Goal: Task Accomplishment & Management: Use online tool/utility

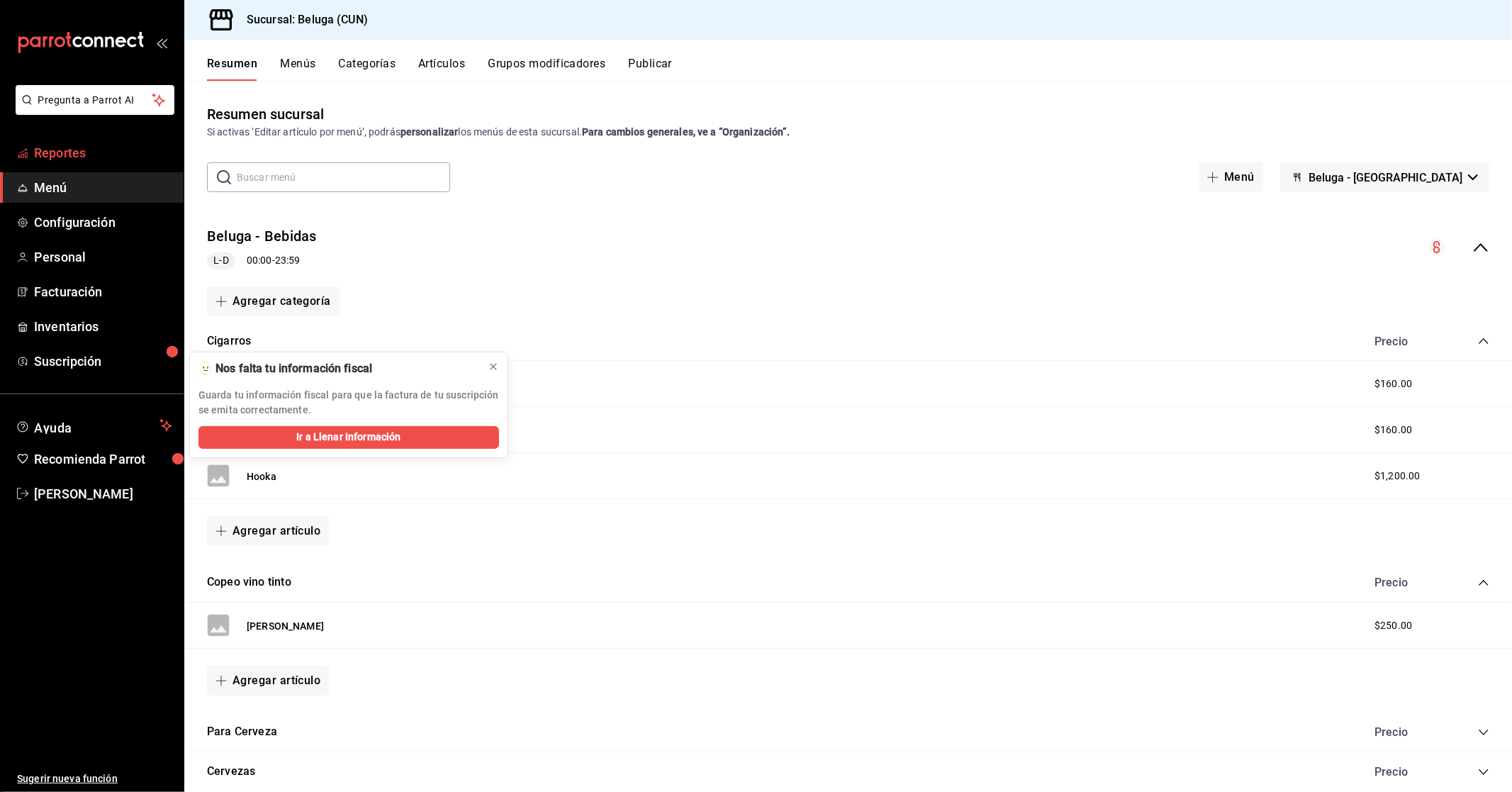
click at [84, 146] on span "Reportes" at bounding box center [103, 152] width 138 height 19
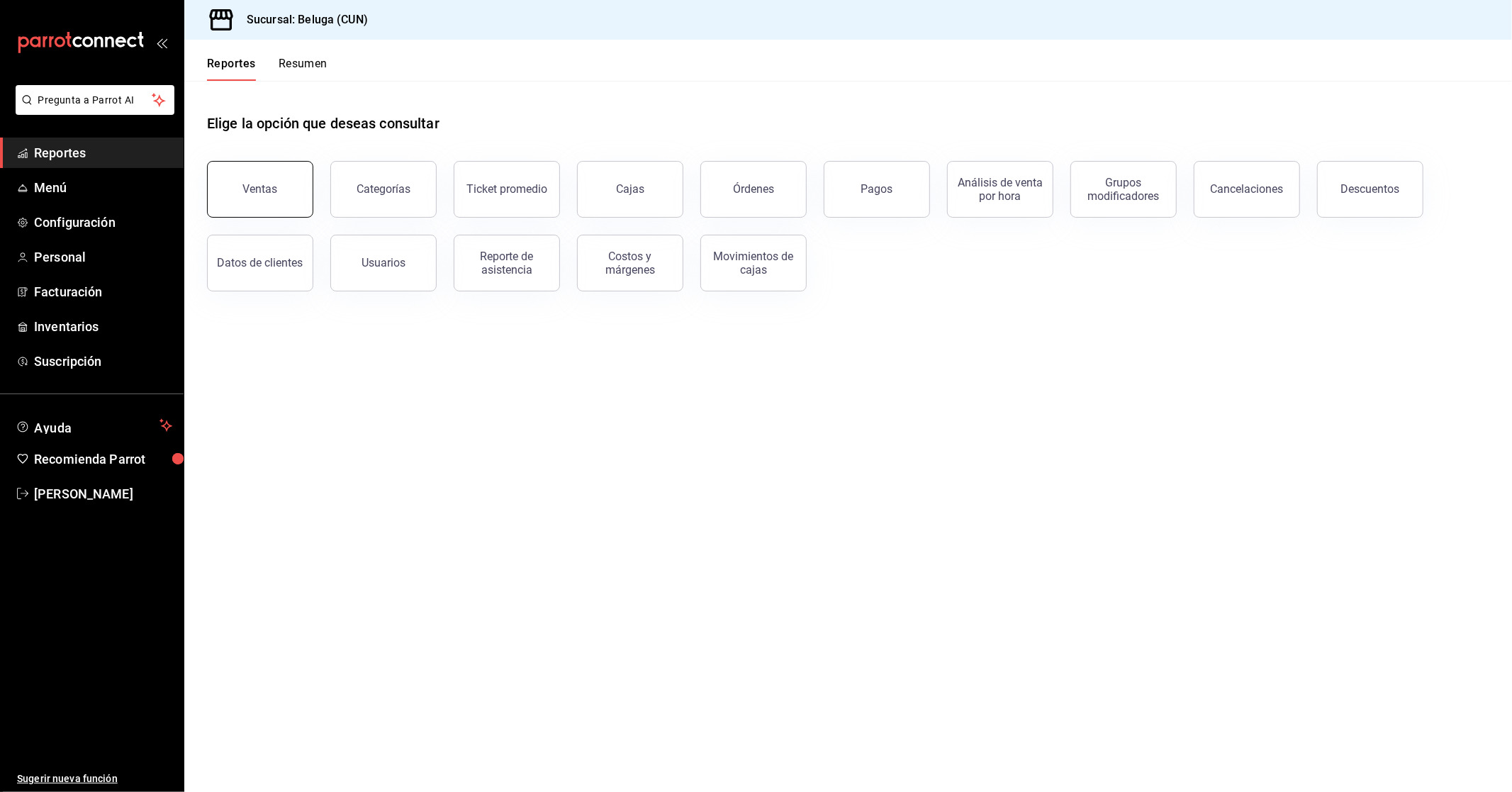
click at [280, 197] on button "Ventas" at bounding box center [260, 189] width 106 height 57
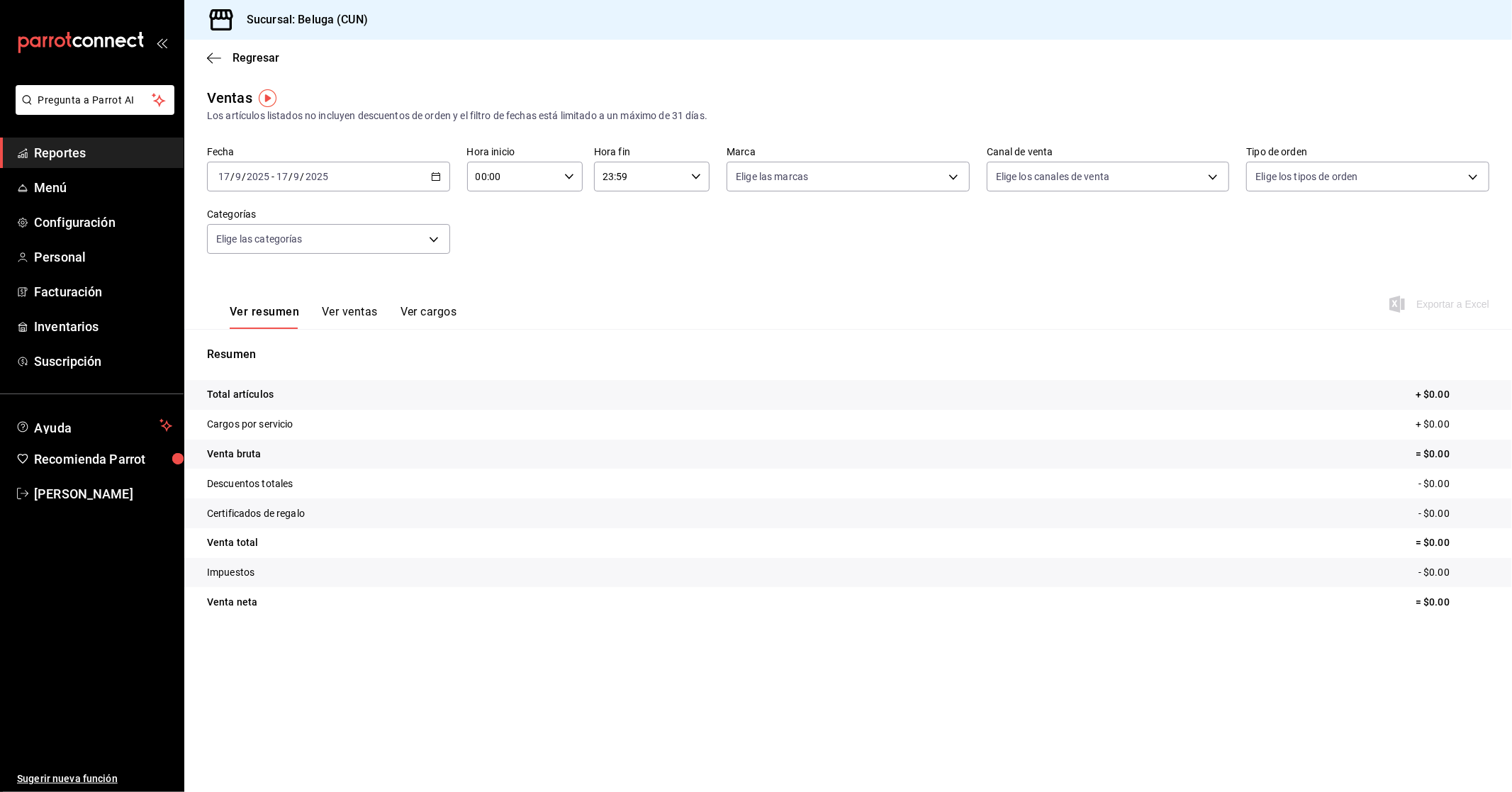
click at [435, 168] on div "[DATE] [DATE] - [DATE] [DATE]" at bounding box center [328, 177] width 243 height 30
click at [228, 353] on span "Rango de fechas" at bounding box center [274, 347] width 110 height 15
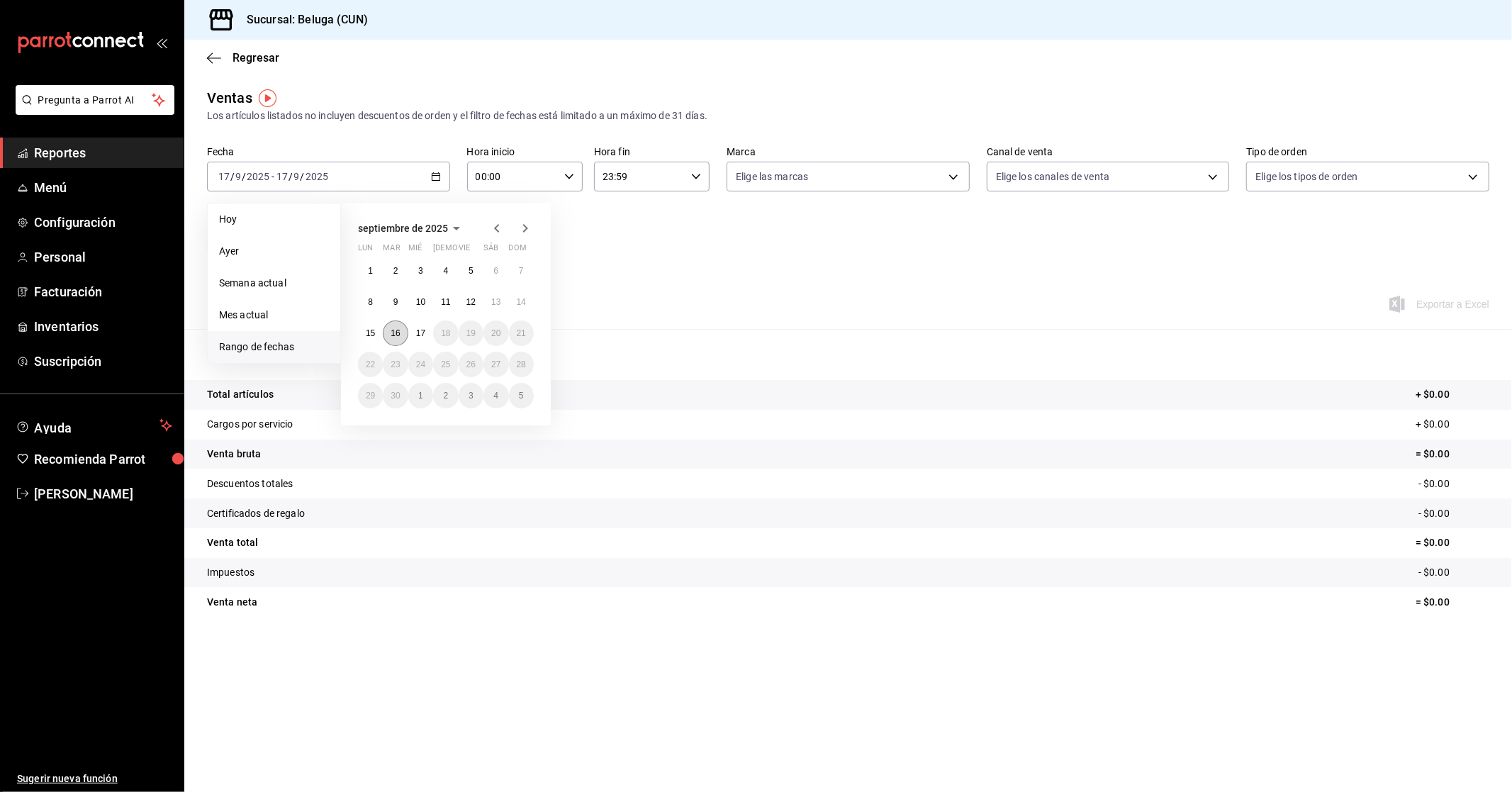
click at [391, 329] on abbr "16" at bounding box center [394, 334] width 9 height 10
click at [416, 330] on abbr "17" at bounding box center [420, 334] width 9 height 10
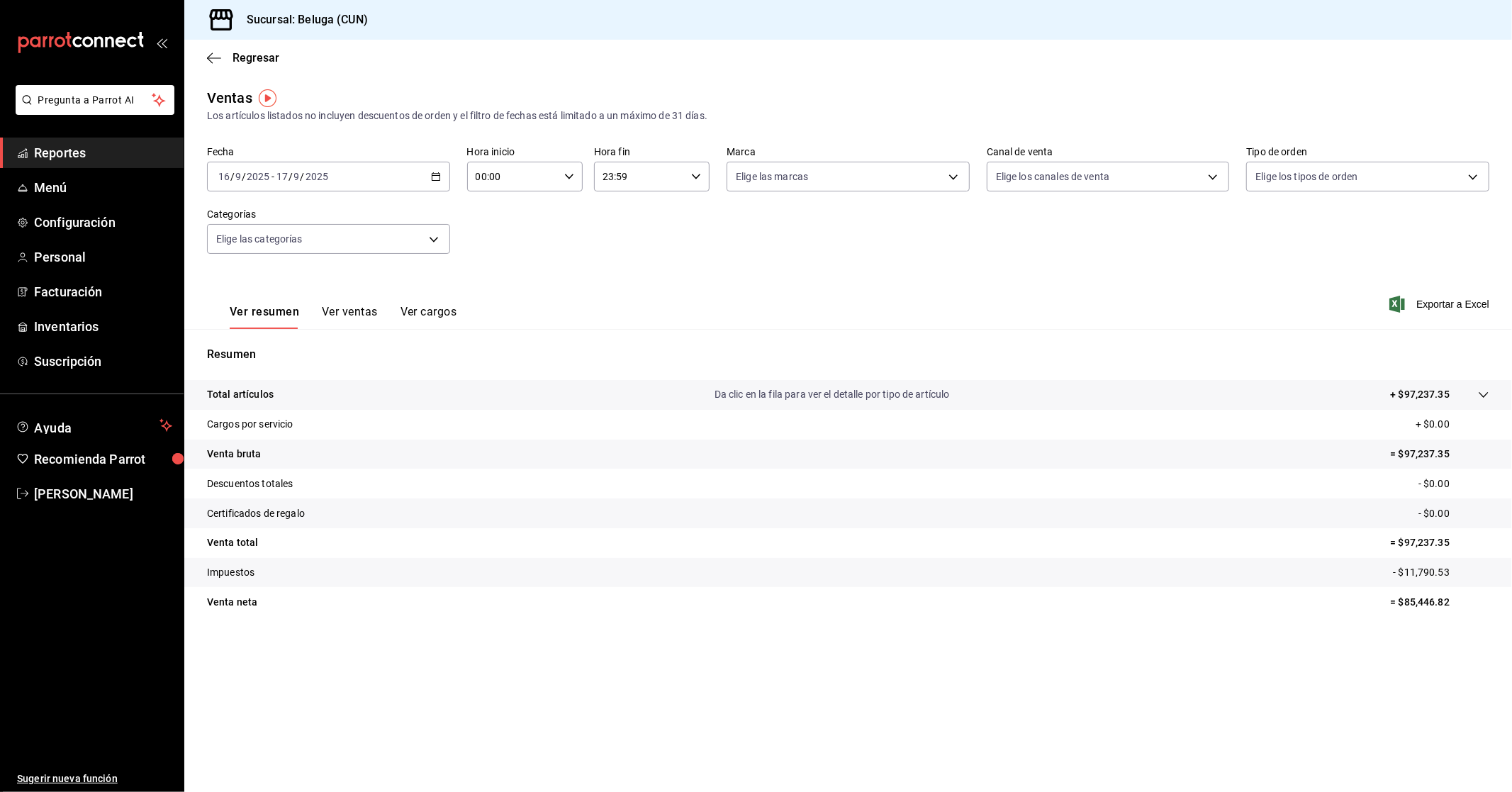
click at [557, 185] on input "00:00" at bounding box center [513, 177] width 92 height 28
click at [499, 236] on span "10" at bounding box center [495, 238] width 35 height 11
type input "10:00"
click at [692, 183] on div at bounding box center [756, 396] width 1512 height 792
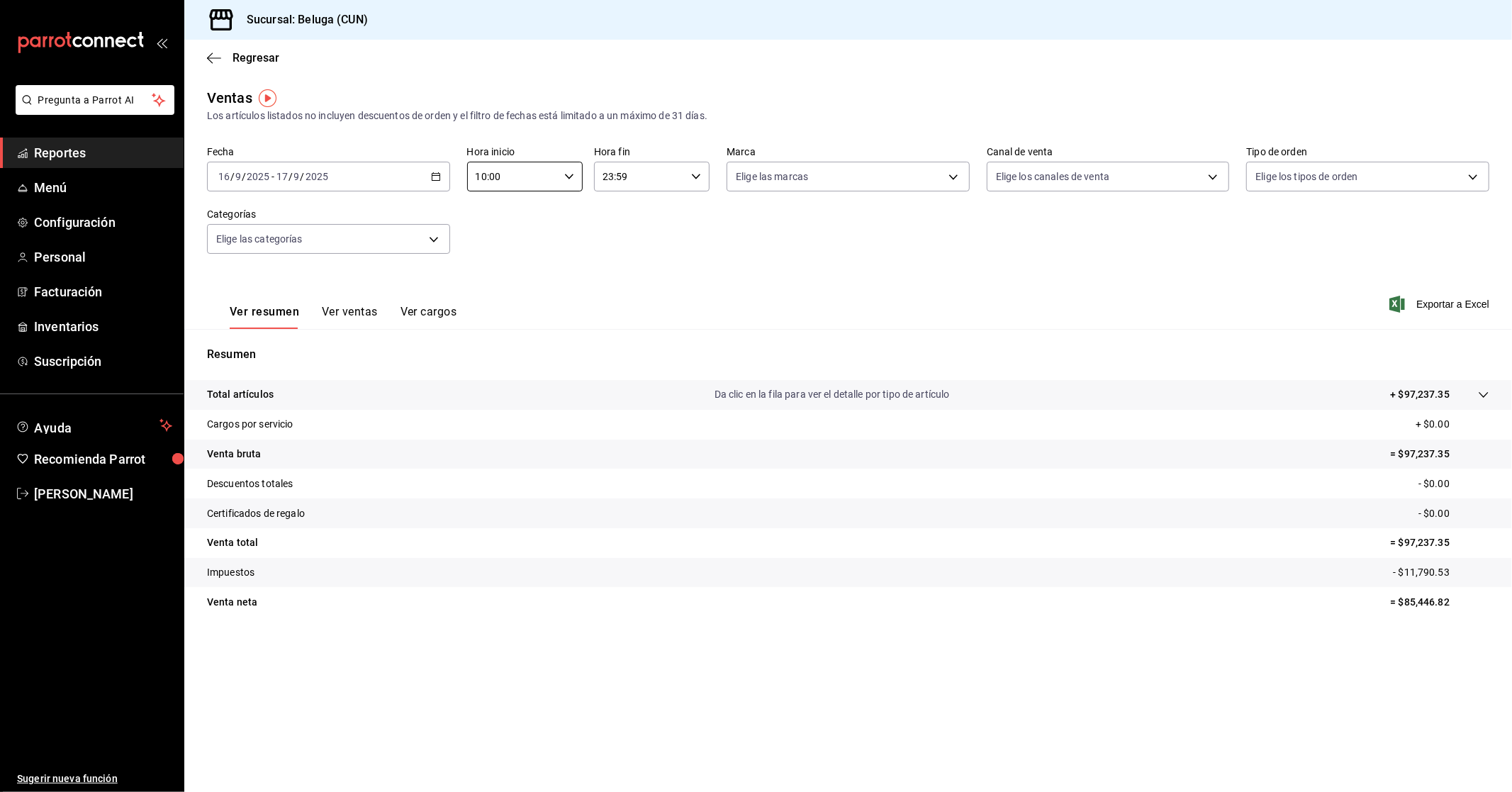
click at [695, 180] on icon "button" at bounding box center [696, 177] width 10 height 10
click at [621, 279] on span "04" at bounding box center [622, 284] width 35 height 11
type input "04:59"
click at [627, 286] on span "04" at bounding box center [622, 284] width 35 height 11
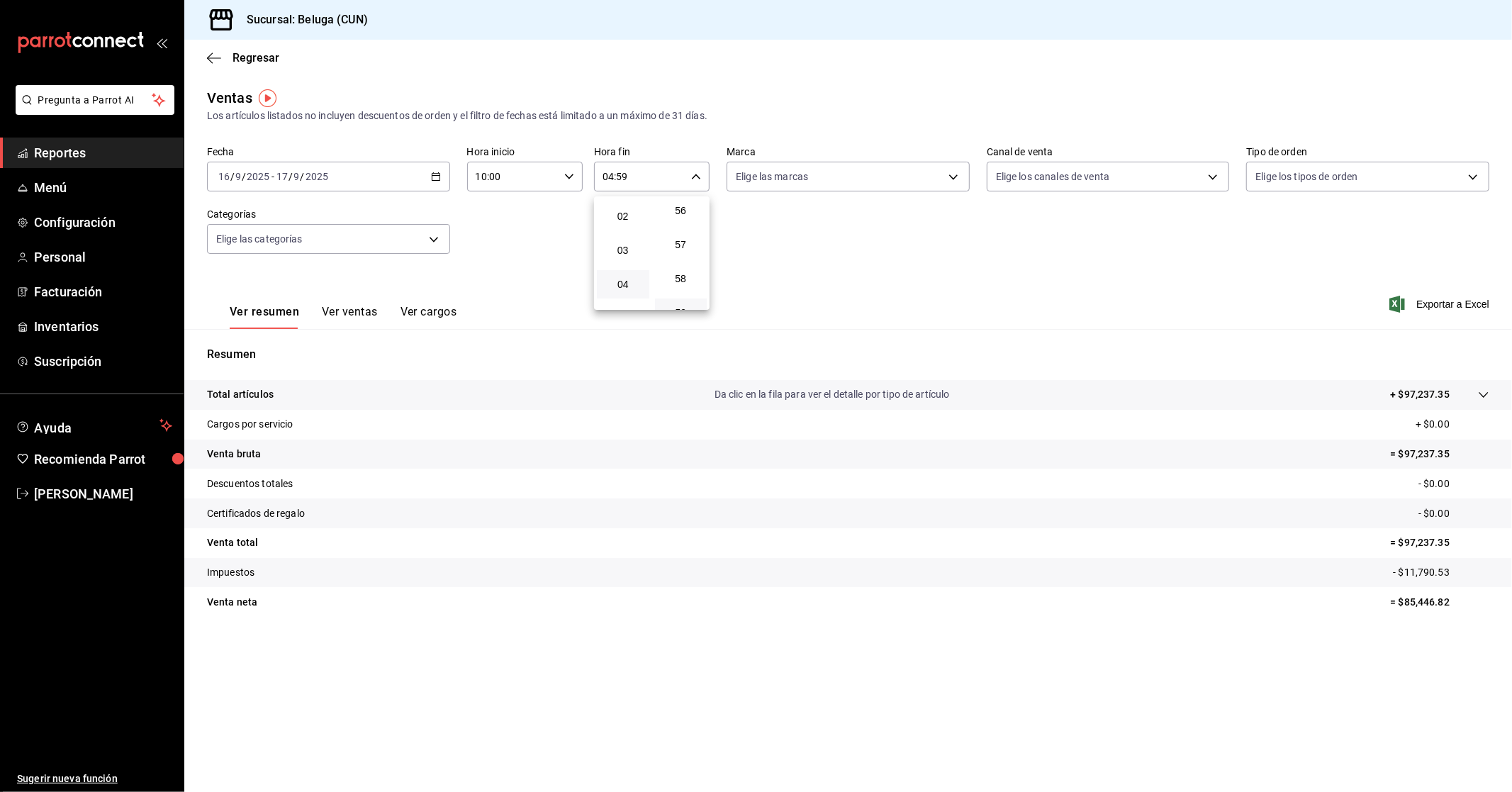
click at [503, 255] on div at bounding box center [756, 396] width 1512 height 792
click at [814, 645] on div "Ventas Los artículos listados no incluyen descuentos de orden y el filtro de fe…" at bounding box center [848, 372] width 1327 height 569
click at [435, 181] on \(Stroke\) "button" at bounding box center [435, 177] width 9 height 8
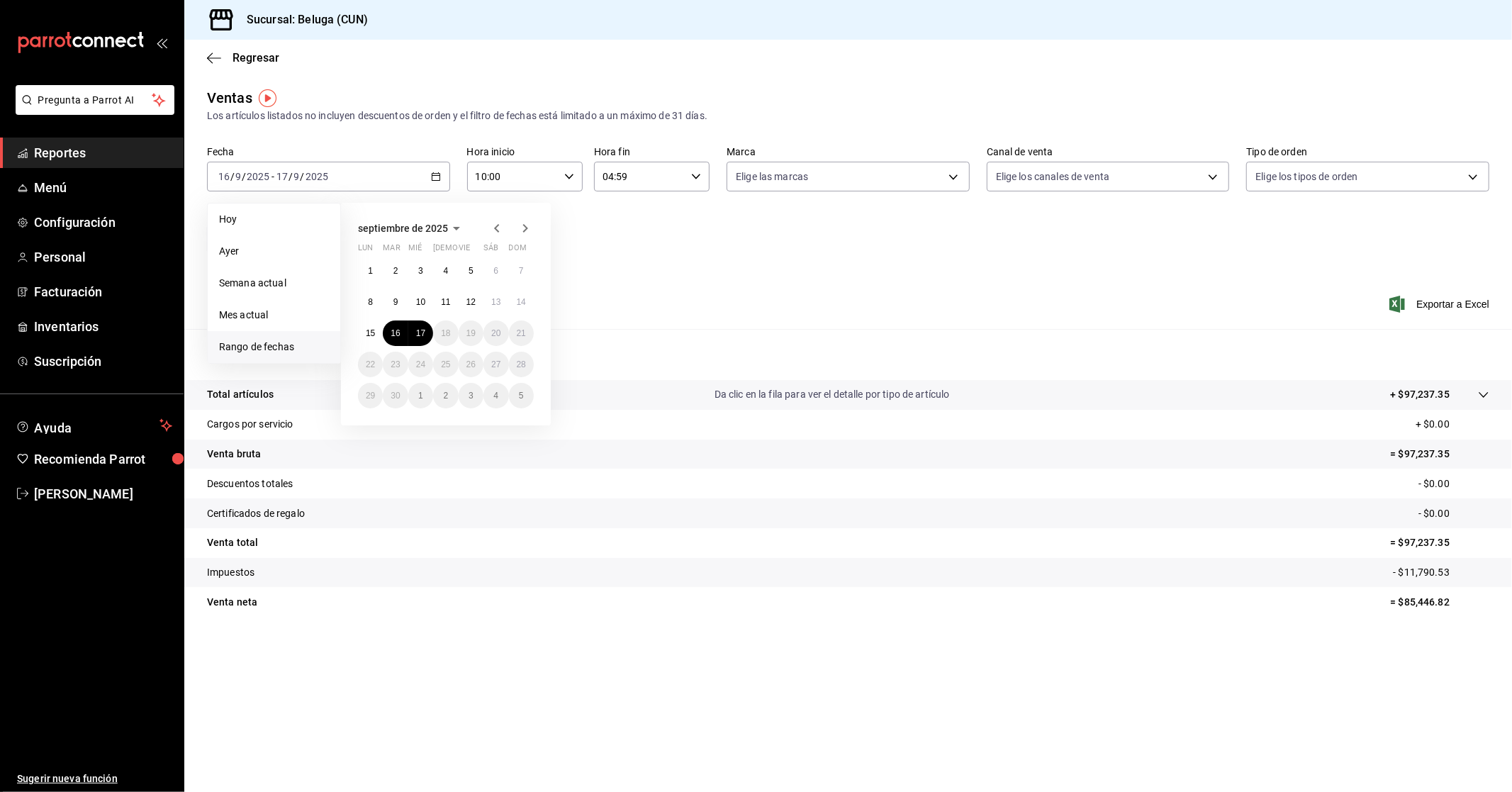
click at [721, 275] on div "Ver resumen Ver ventas Ver cargos Exportar a Excel" at bounding box center [848, 300] width 1327 height 58
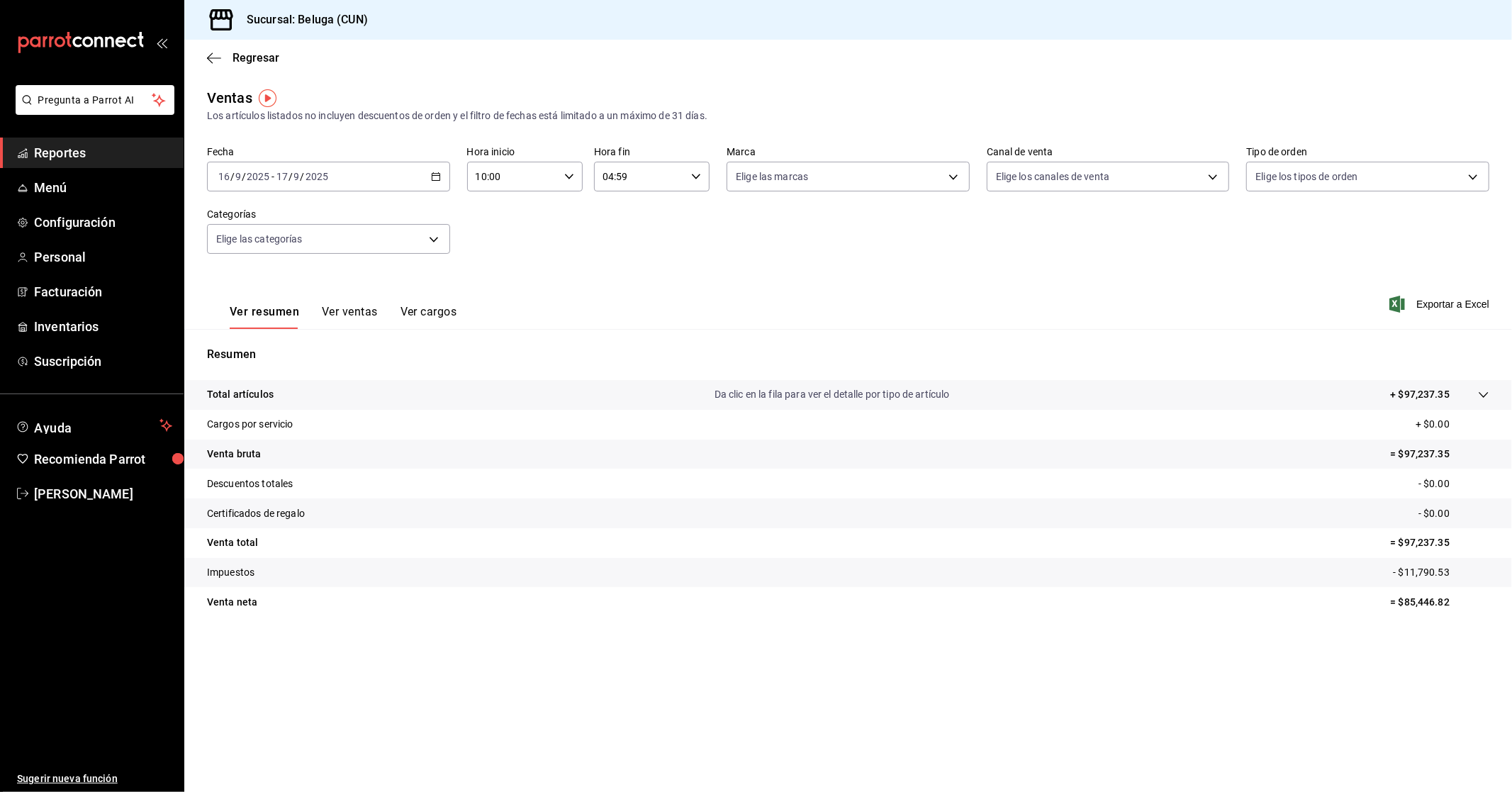
click at [440, 180] on icon "button" at bounding box center [435, 177] width 10 height 10
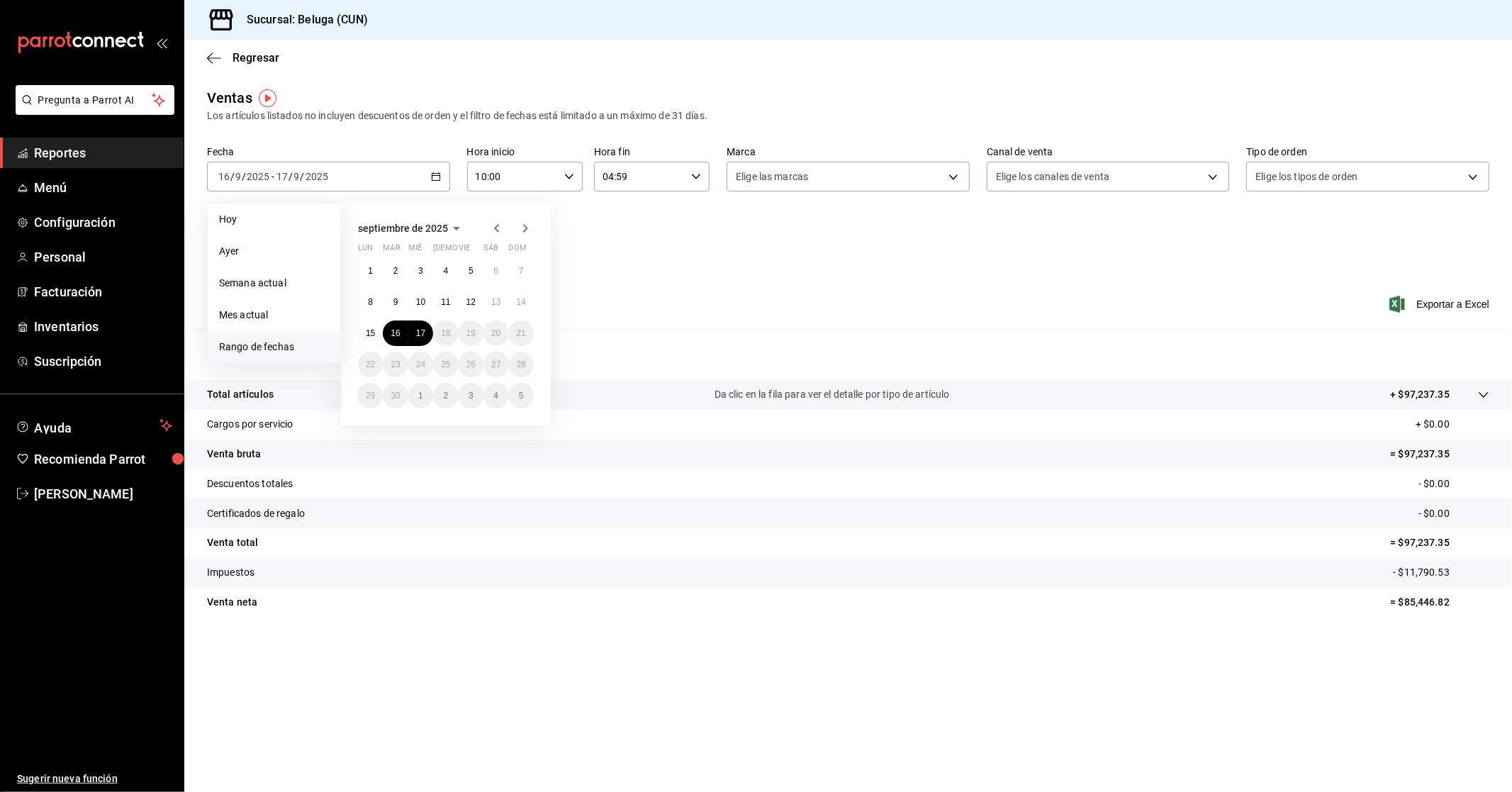
click at [351, 294] on div "[DATE] lun mar mié jue vie sáb dom 1 2 3 4 5 6 7 8 9 10 11 12 13 14 15 16 17 18…" at bounding box center [445, 314] width 210 height 223
click at [372, 305] on abbr "8" at bounding box center [370, 302] width 5 height 10
click at [370, 329] on abbr "15" at bounding box center [370, 334] width 9 height 10
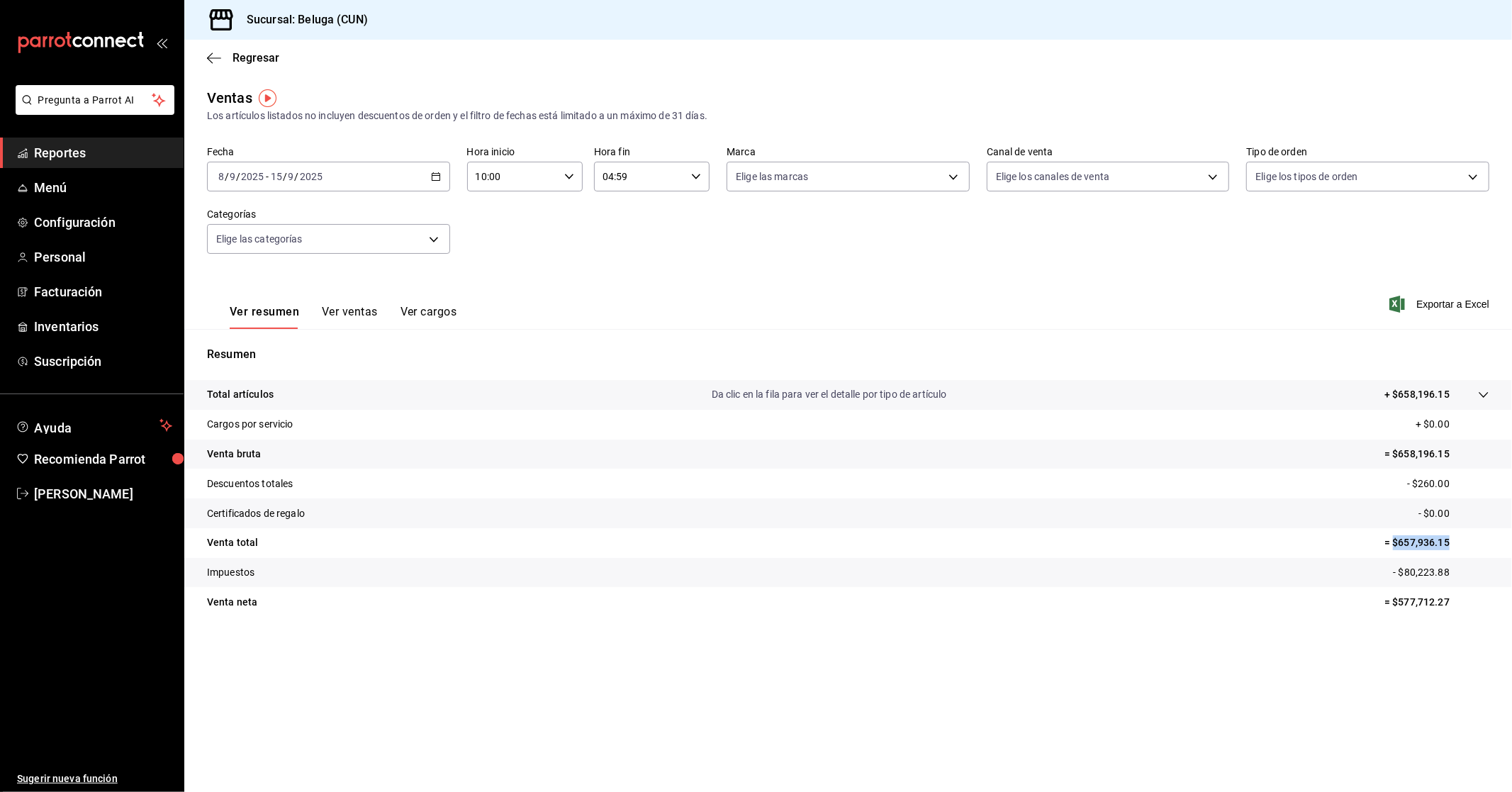
drag, startPoint x: 1458, startPoint y: 543, endPoint x: 1393, endPoint y: 544, distance: 65.0
click at [814, 544] on p "= $657,936.15" at bounding box center [1436, 542] width 105 height 15
copy p "$657,936.15"
click at [436, 178] on icon "button" at bounding box center [435, 177] width 10 height 10
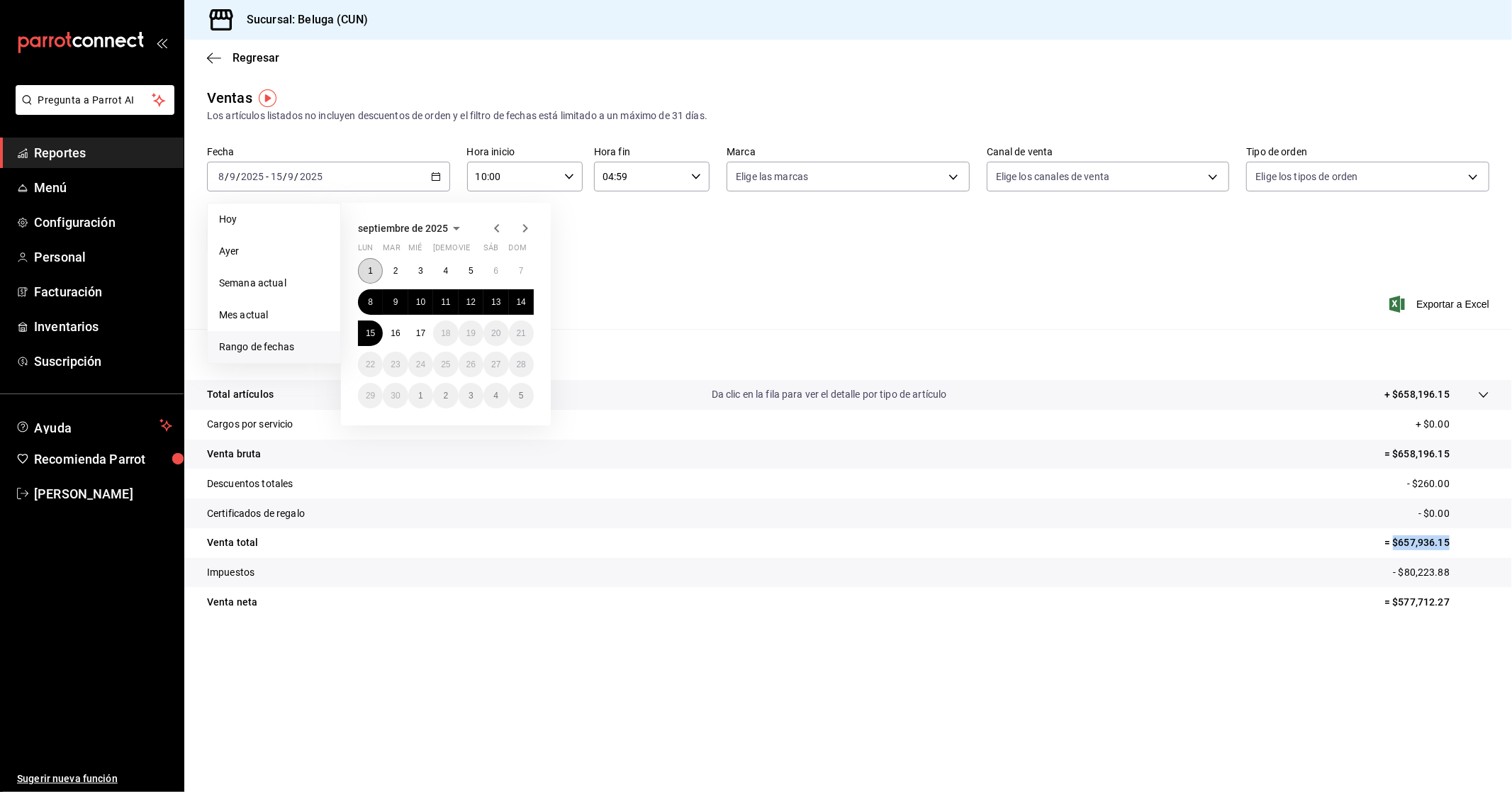
click at [373, 270] on abbr "1" at bounding box center [370, 271] width 5 height 10
click at [369, 302] on abbr "8" at bounding box center [370, 302] width 5 height 10
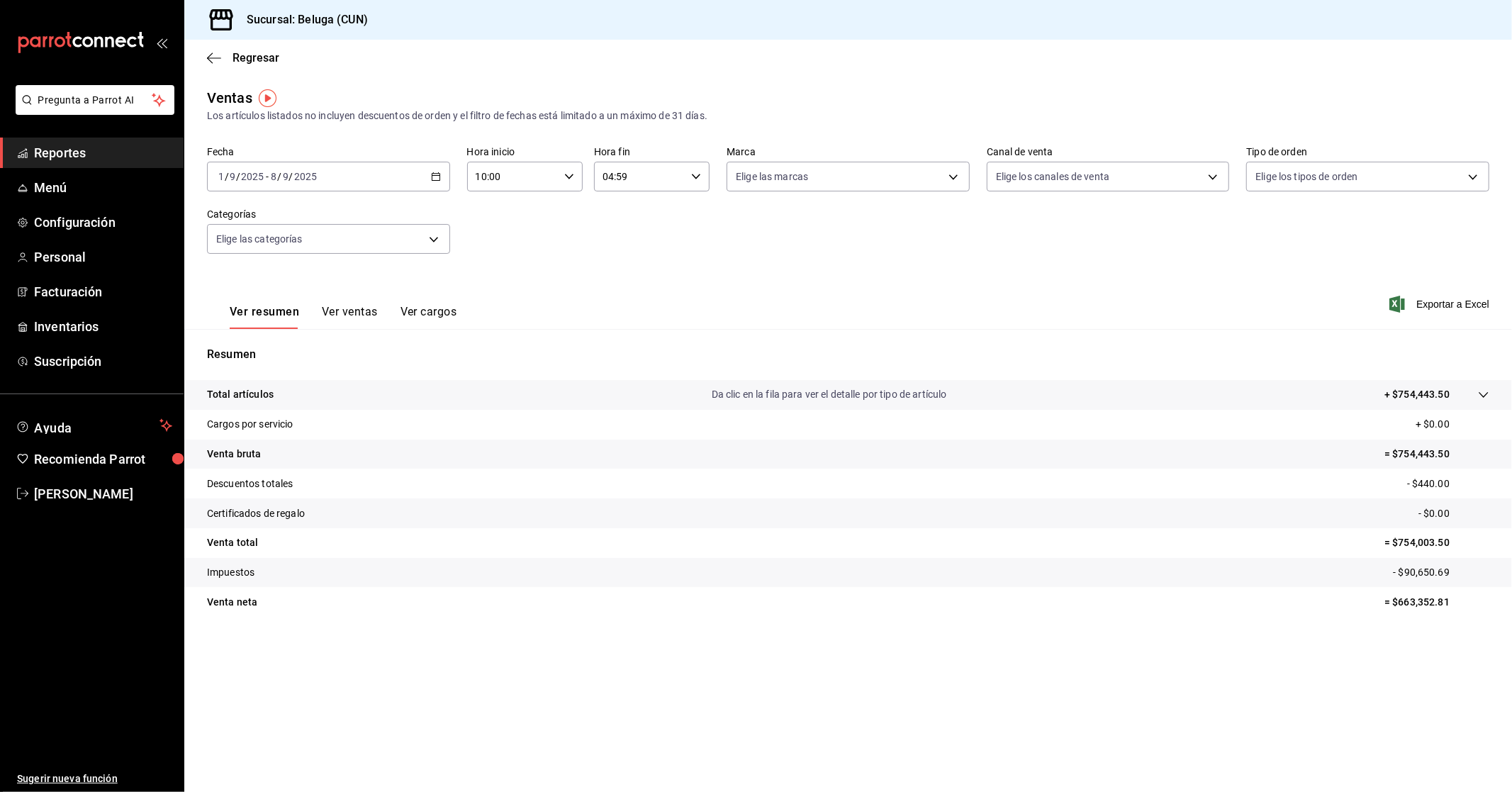
click at [430, 171] on div "[DATE] [DATE] - [DATE] [DATE]" at bounding box center [328, 177] width 243 height 30
click at [633, 236] on div "Fecha [DATE] [DATE] - [DATE] [DATE] Hora inicio 10:00 Hora inicio Hora fin 04:5…" at bounding box center [848, 208] width 1282 height 125
click at [96, 317] on span "Inventarios" at bounding box center [103, 326] width 138 height 19
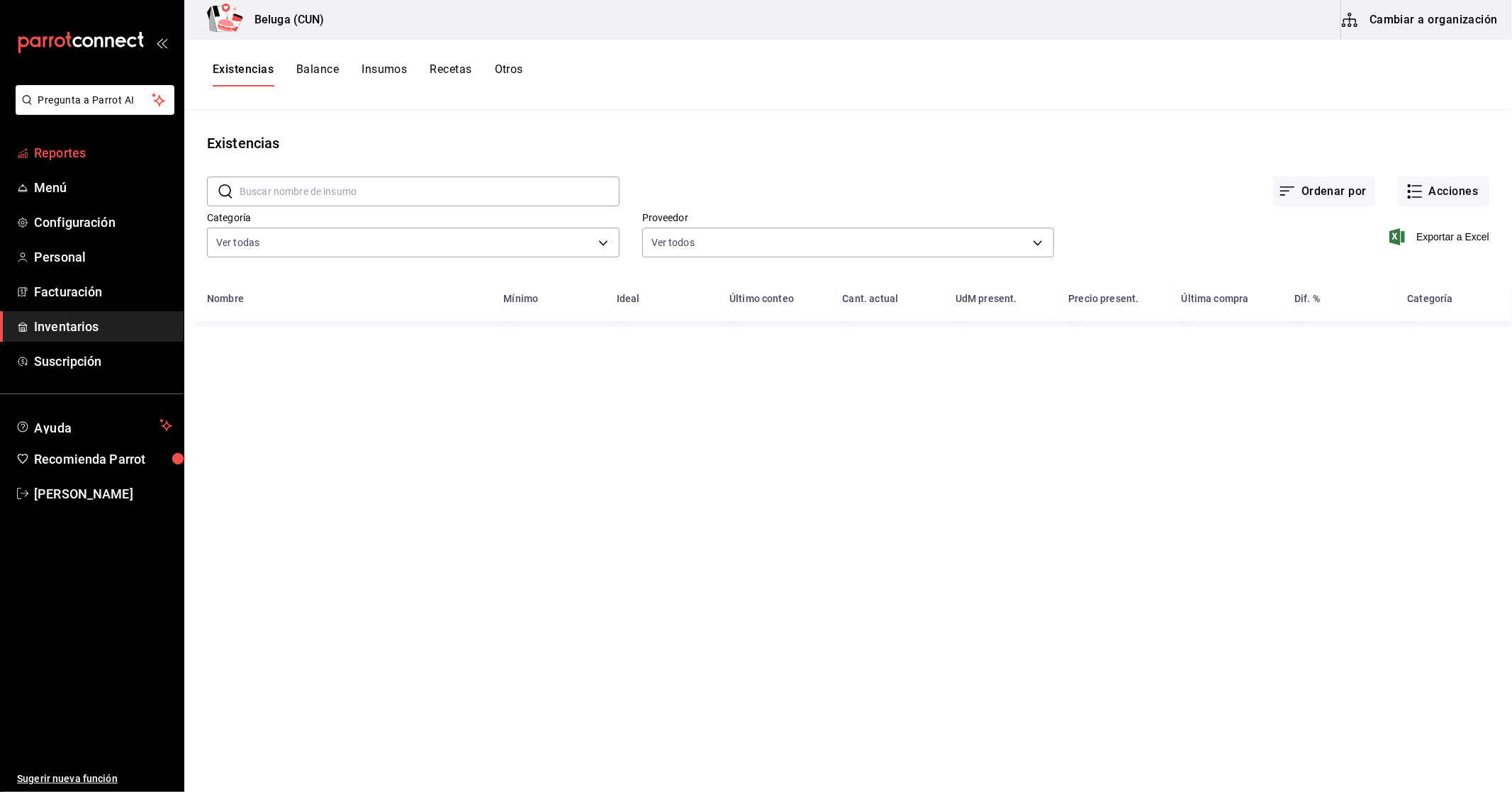
click at [85, 156] on span "Reportes" at bounding box center [103, 152] width 138 height 19
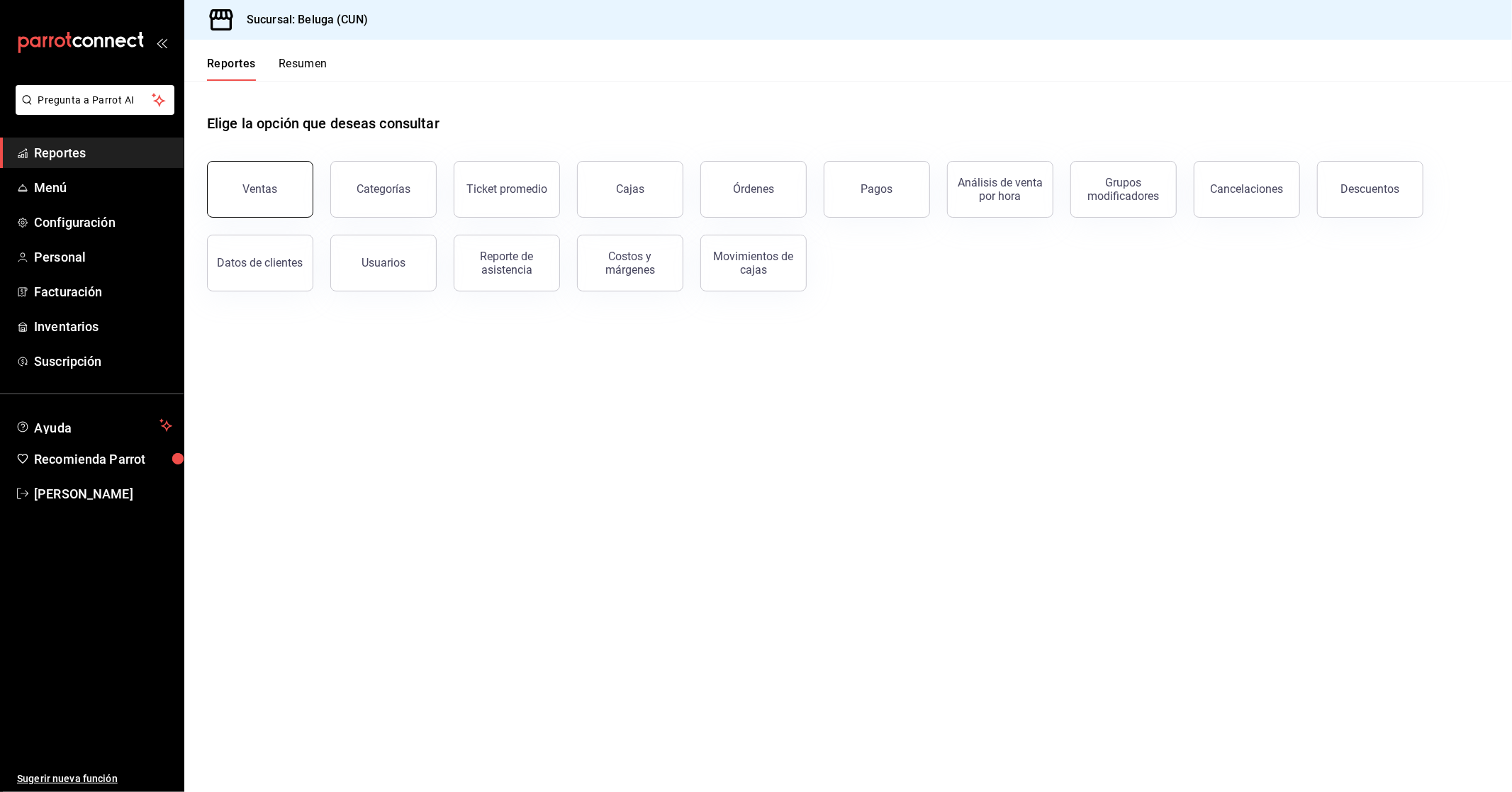
click at [271, 197] on button "Ventas" at bounding box center [260, 189] width 106 height 57
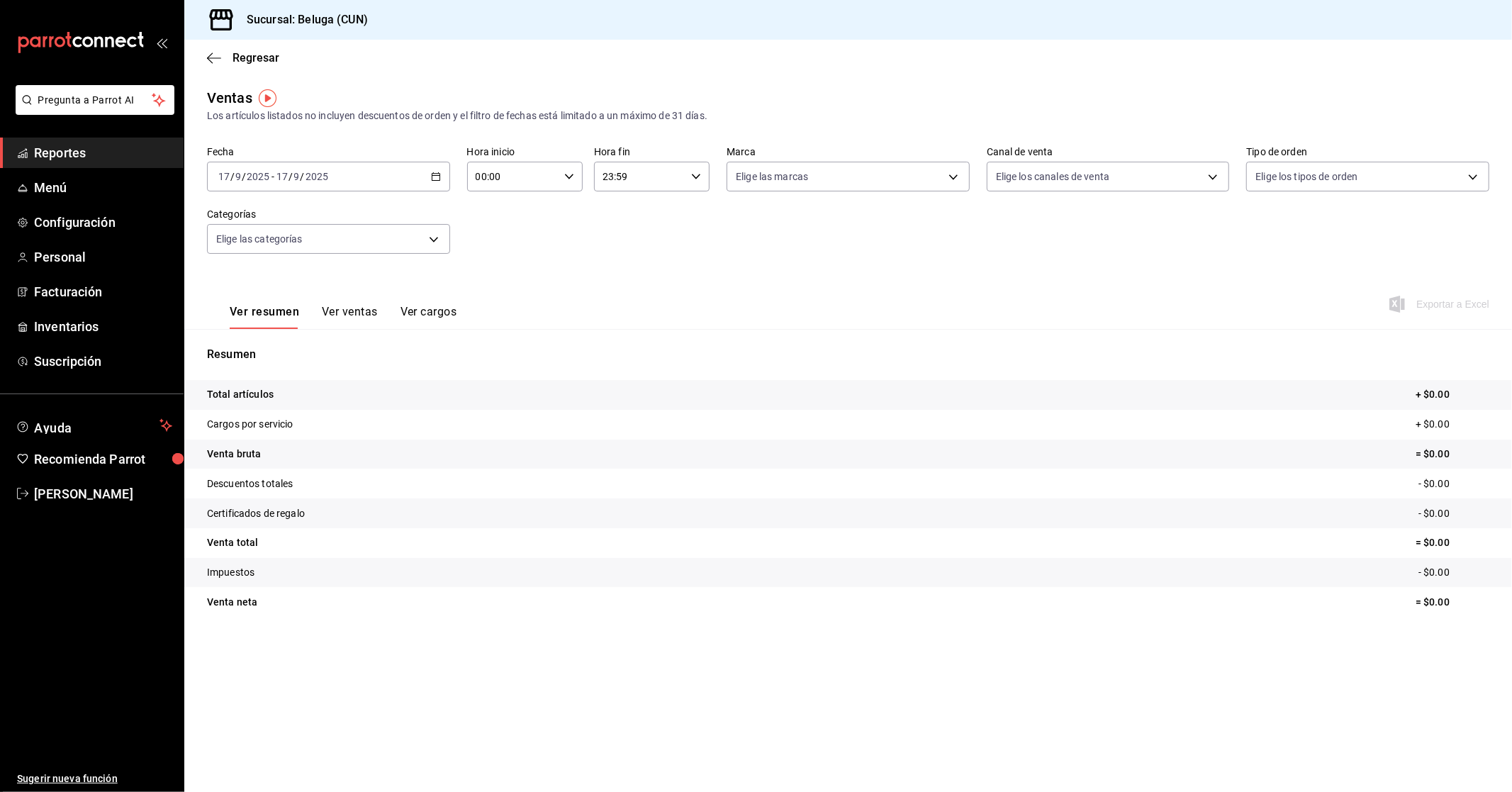
click at [432, 179] on icon "button" at bounding box center [435, 177] width 10 height 10
click at [273, 341] on span "Rango de fechas" at bounding box center [274, 347] width 110 height 15
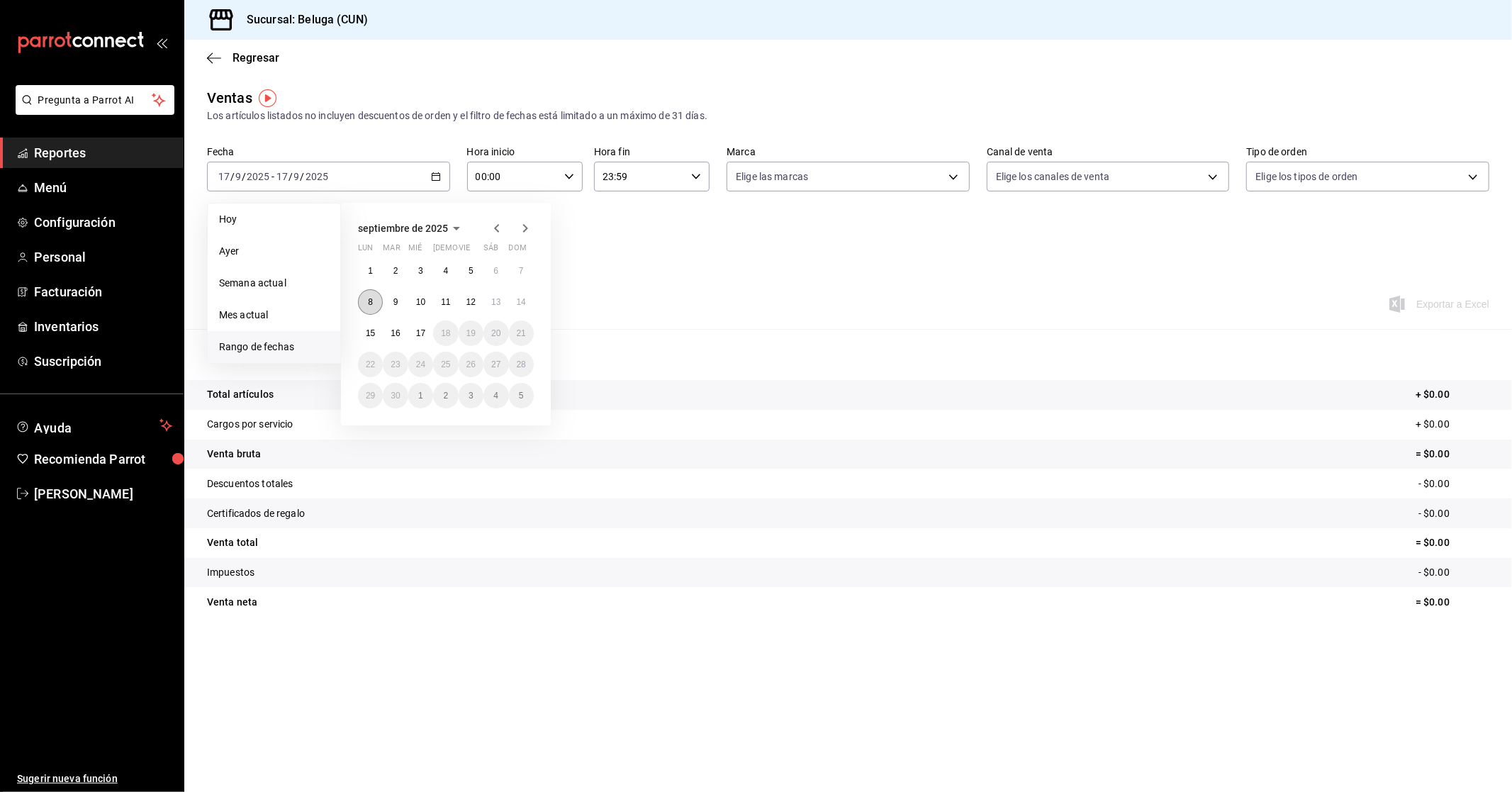
click at [365, 302] on button "8" at bounding box center [370, 303] width 25 height 26
click at [366, 332] on abbr "15" at bounding box center [370, 334] width 9 height 10
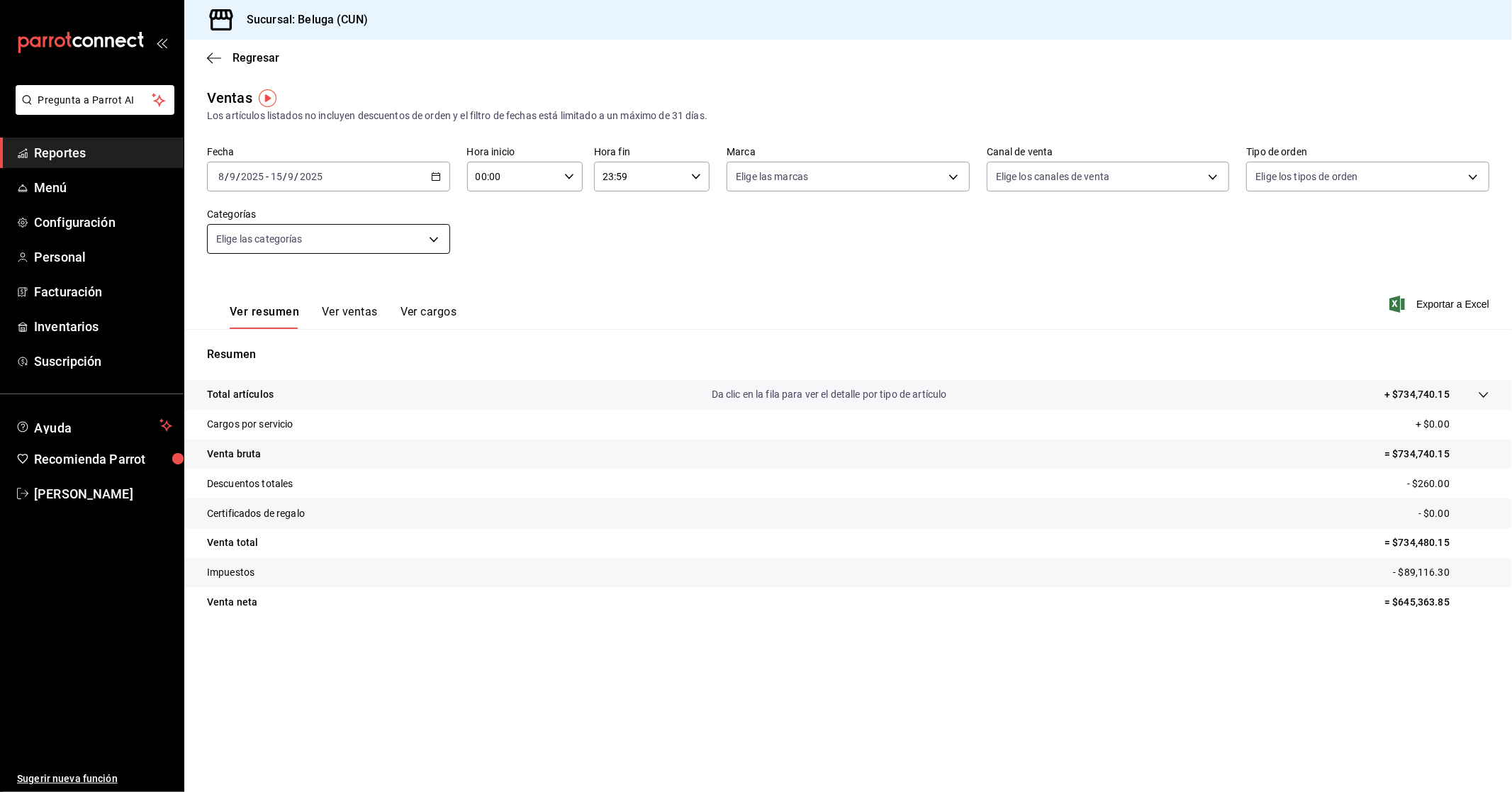
click at [404, 249] on body "Pregunta a Parrot AI Reportes Menú Configuración Personal Facturación Inventari…" at bounding box center [756, 396] width 1512 height 792
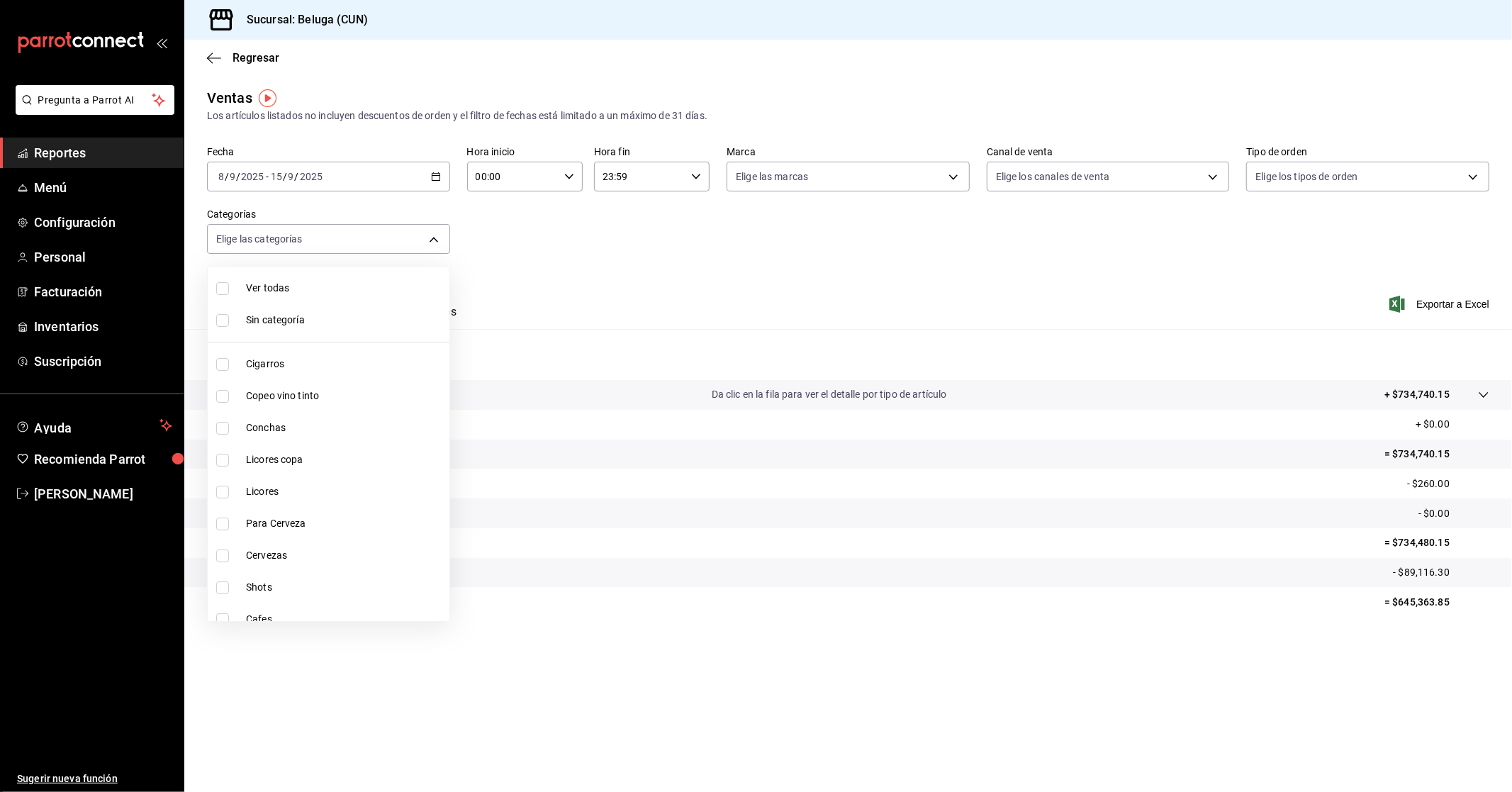
click at [586, 236] on div at bounding box center [756, 396] width 1512 height 792
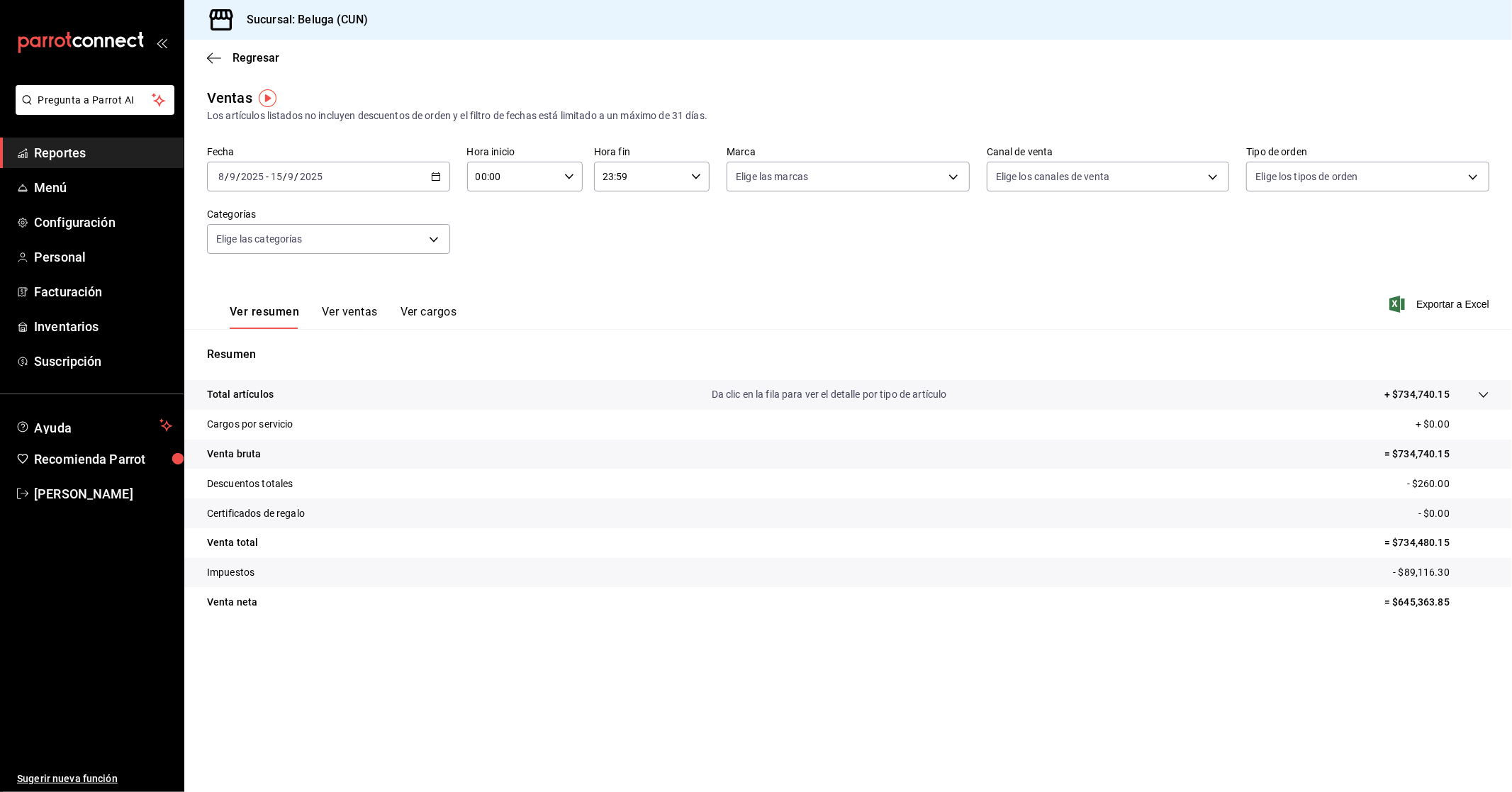
click at [356, 322] on button "Ver ventas" at bounding box center [350, 317] width 56 height 24
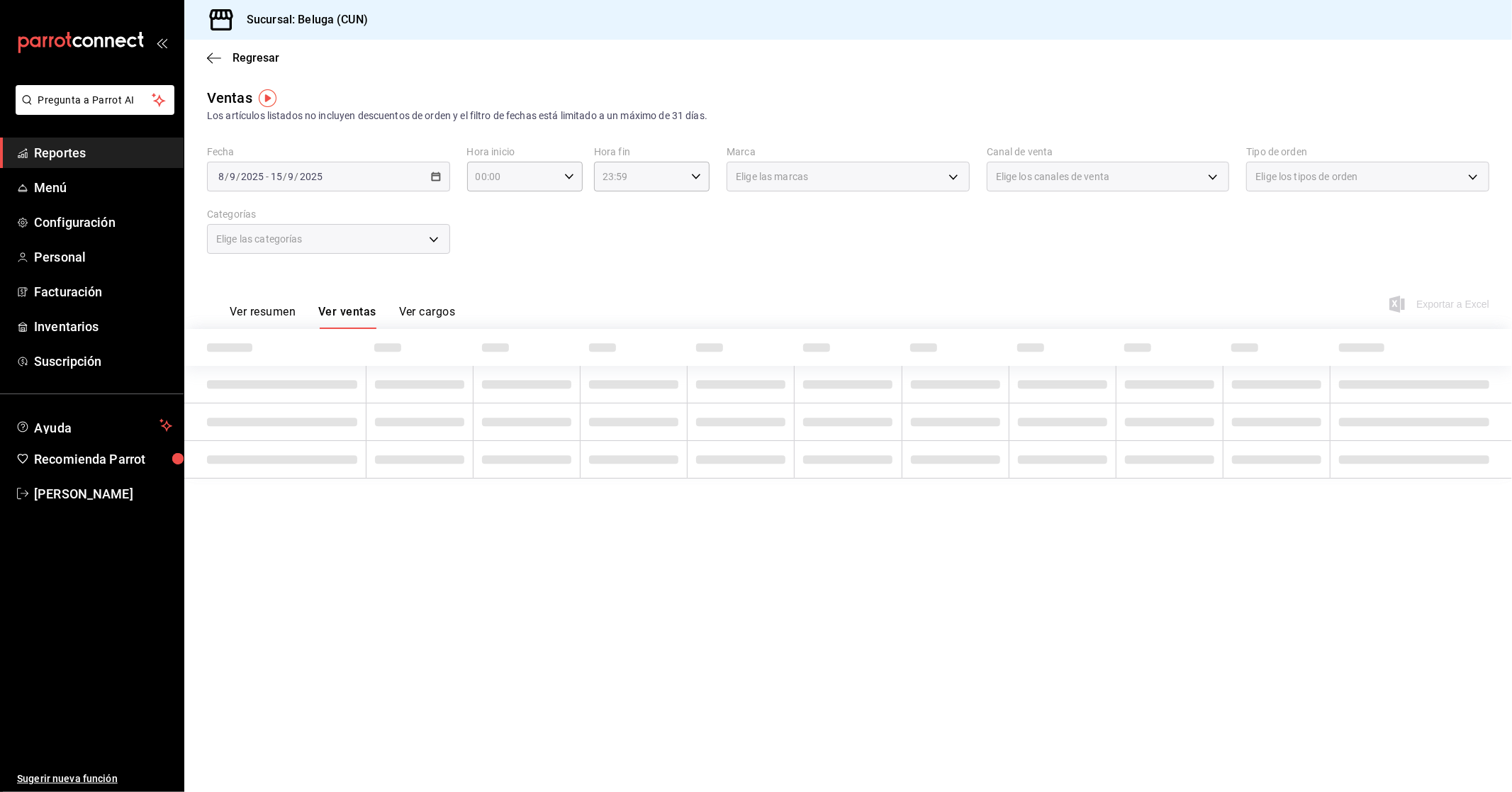
click at [449, 236] on div "Elige las categorías" at bounding box center [328, 239] width 243 height 30
click at [425, 244] on div "Elige las categorías" at bounding box center [328, 239] width 243 height 30
click at [436, 239] on div "Elige las categorías" at bounding box center [328, 239] width 243 height 30
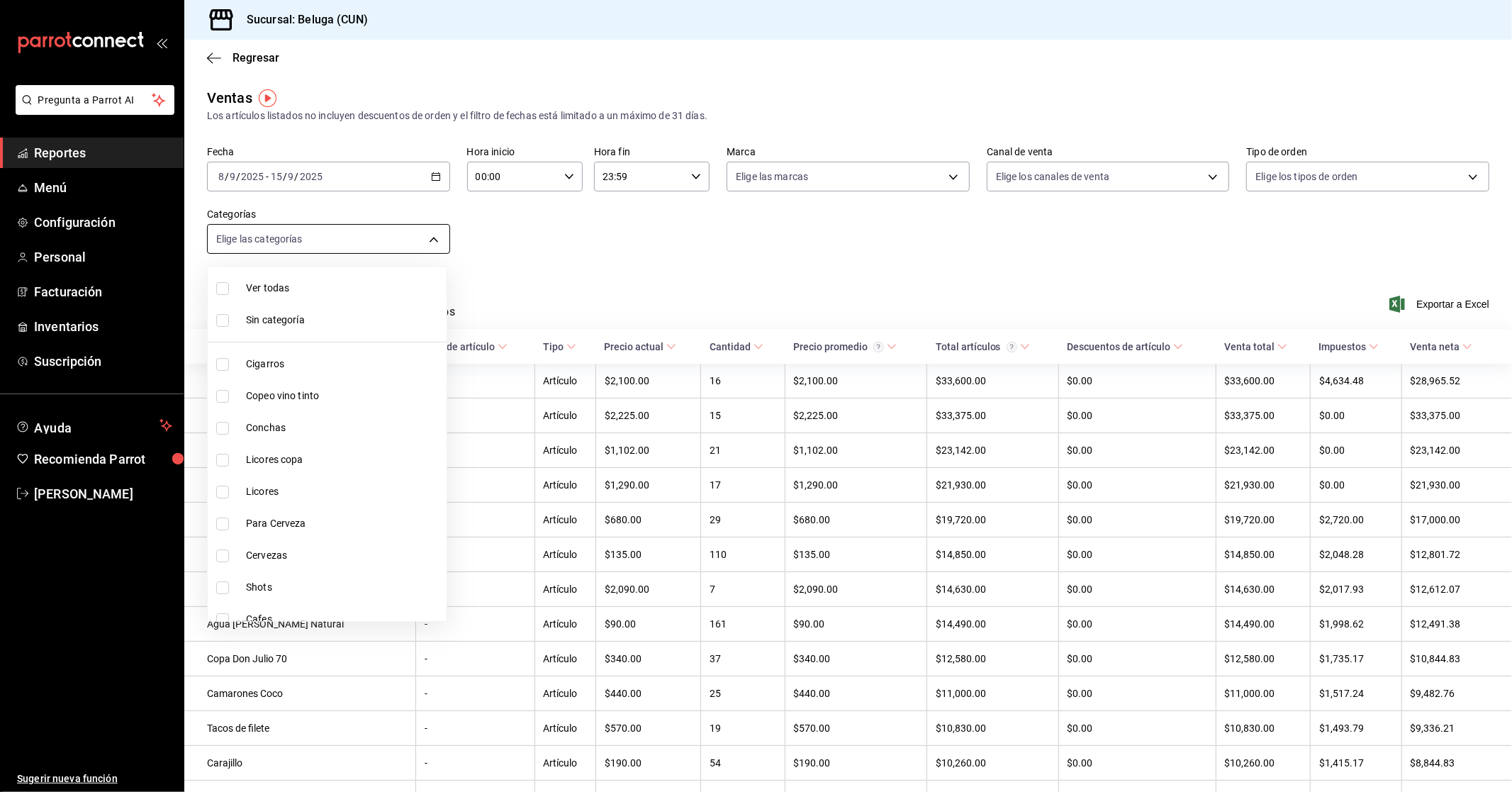
click at [419, 238] on body "Pregunta a Parrot AI Reportes Menú Configuración Personal Facturación Inventari…" at bounding box center [756, 396] width 1512 height 792
click at [306, 385] on span "Mixología2" at bounding box center [343, 384] width 195 height 15
type input "c37c4feb-9972-4ee0-b9ac-b0a53a8ce030"
checkbox input "true"
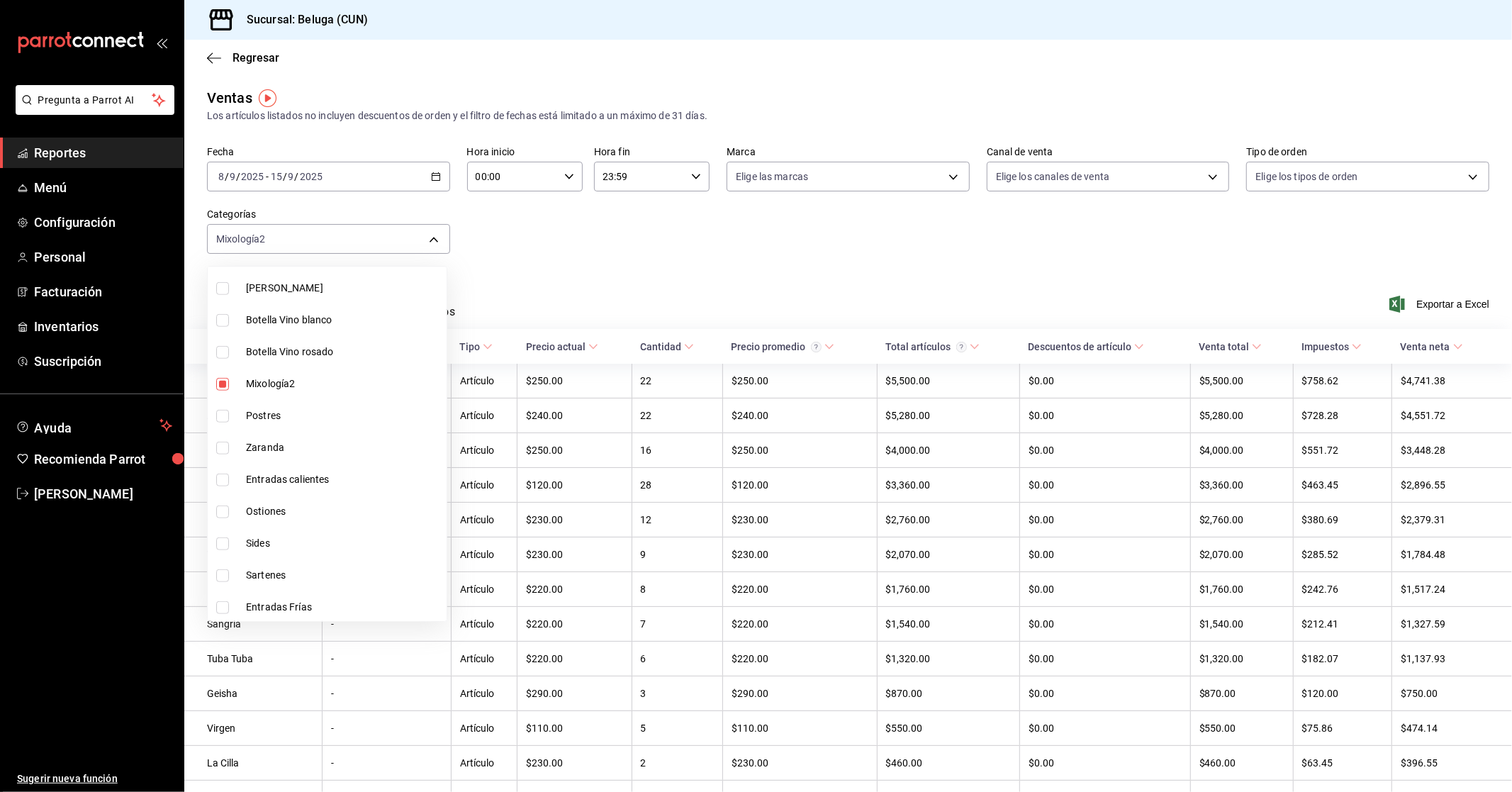
click at [814, 299] on div at bounding box center [756, 396] width 1512 height 792
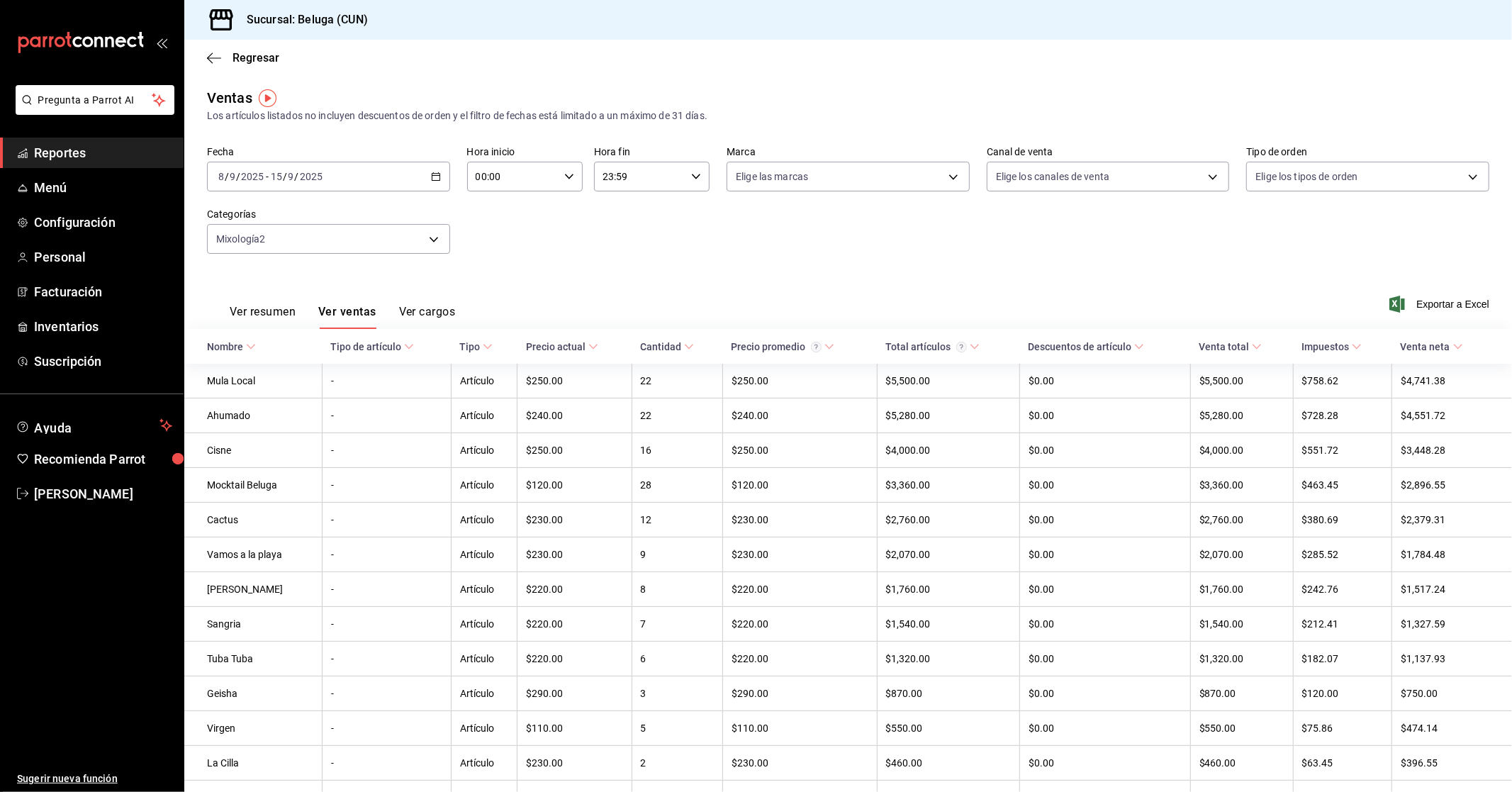
click at [814, 308] on span "Exportar a Excel" at bounding box center [1440, 304] width 97 height 17
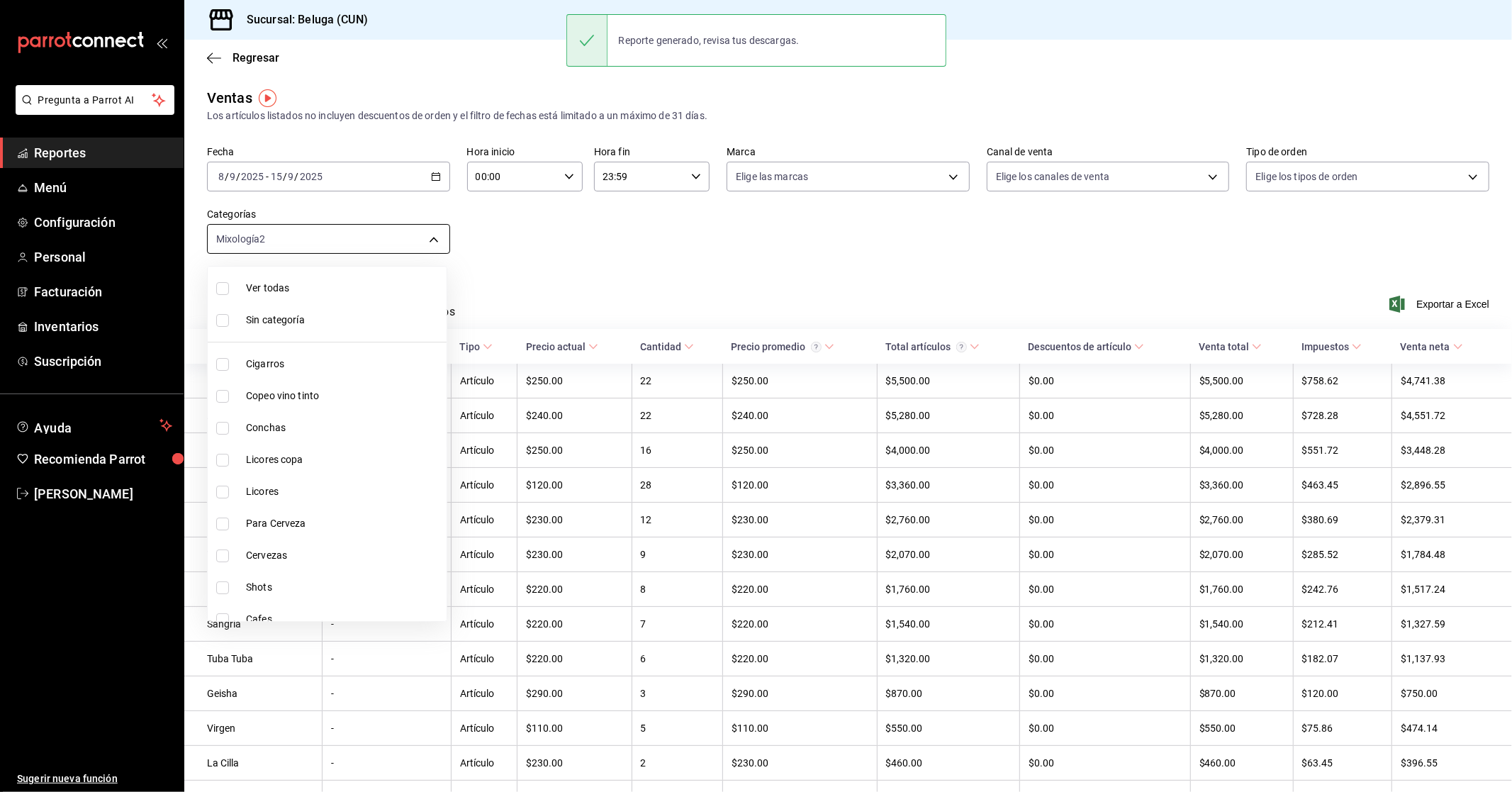
click at [419, 241] on body "Pregunta a Parrot AI Reportes Menú Configuración Personal Facturación Inventari…" at bounding box center [756, 396] width 1512 height 792
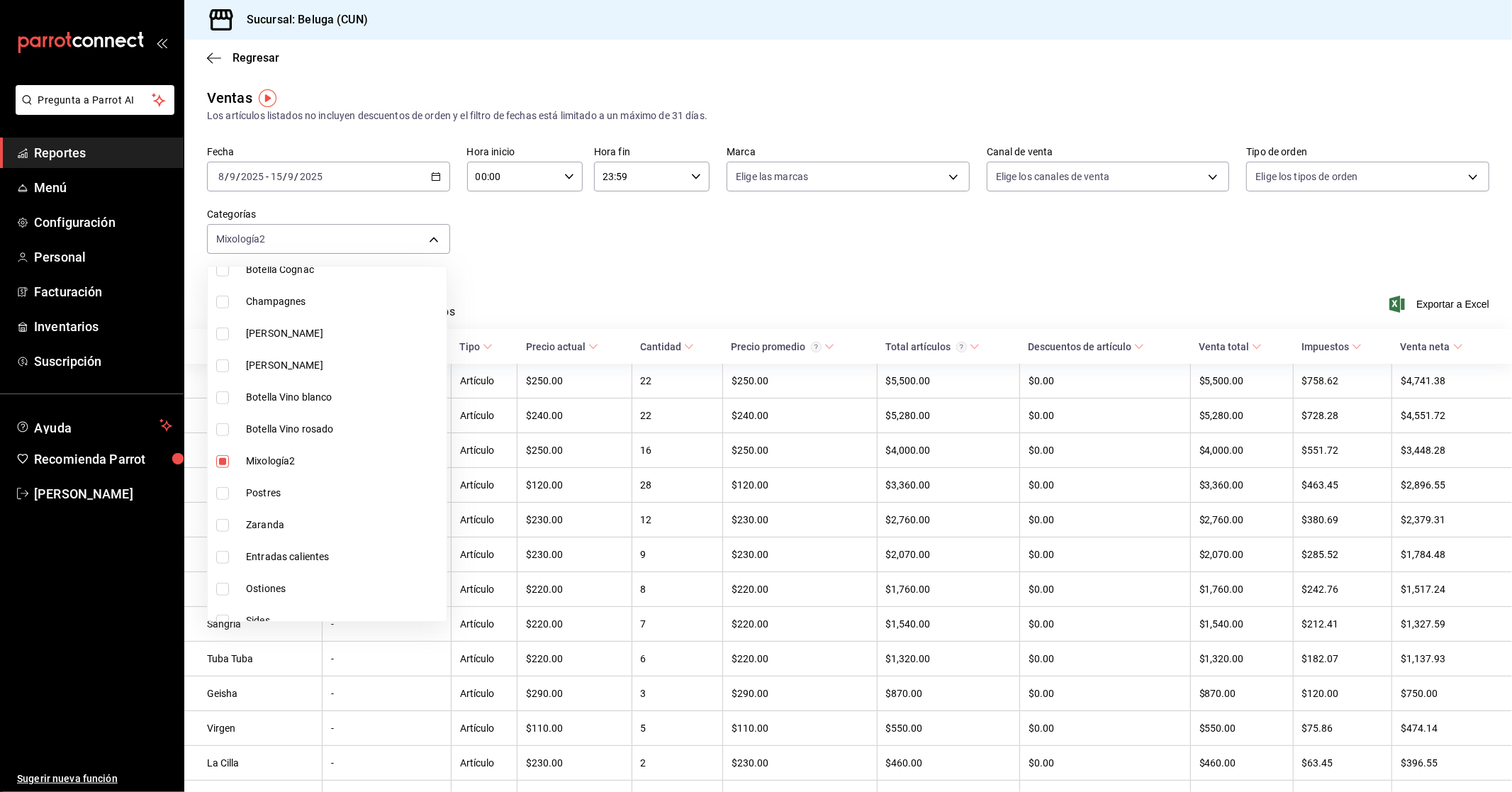
scroll to position [1033, 0]
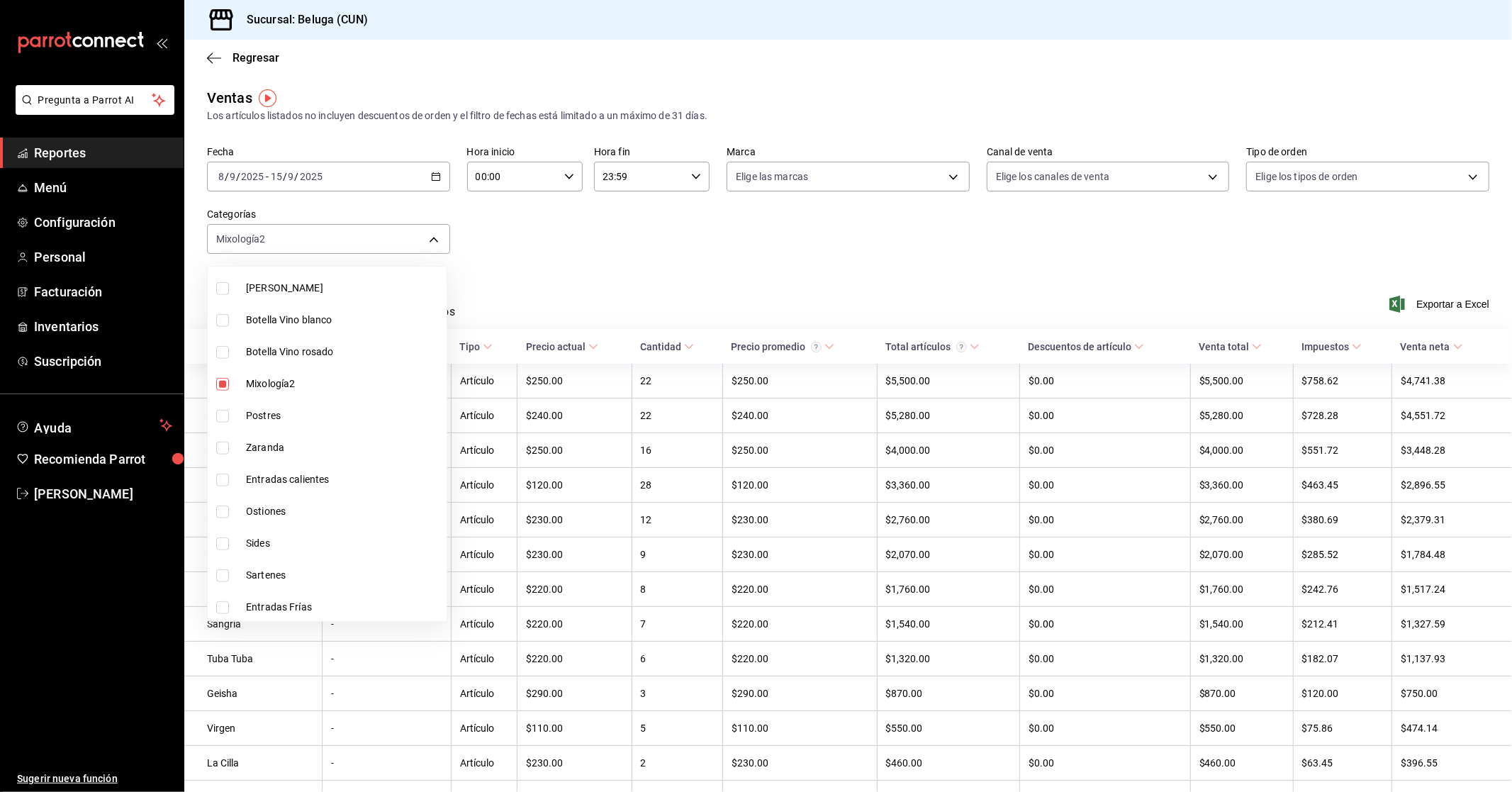
click at [314, 384] on span "Mixología2" at bounding box center [343, 384] width 195 height 15
checkbox input "false"
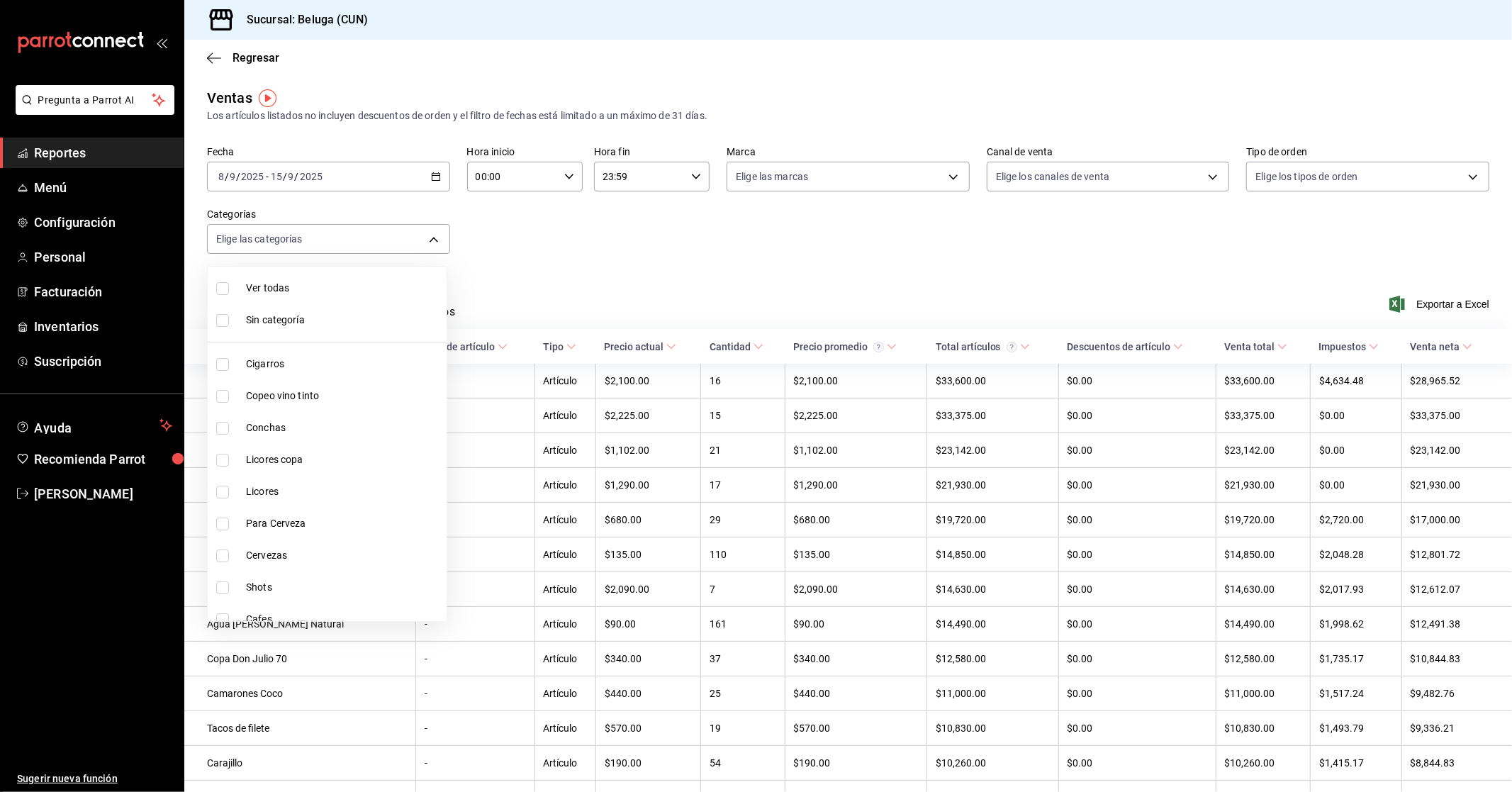
click at [326, 398] on span "Copeo vino tinto" at bounding box center [343, 396] width 195 height 15
type input "76200984-1f3d-4ad7-a828-093dbbb6f79f"
checkbox input "true"
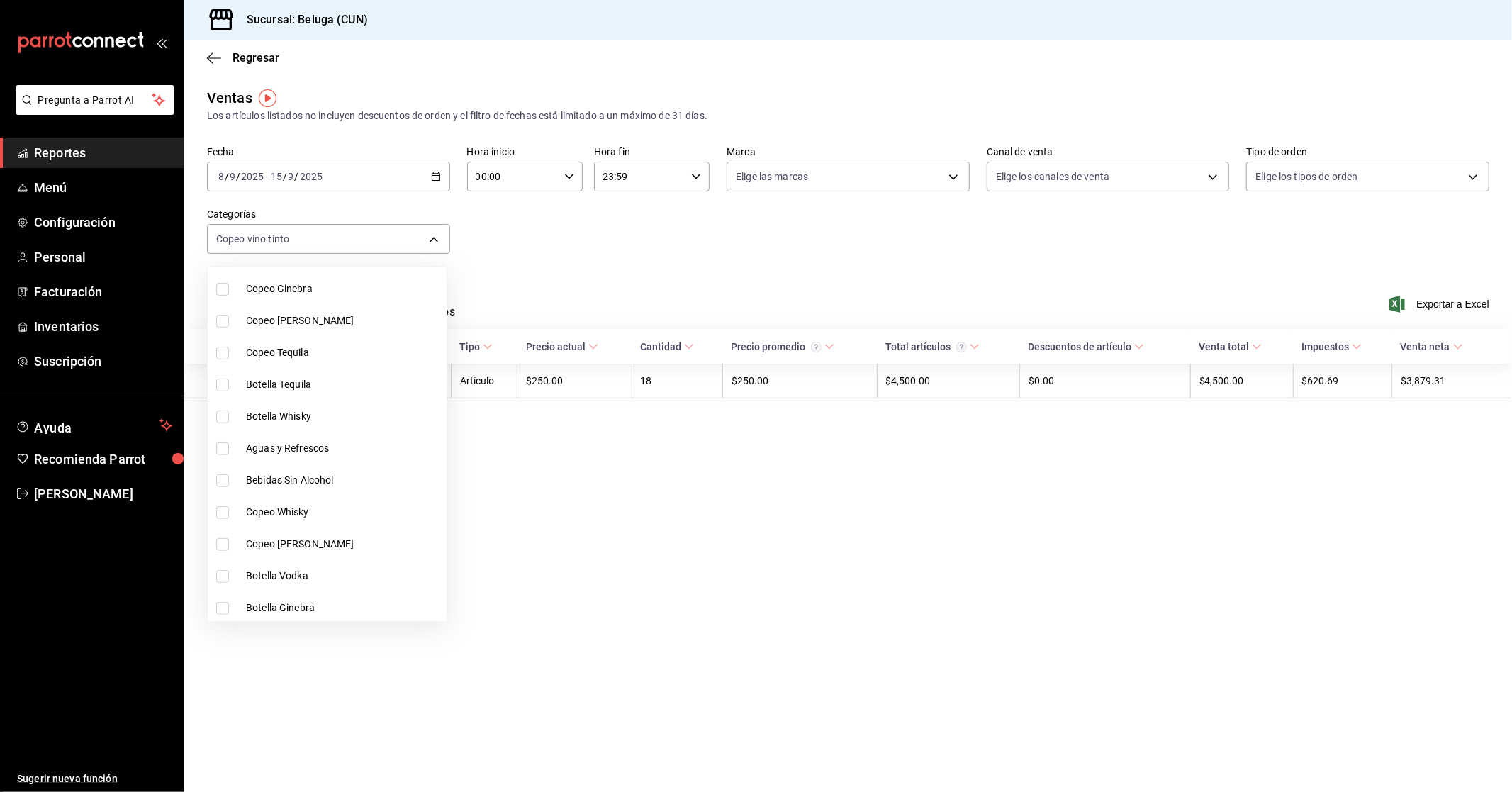
scroll to position [550, 0]
click at [351, 513] on span "Copeo [PERSON_NAME]" at bounding box center [343, 514] width 195 height 15
type input "76200984-1f3d-4ad7-a828-093dbbb6f79f,907b62bc-840a-42fa-92f9-6b66db9044b7"
checkbox input "true"
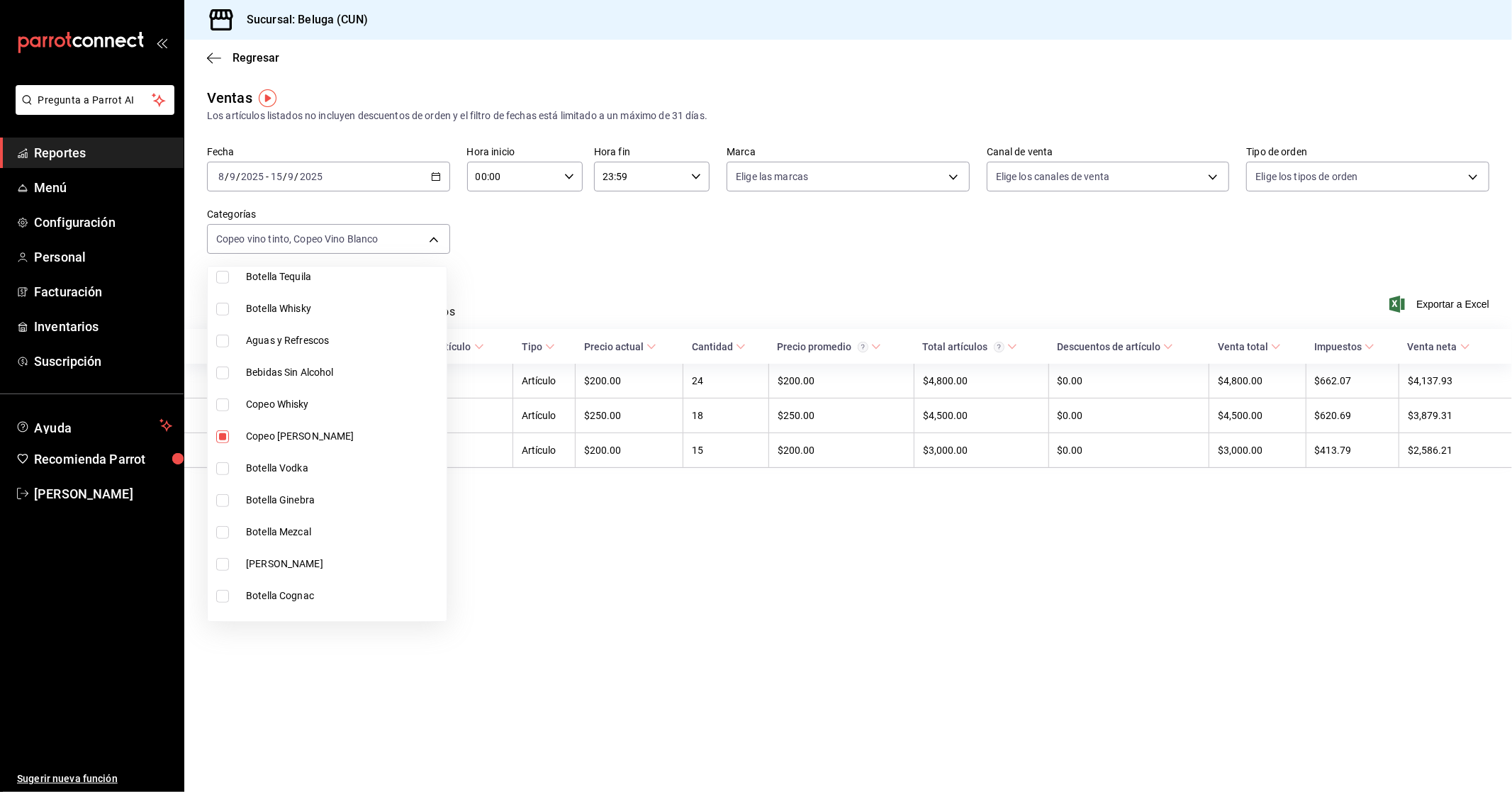
scroll to position [550, 0]
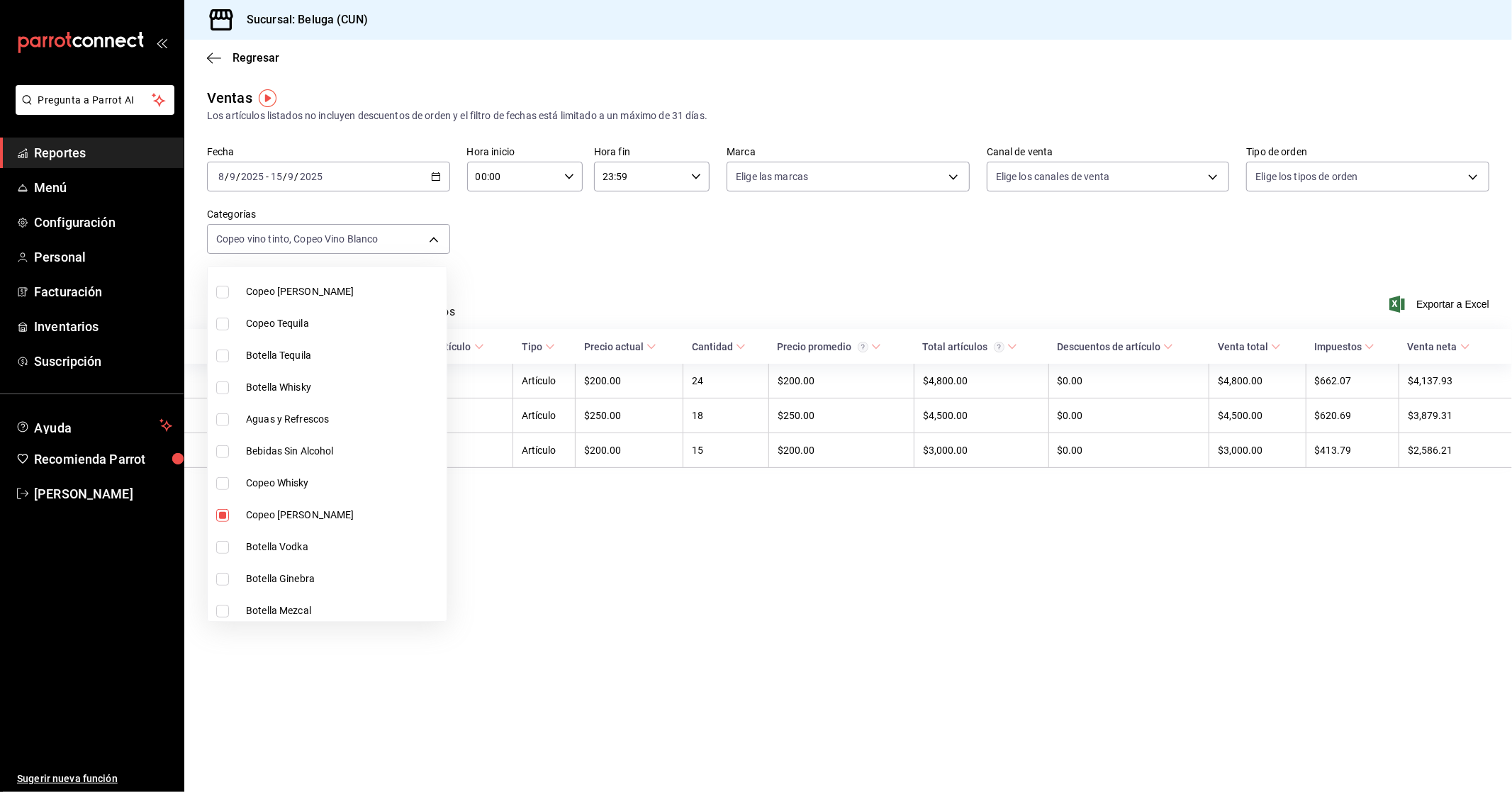
click at [322, 297] on span "Copeo [PERSON_NAME]" at bounding box center [343, 292] width 195 height 15
type input "76200984-1f3d-4ad7-a828-093dbbb6f79f,907b62bc-840a-42fa-92f9-6b66db9044b7,1629a…"
checkbox input "true"
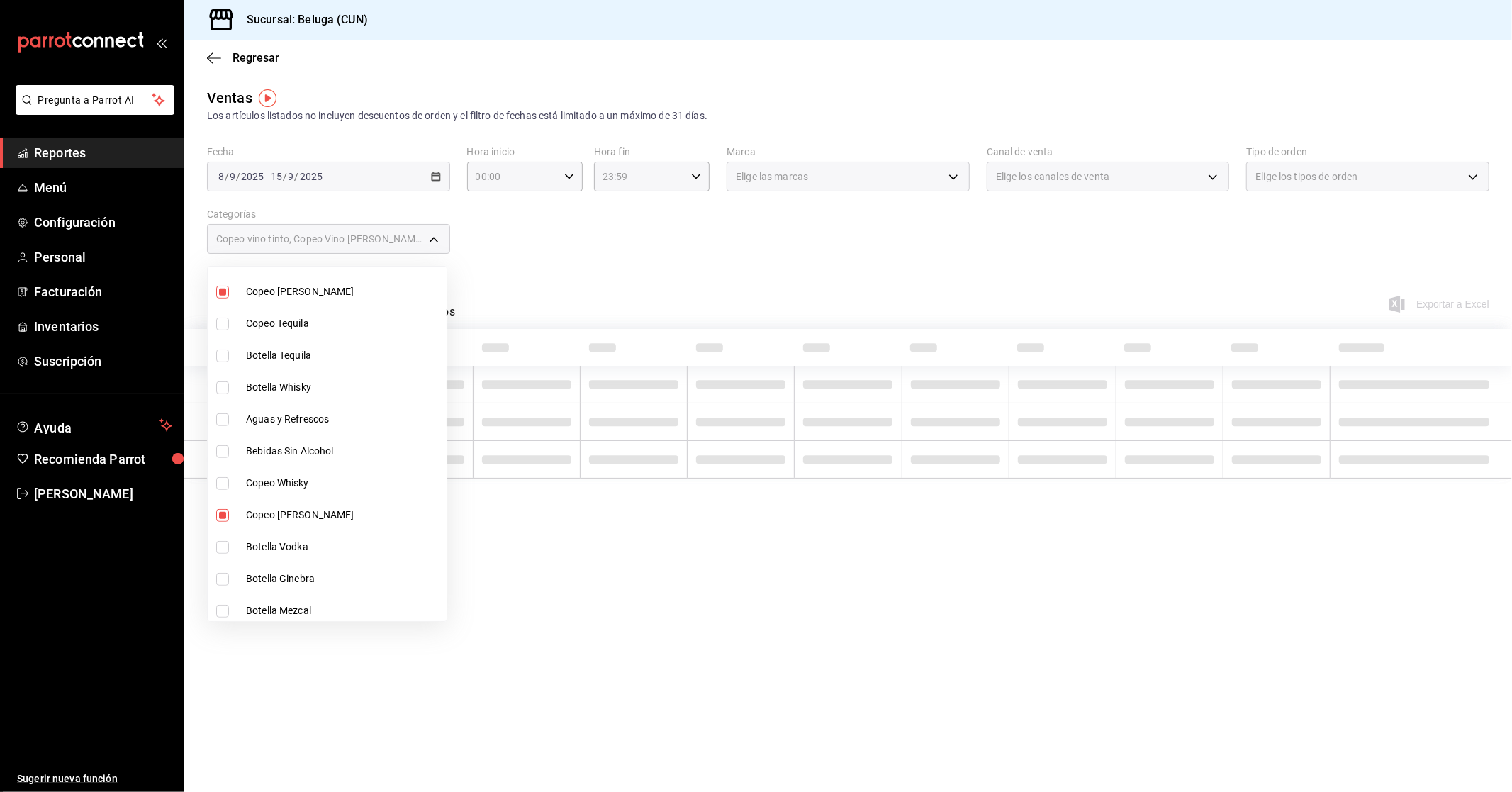
click at [564, 259] on div at bounding box center [756, 396] width 1512 height 792
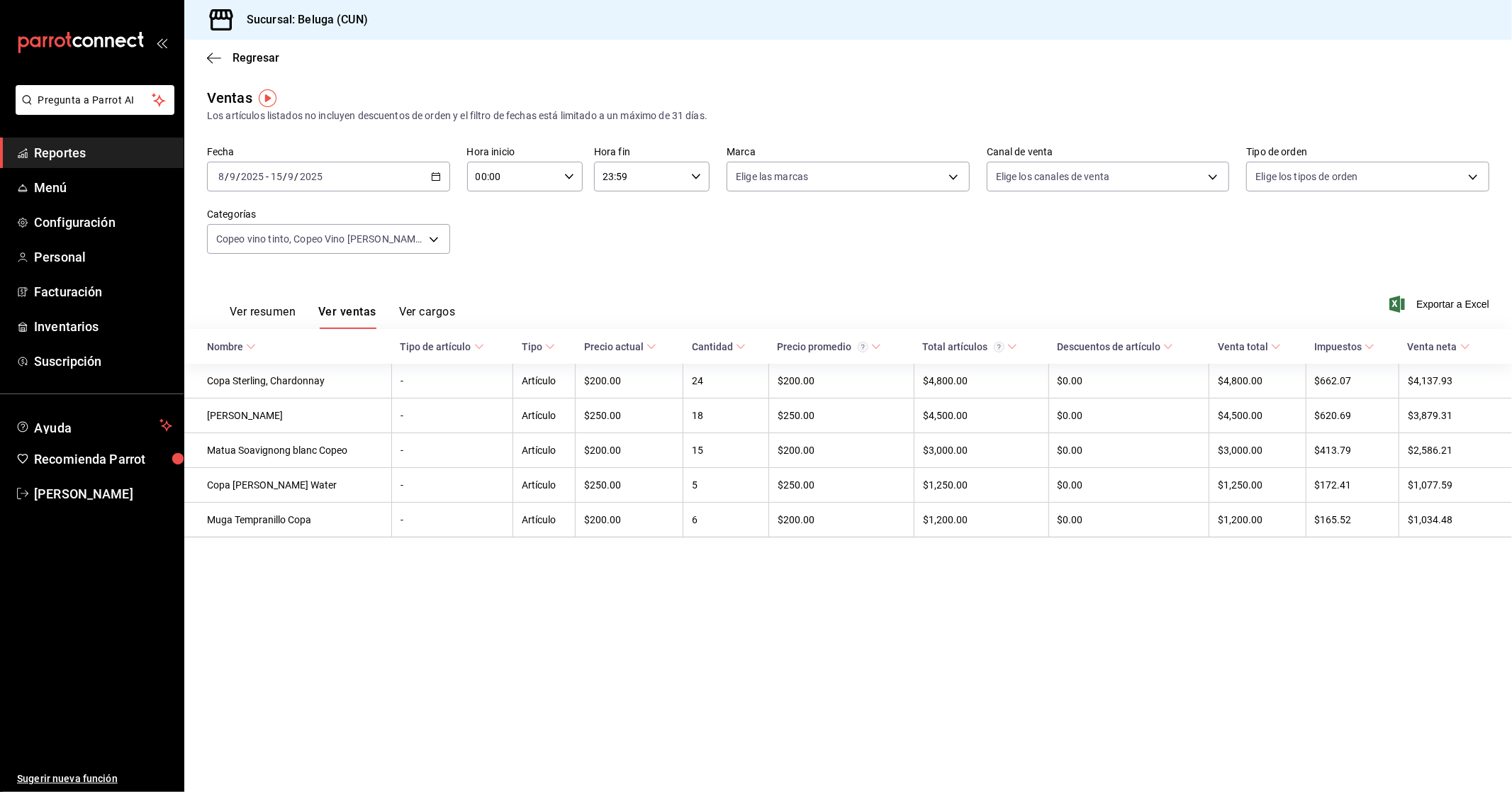
click at [814, 302] on span "Exportar a Excel" at bounding box center [1440, 304] width 97 height 17
click at [435, 242] on body "Pregunta a Parrot AI Reportes Menú Configuración Personal Facturación Inventari…" at bounding box center [756, 396] width 1512 height 792
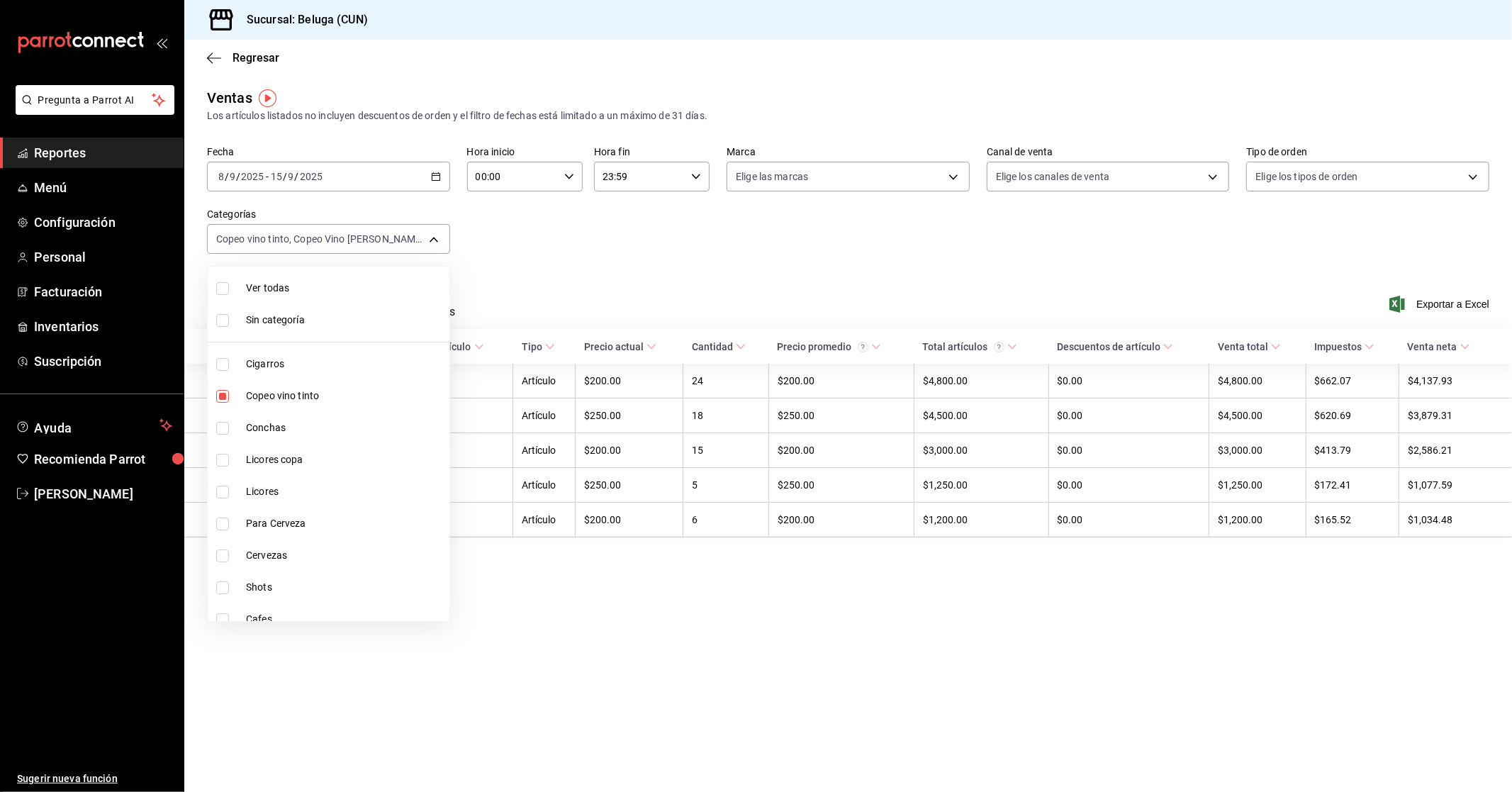
click at [265, 394] on span "Copeo vino tinto" at bounding box center [345, 396] width 198 height 15
type input "907b62bc-840a-42fa-92f9-6b66db9044b7,1629a799-159c-48e9-af5f-807e2f095b5b"
checkbox input "false"
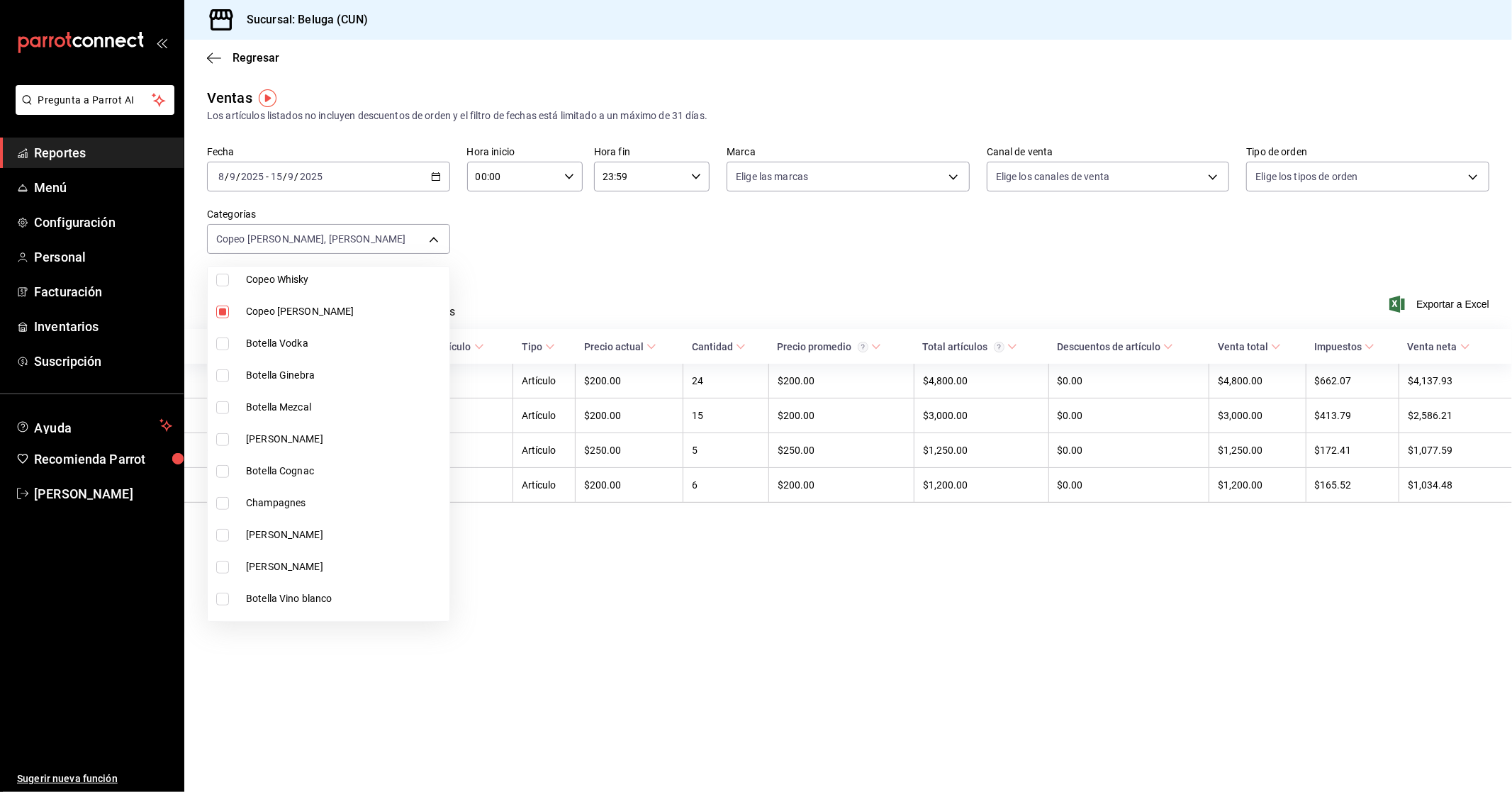
scroll to position [787, 0]
click at [315, 503] on span "[PERSON_NAME]" at bounding box center [345, 501] width 198 height 15
type input "907b62bc-840a-42fa-92f9-6b66db9044b7,1629a799-159c-48e9-af5f-807e2f095b5b,203cc…"
checkbox input "true"
click at [329, 565] on span "Botella Vino blanco" at bounding box center [345, 564] width 198 height 15
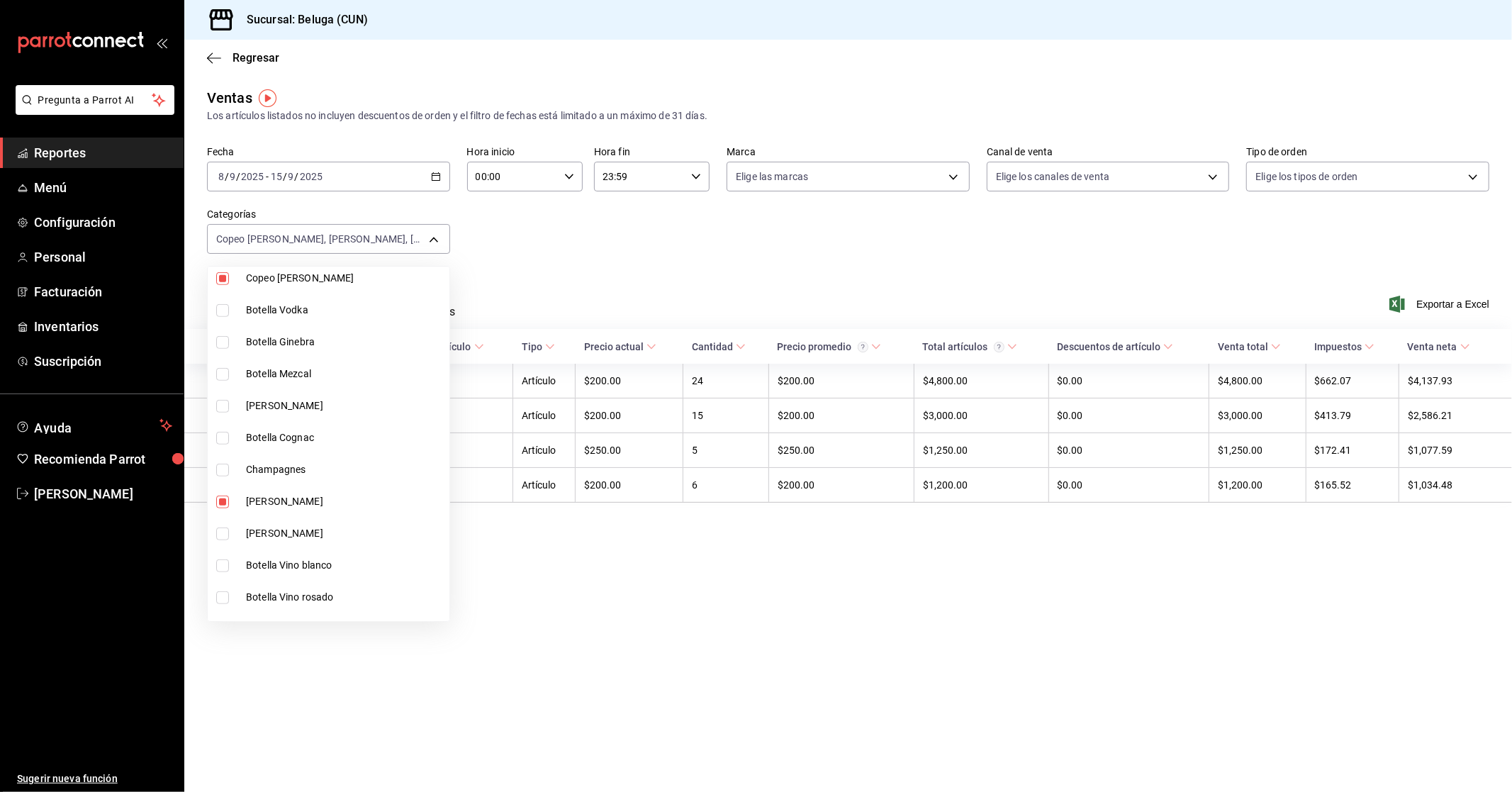
type input "907b62bc-840a-42fa-92f9-6b66db9044b7,1629a799-159c-48e9-af5f-807e2f095b5b,203cc…"
checkbox input "true"
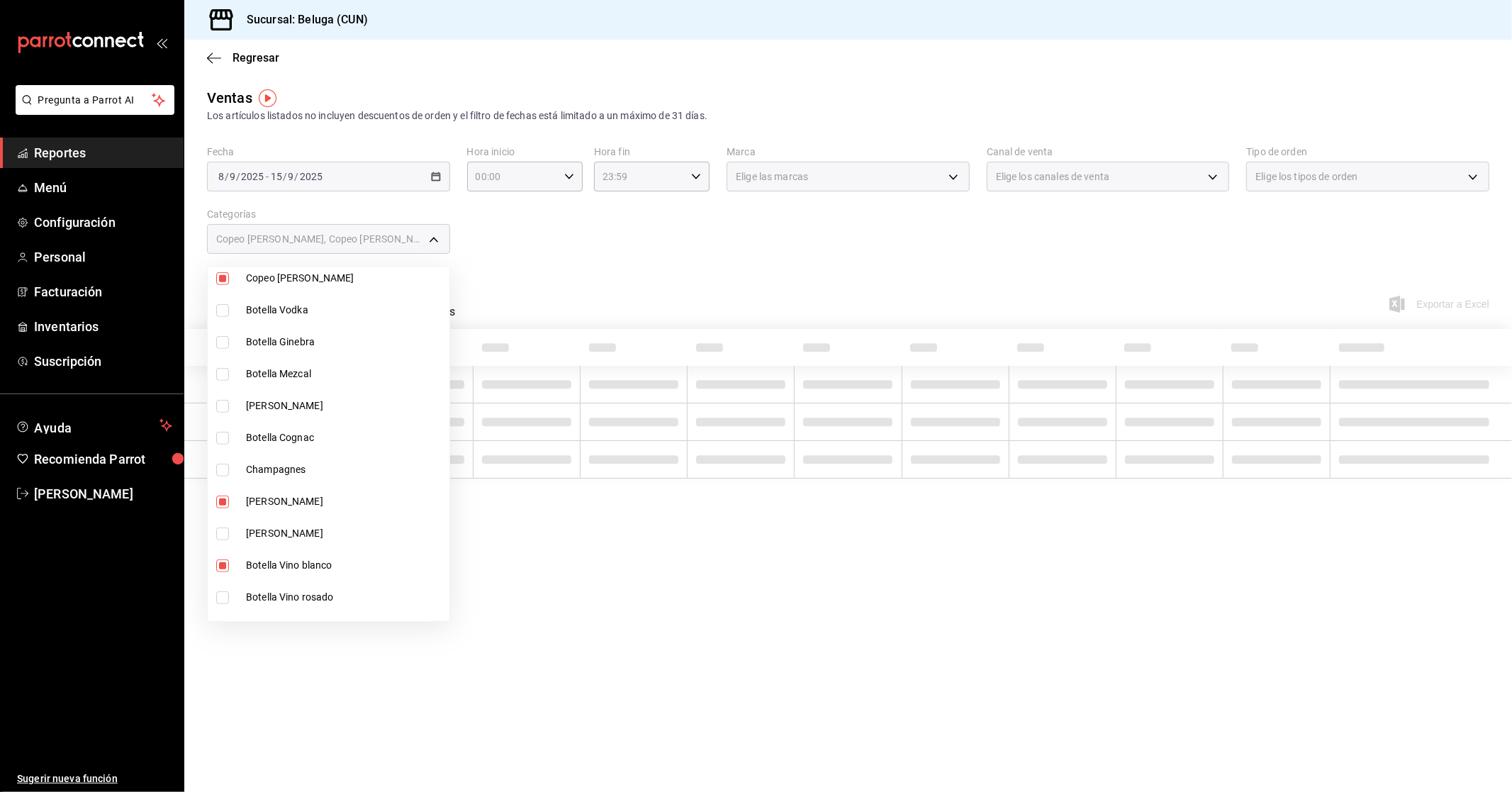
click at [328, 592] on span "Botella Vino rosado" at bounding box center [345, 596] width 198 height 15
type input "907b62bc-840a-42fa-92f9-6b66db9044b7,1629a799-159c-48e9-af5f-807e2f095b5b,203cc…"
checkbox input "true"
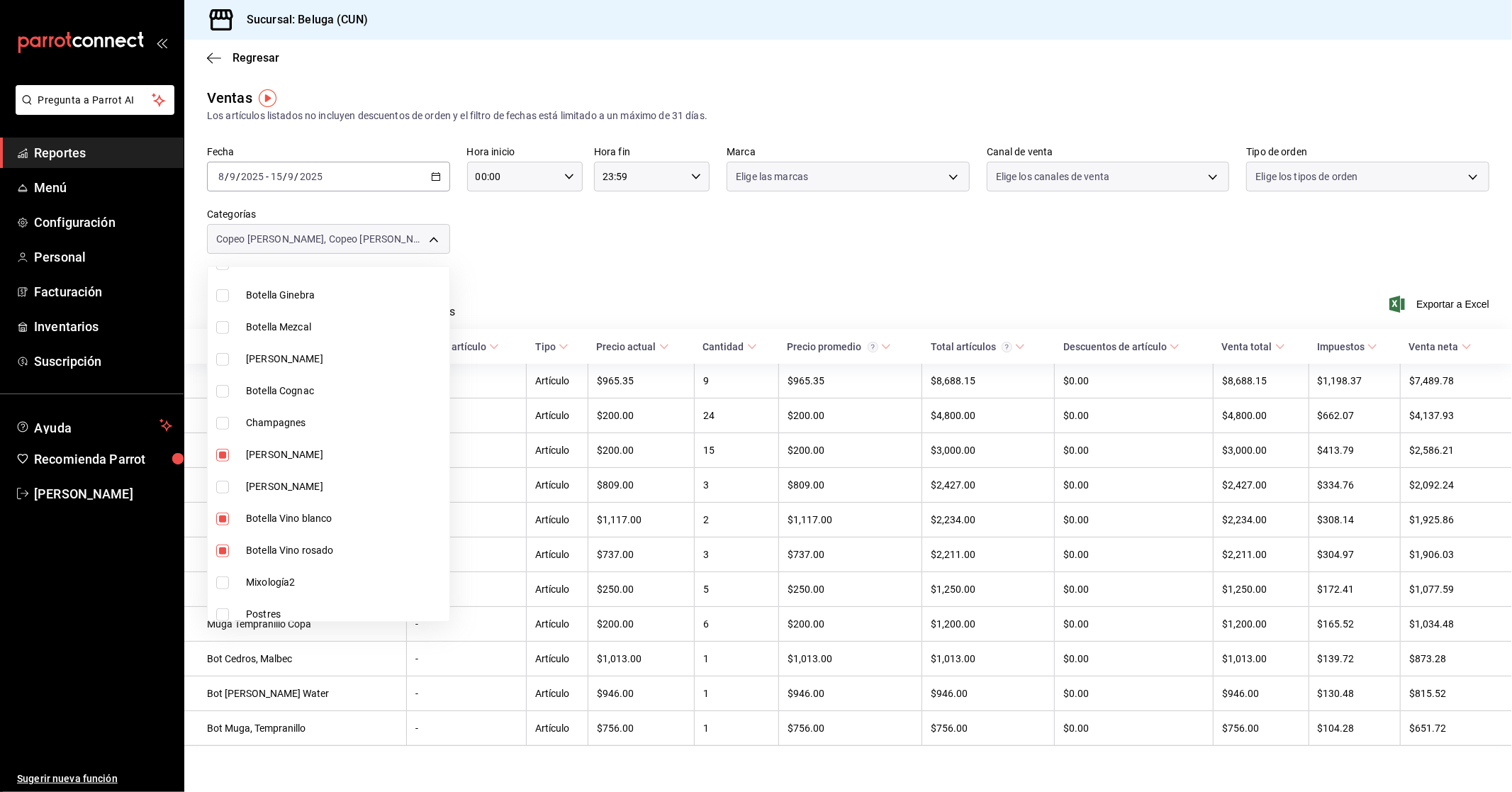
scroll to position [945, 0]
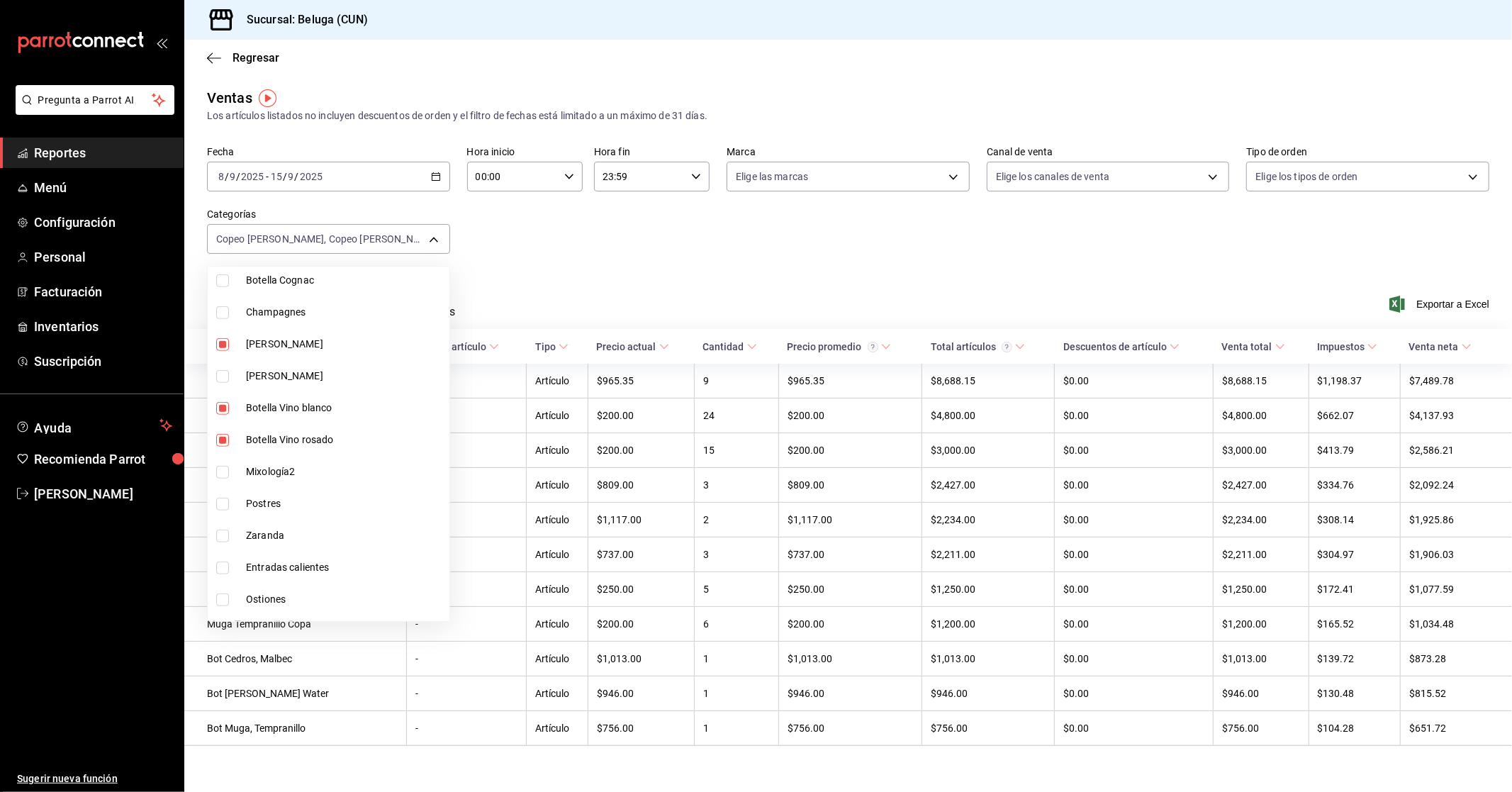
drag, startPoint x: 309, startPoint y: 377, endPoint x: 329, endPoint y: 388, distance: 22.8
click at [309, 376] on span "[PERSON_NAME]" at bounding box center [345, 376] width 198 height 15
type input "907b62bc-840a-42fa-92f9-6b66db9044b7,1629a799-159c-48e9-af5f-807e2f095b5b,203cc…"
checkbox input "true"
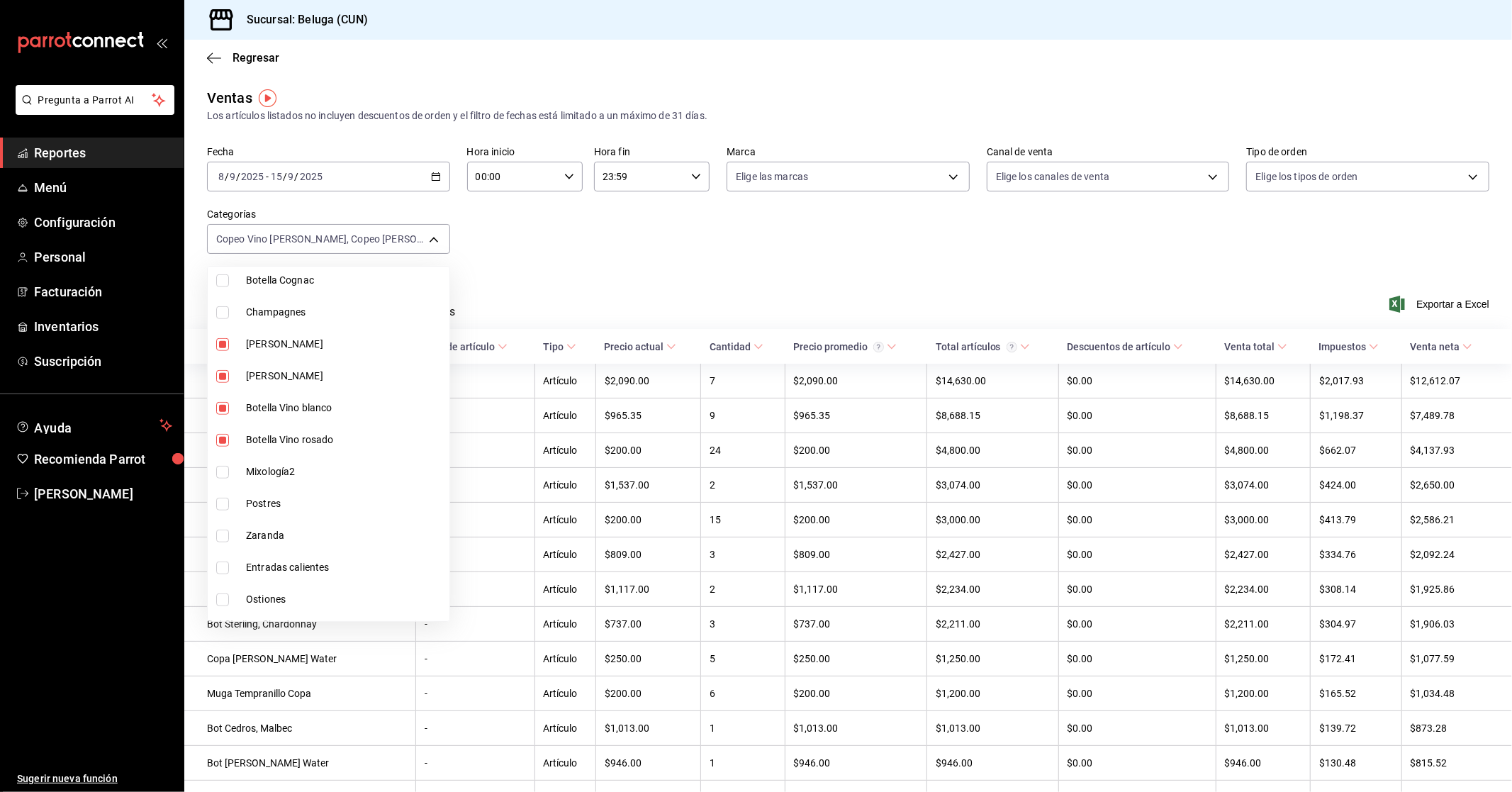
click at [313, 285] on span "Botella Cognac" at bounding box center [345, 280] width 198 height 15
type input "907b62bc-840a-42fa-92f9-6b66db9044b7,1629a799-159c-48e9-af5f-807e2f095b5b,203cc…"
checkbox input "true"
click at [299, 311] on span "Champagnes" at bounding box center [345, 312] width 198 height 15
type input "907b62bc-840a-42fa-92f9-6b66db9044b7,1629a799-159c-48e9-af5f-807e2f095b5b,203cc…"
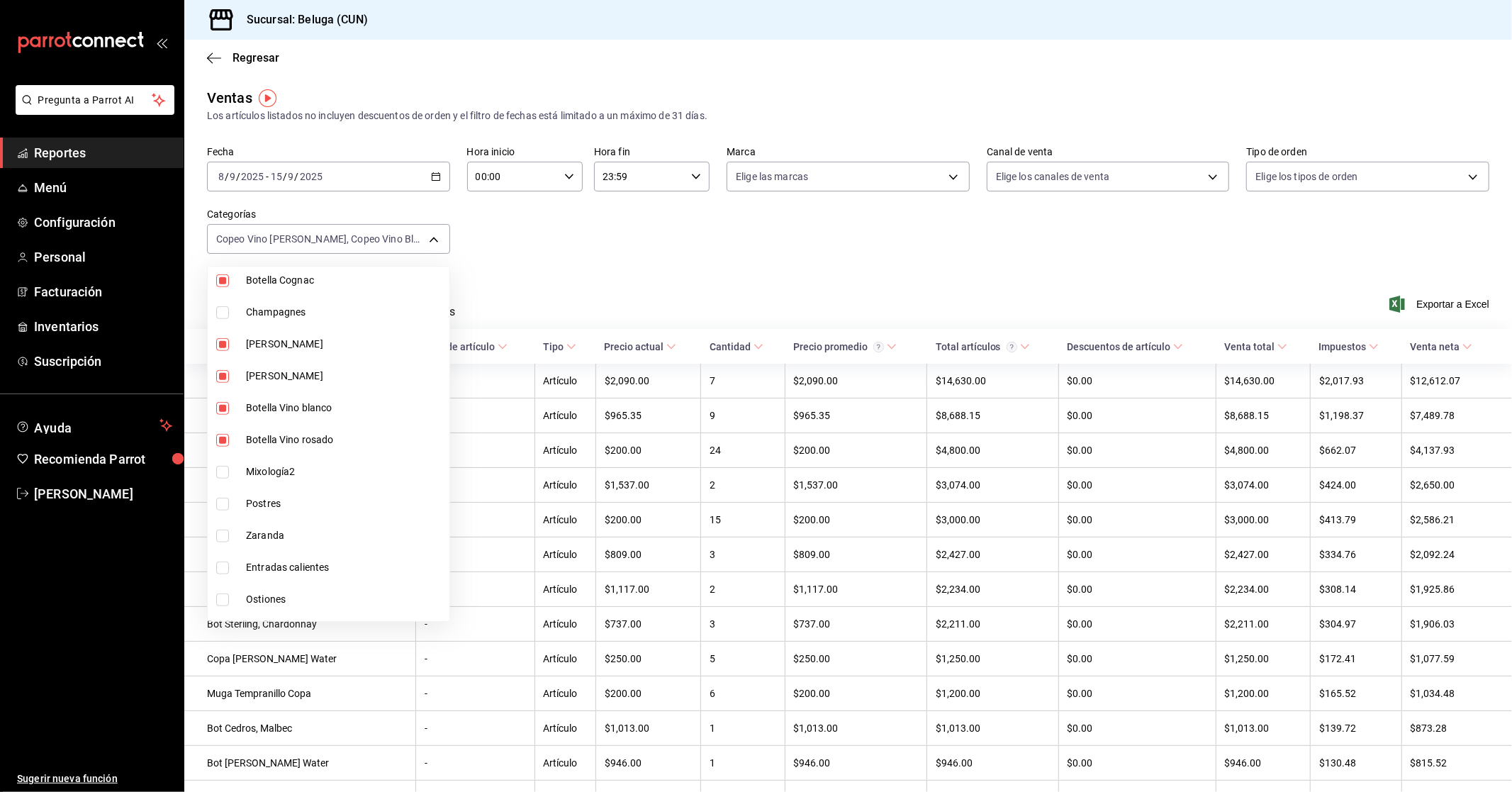
checkbox input "true"
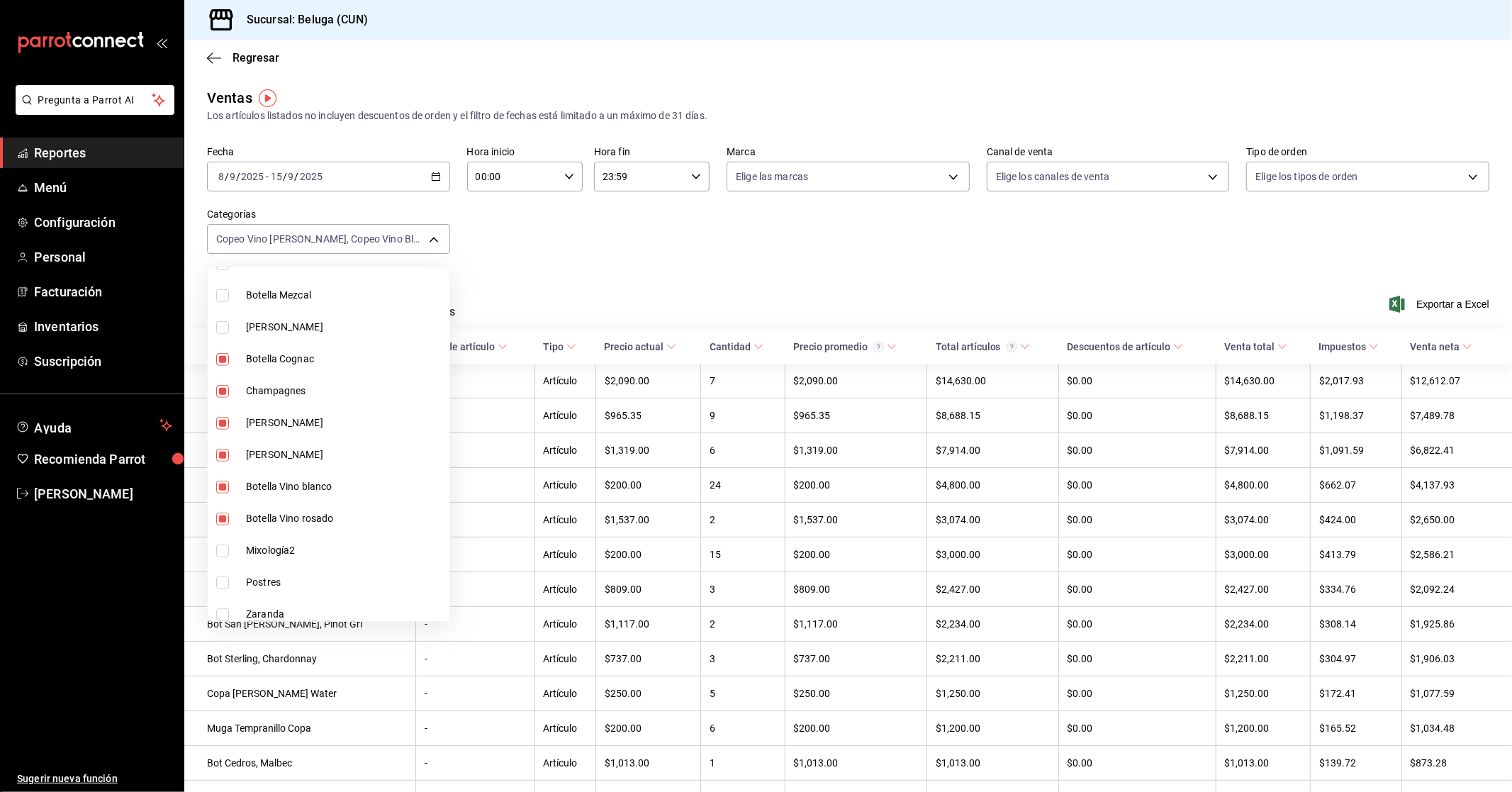
click at [304, 352] on span "Botella Cognac" at bounding box center [345, 359] width 198 height 15
type input "907b62bc-840a-42fa-92f9-6b66db9044b7,1629a799-159c-48e9-af5f-807e2f095b5b,203cc…"
checkbox input "false"
click at [558, 227] on div at bounding box center [756, 396] width 1512 height 792
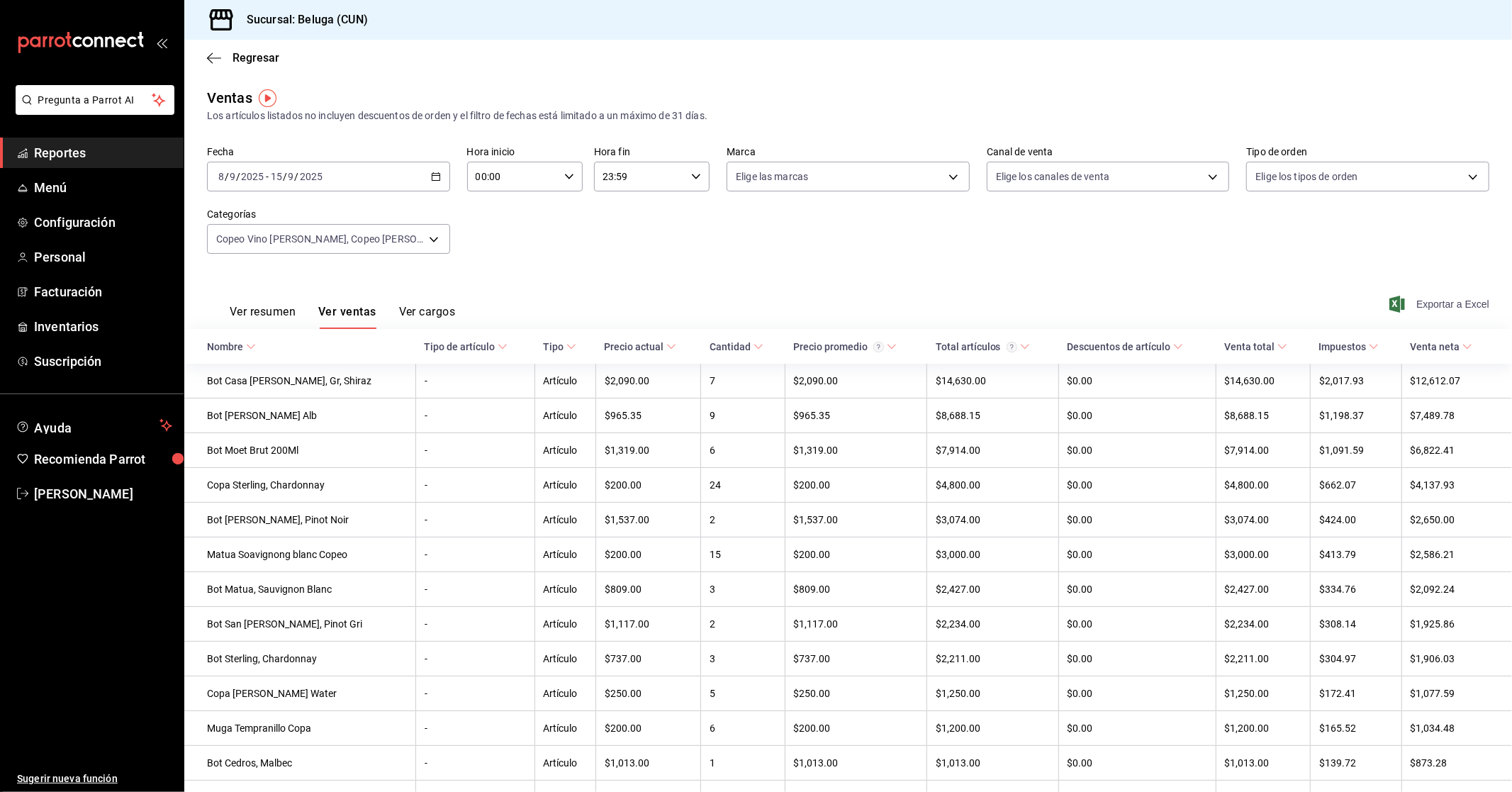
click at [814, 309] on span "Exportar a Excel" at bounding box center [1440, 304] width 97 height 17
click at [239, 57] on span "Regresar" at bounding box center [256, 57] width 47 height 13
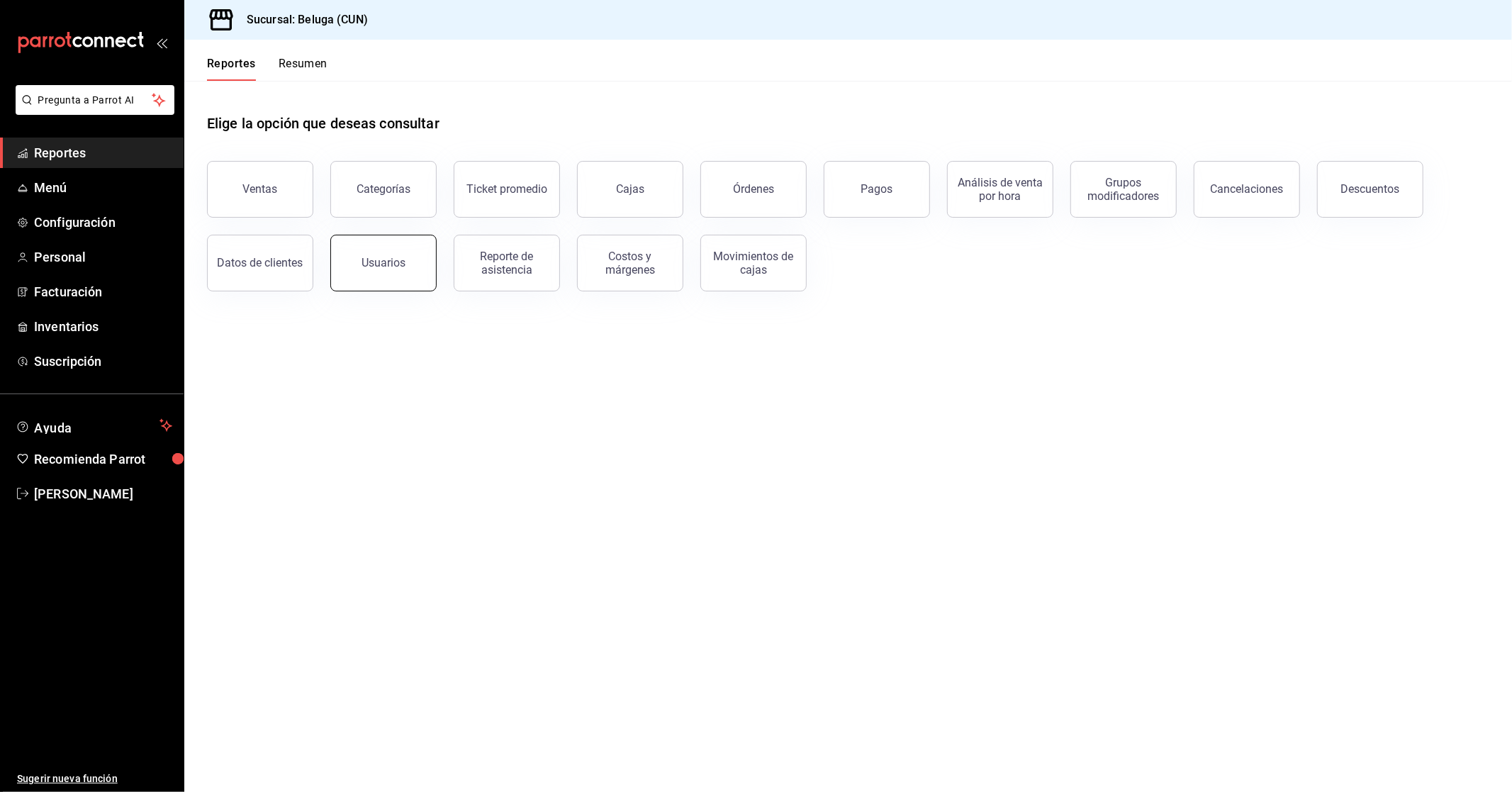
click at [394, 261] on div "Usuarios" at bounding box center [383, 262] width 44 height 13
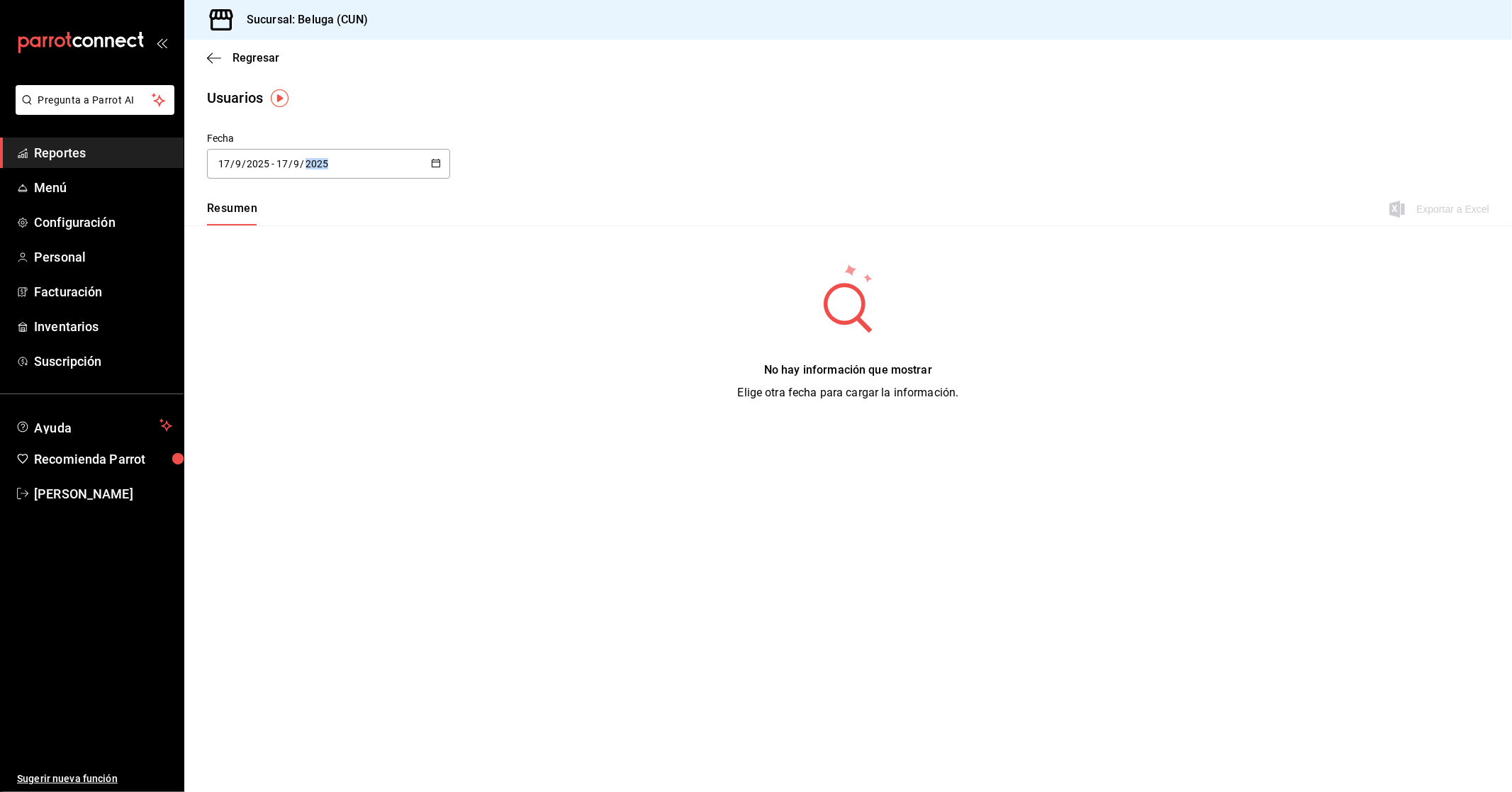
click at [449, 172] on div "Fecha [DATE] [DATE] - [DATE] [DATE]" at bounding box center [848, 163] width 1327 height 65
click at [428, 175] on div "[DATE] [DATE] - [DATE] [DATE]" at bounding box center [328, 164] width 243 height 30
click at [418, 362] on div "No hay información que mostrar Elige otra fecha para cargar la información." at bounding box center [848, 332] width 1327 height 213
click at [309, 163] on input "2025" at bounding box center [317, 163] width 24 height 11
click at [432, 163] on icon "button" at bounding box center [435, 163] width 10 height 10
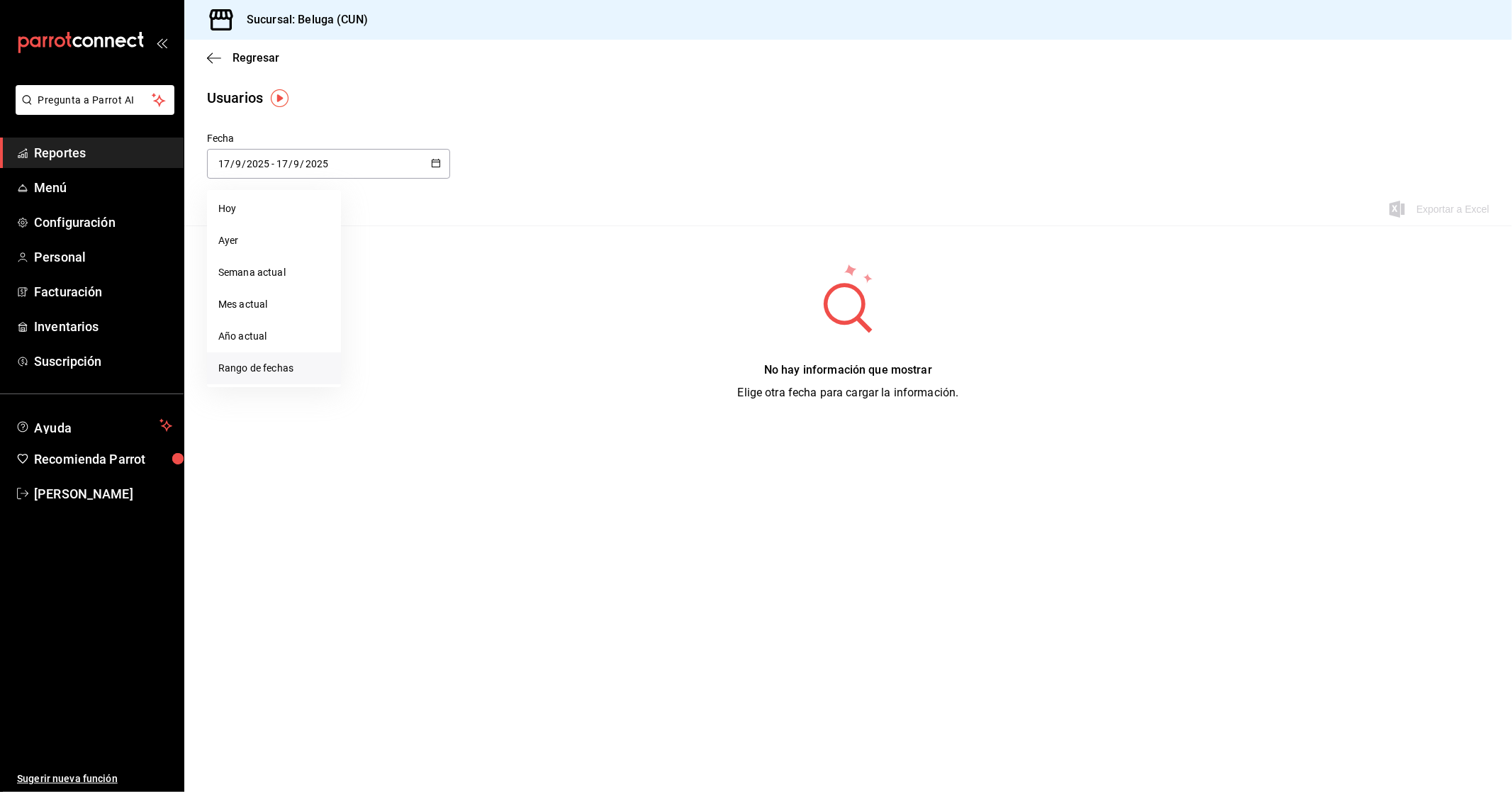
click at [281, 366] on li "Rango de fechas" at bounding box center [274, 369] width 134 height 32
click at [369, 294] on abbr "8" at bounding box center [370, 290] width 5 height 10
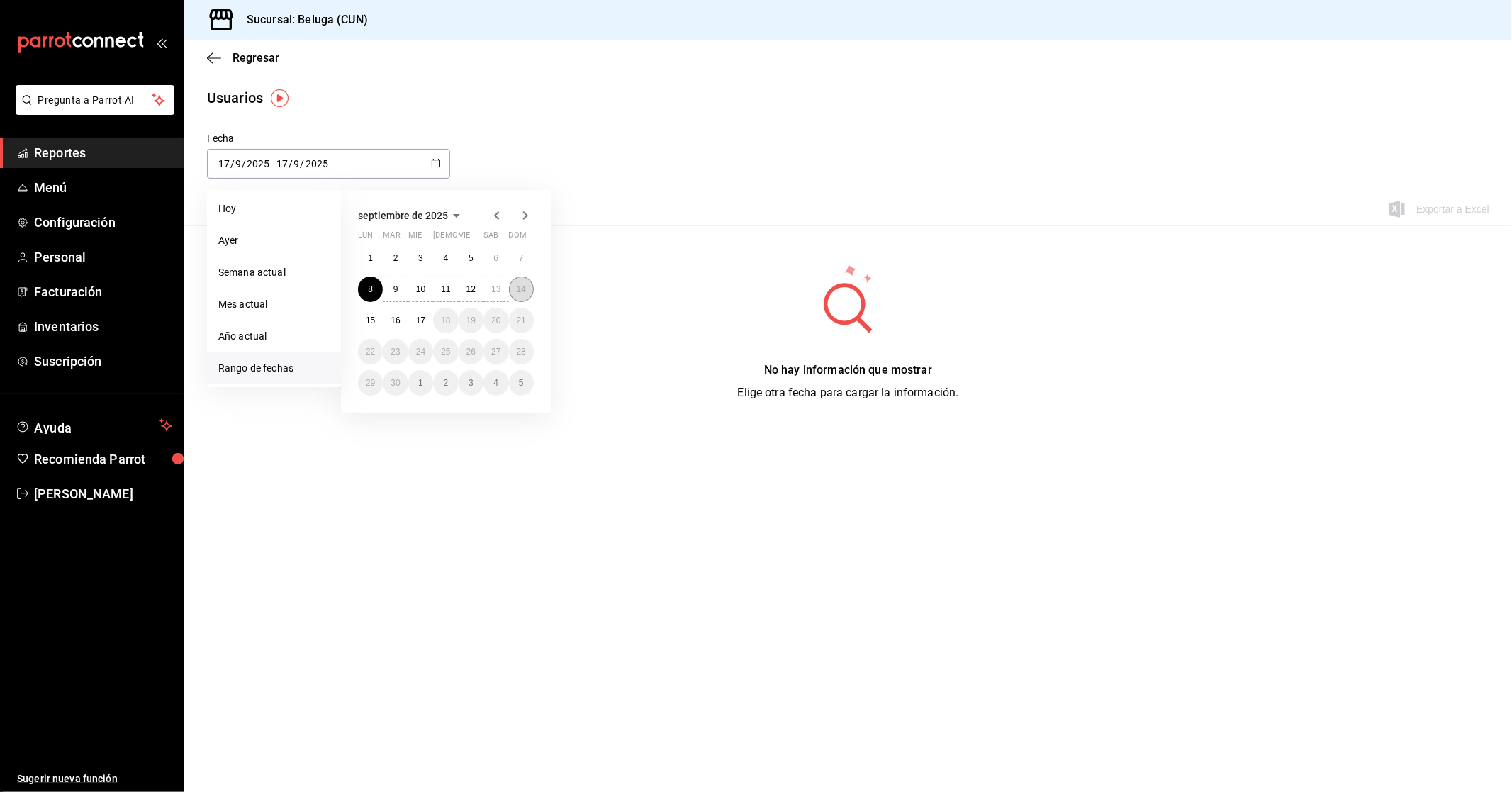
click at [521, 294] on abbr "14" at bounding box center [520, 290] width 9 height 10
type input "[DATE]"
type input "8"
type input "[DATE]"
type input "14"
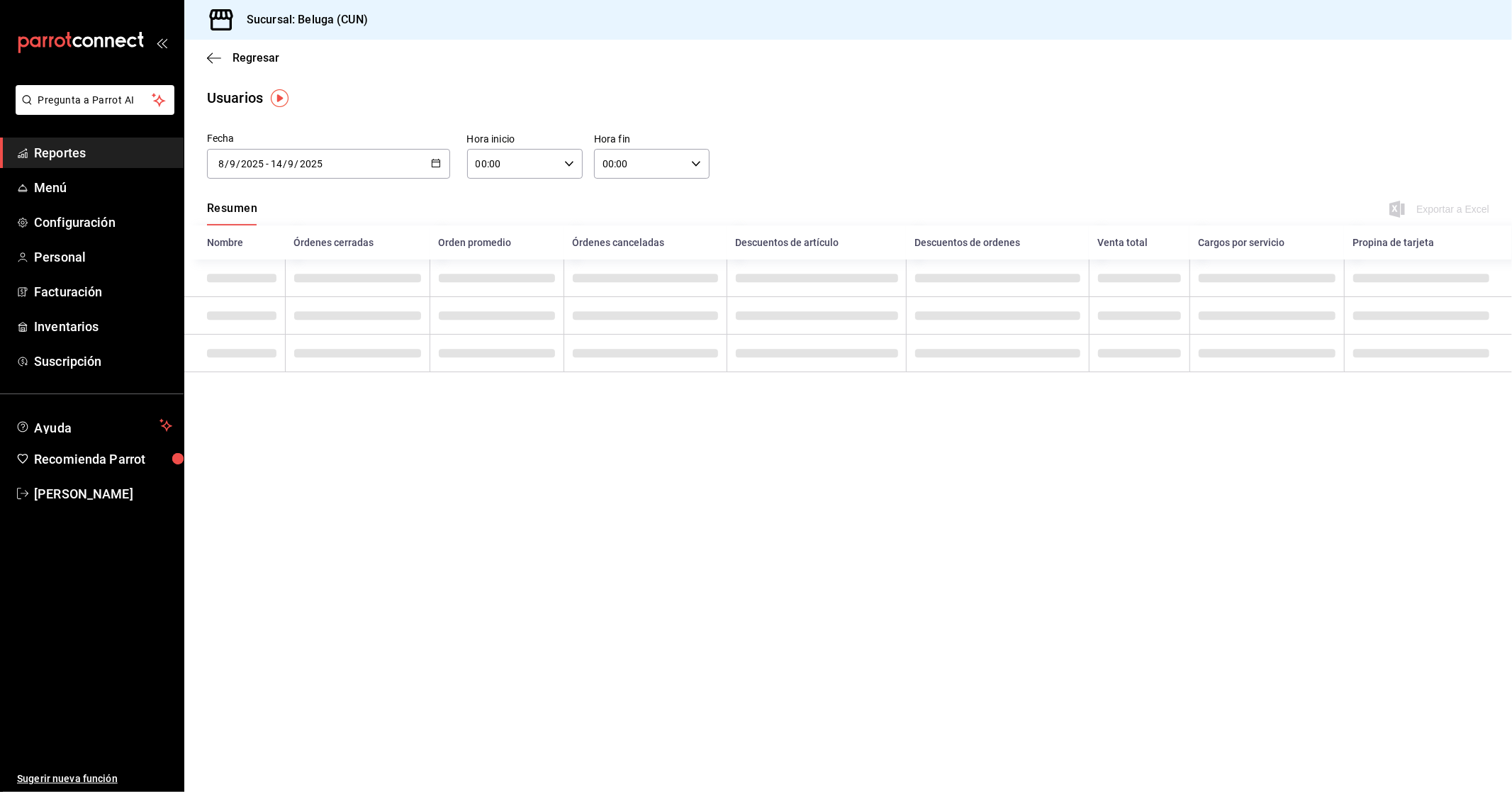
click at [439, 170] on button "button" at bounding box center [435, 164] width 10 height 12
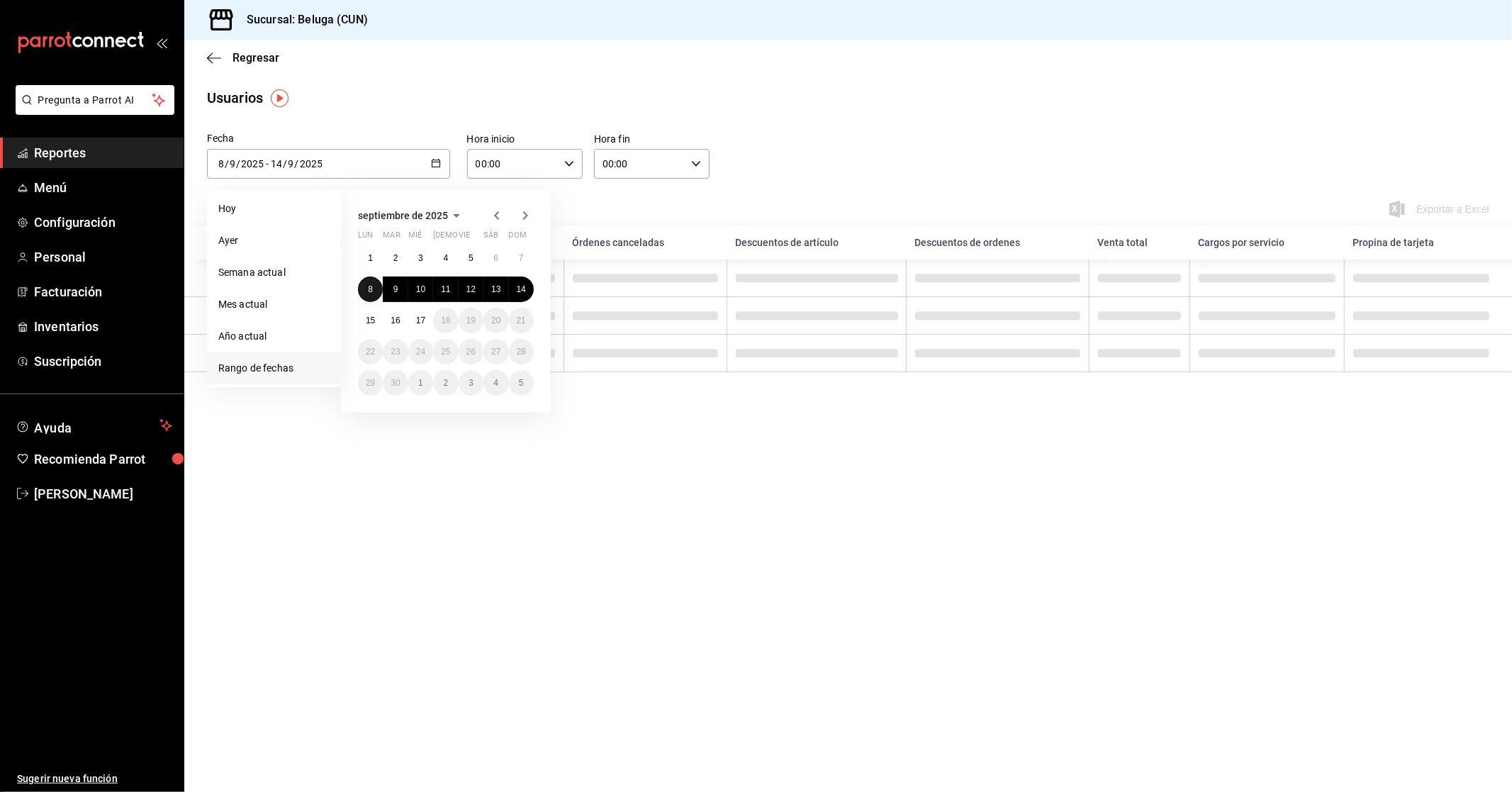
click at [372, 291] on abbr "8" at bounding box center [370, 290] width 5 height 10
click at [373, 320] on abbr "15" at bounding box center [370, 321] width 9 height 10
type input "[DATE]"
type input "15"
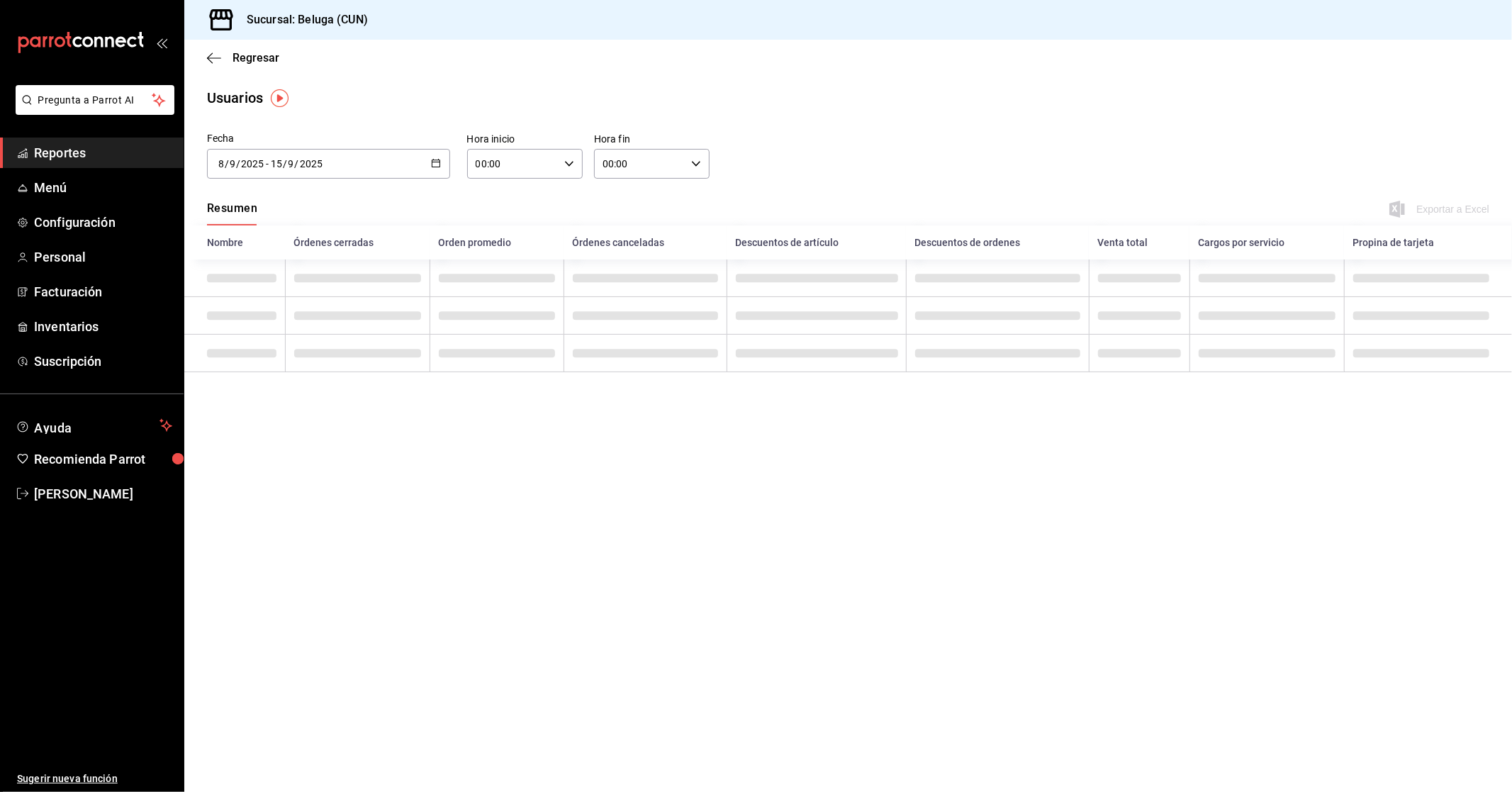
click at [540, 169] on input "00:00" at bounding box center [513, 164] width 92 height 28
click at [494, 223] on span "10" at bounding box center [495, 226] width 35 height 11
type input "10:00"
click at [675, 165] on div at bounding box center [756, 396] width 1512 height 792
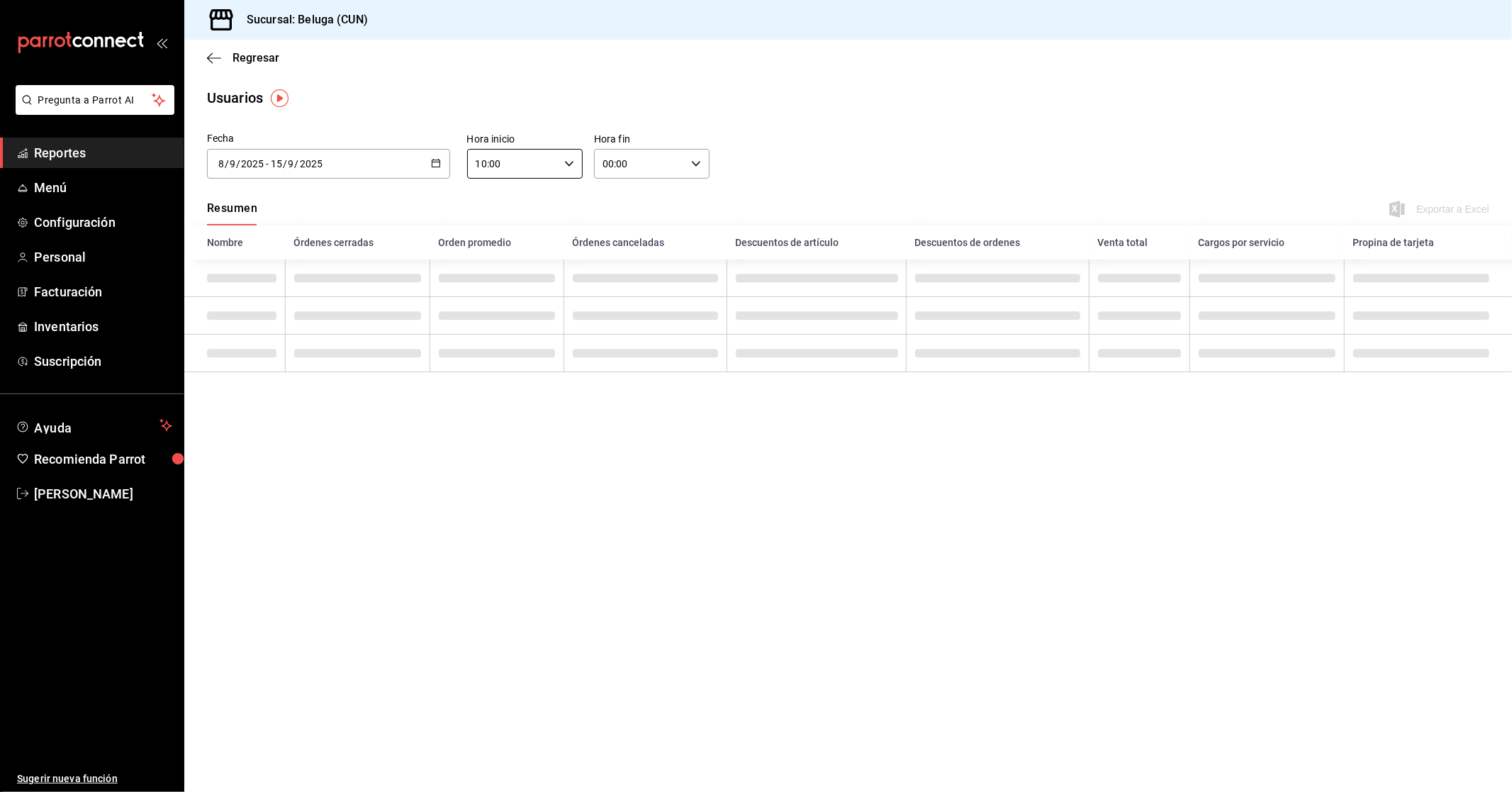
click at [693, 164] on \(Stroke\) "button" at bounding box center [696, 163] width 9 height 5
click at [623, 249] on button "04" at bounding box center [623, 258] width 53 height 28
type input "04:00"
click at [814, 135] on div at bounding box center [756, 396] width 1512 height 792
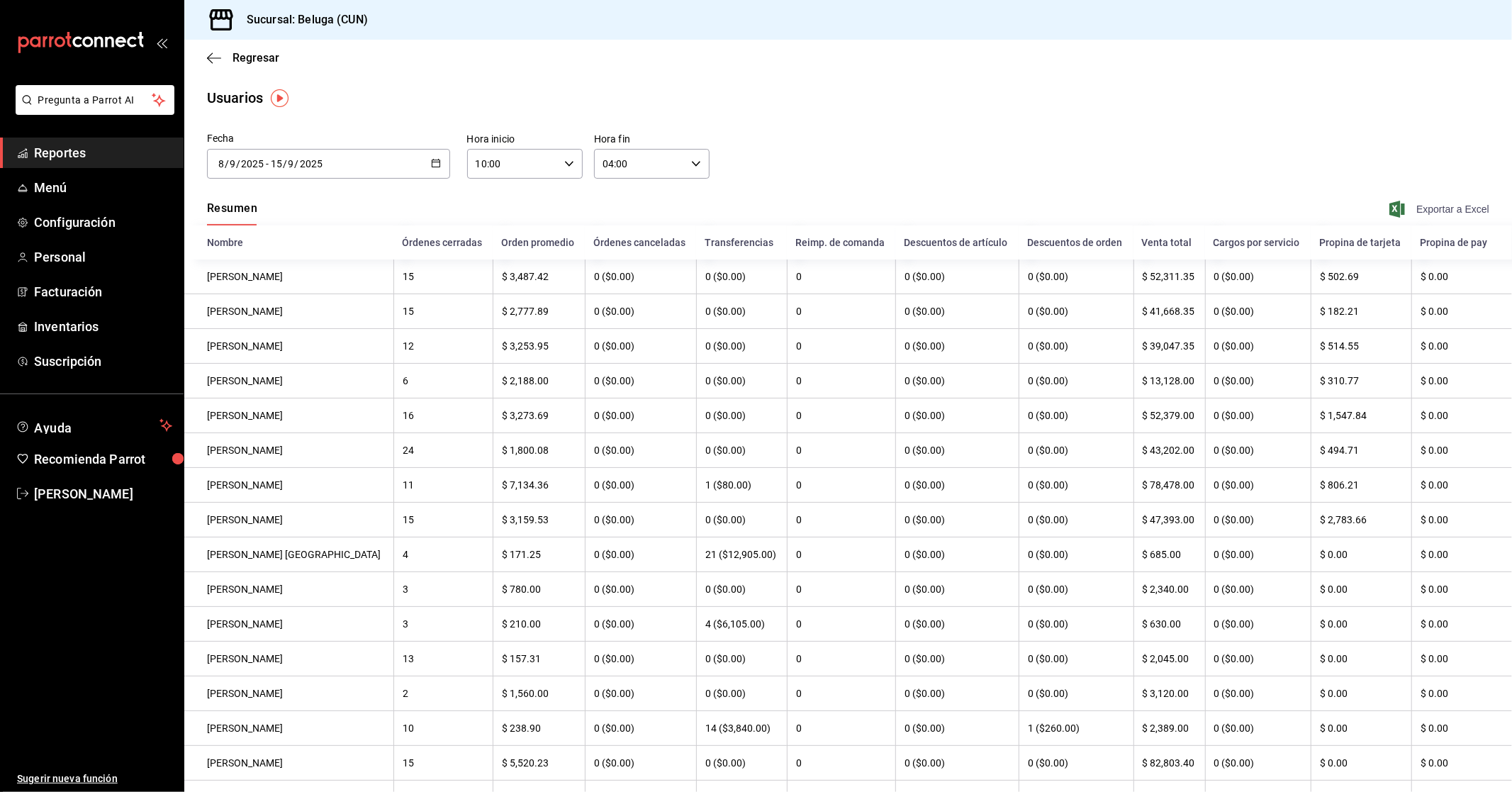
click at [814, 201] on span "Exportar a Excel" at bounding box center [1440, 209] width 97 height 17
click at [236, 60] on span "Regresar" at bounding box center [256, 57] width 47 height 13
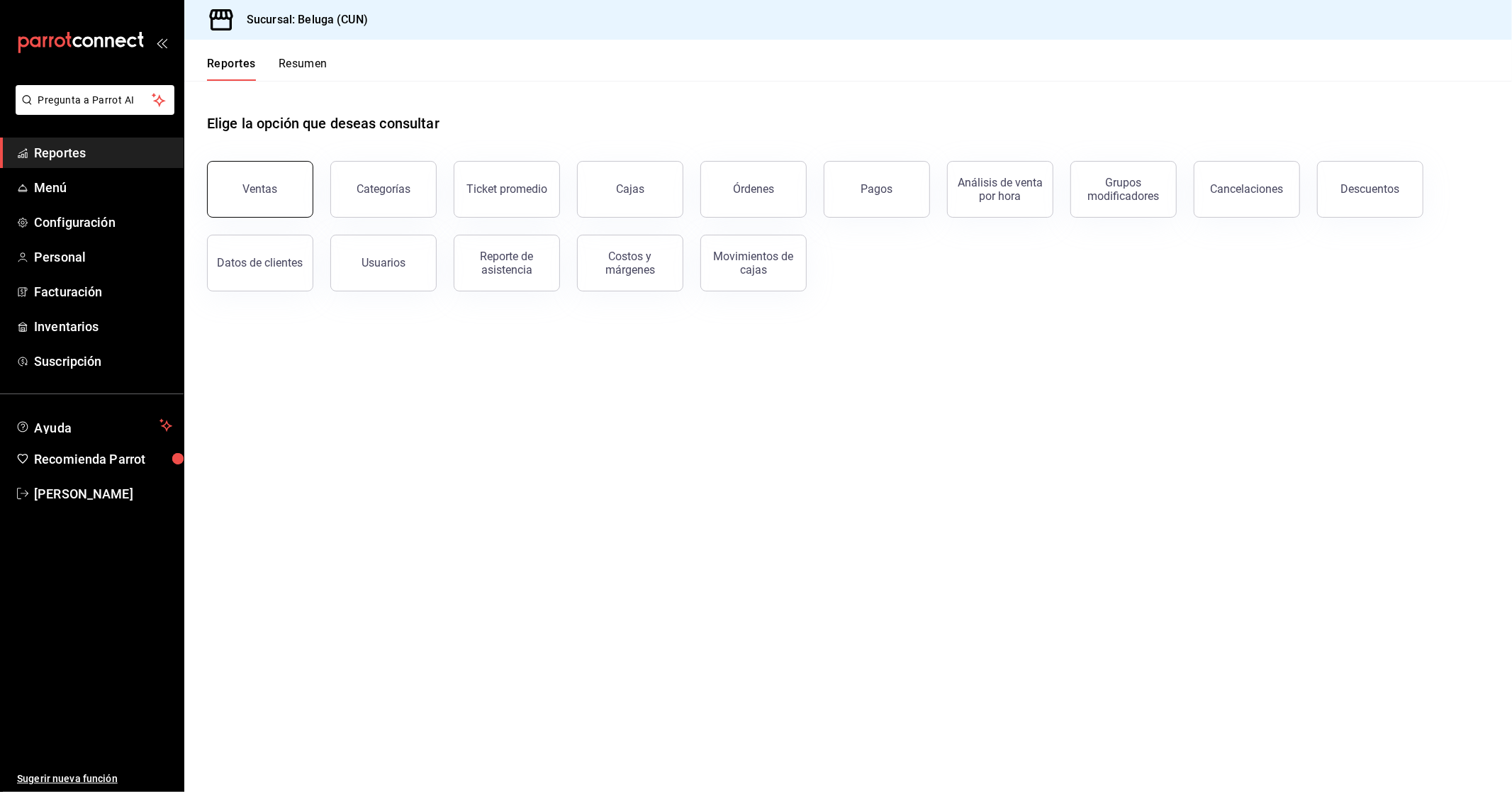
click at [272, 206] on button "Ventas" at bounding box center [260, 189] width 106 height 57
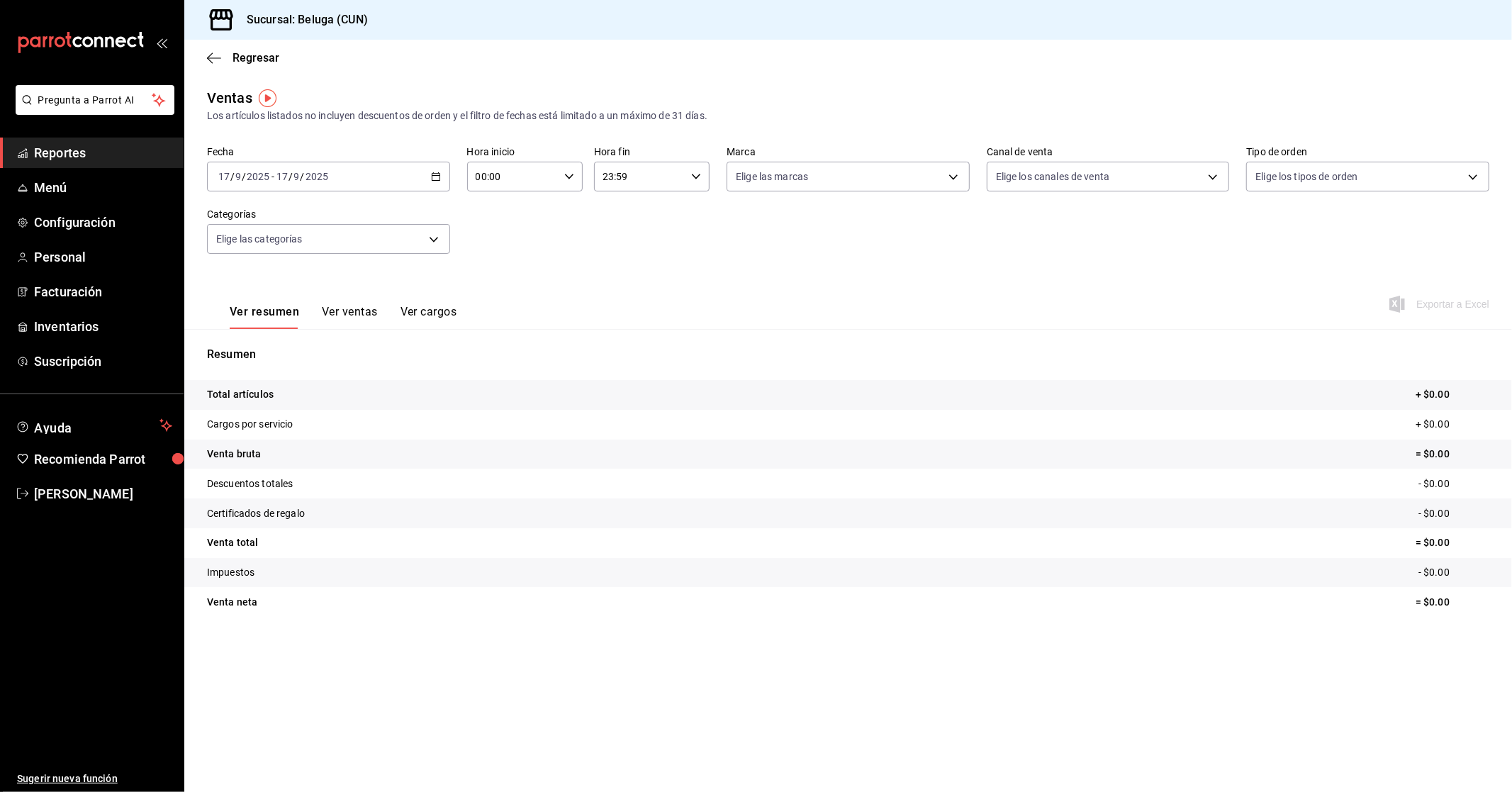
click at [430, 181] on icon "button" at bounding box center [435, 177] width 10 height 10
click at [302, 348] on span "Rango de fechas" at bounding box center [274, 347] width 110 height 15
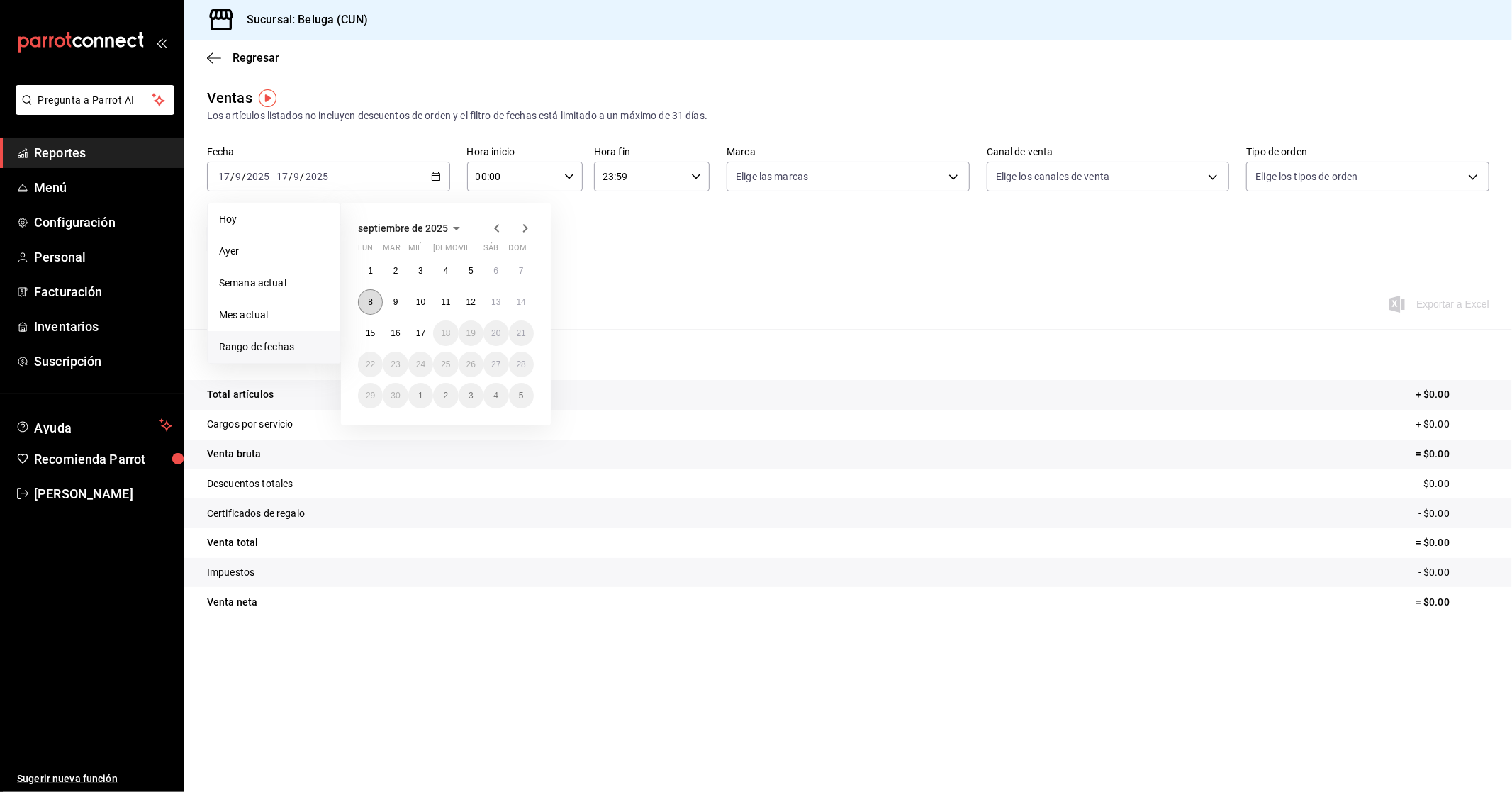
click at [371, 302] on abbr "8" at bounding box center [370, 302] width 5 height 10
click at [365, 335] on button "15" at bounding box center [370, 334] width 25 height 26
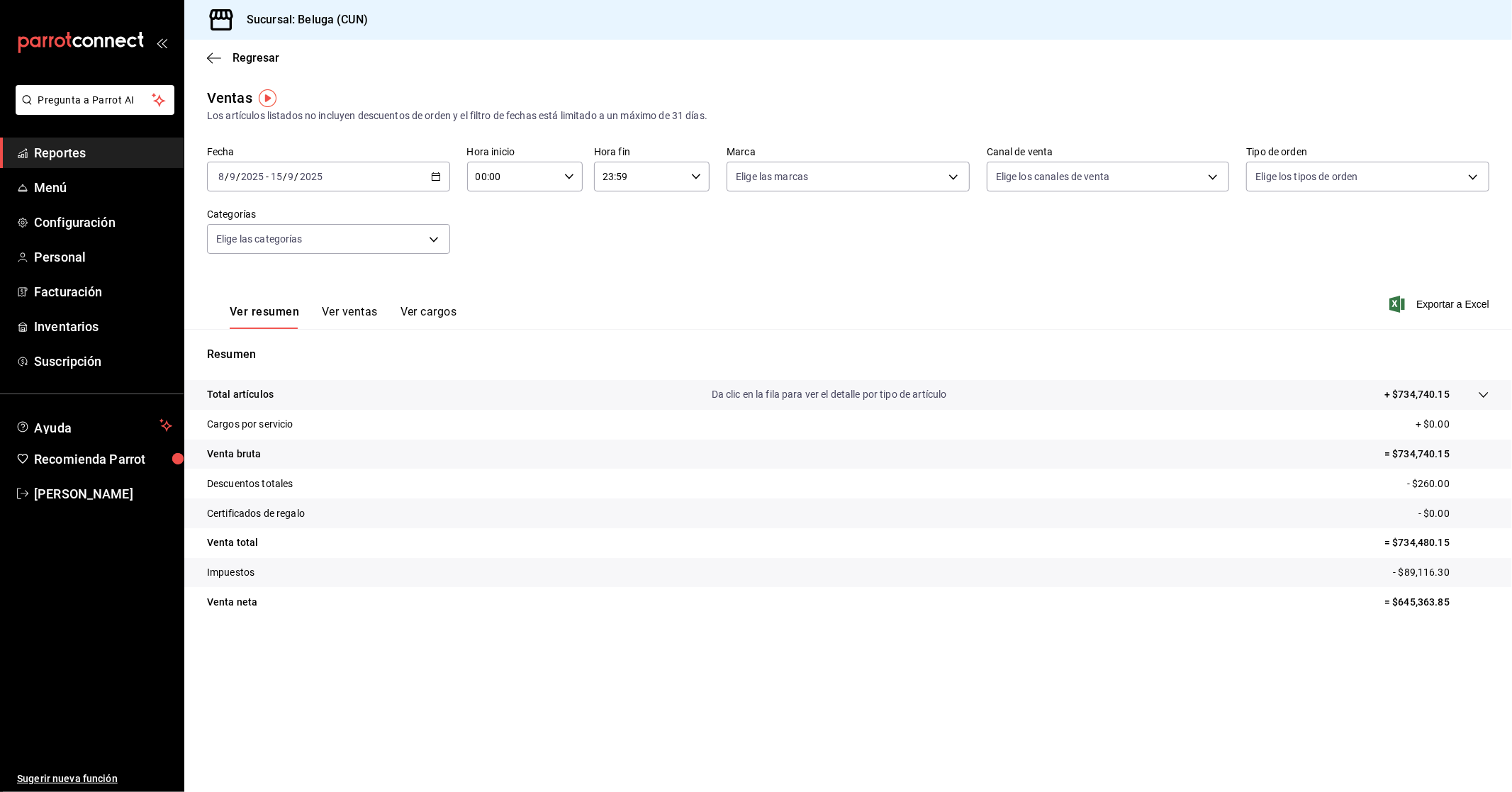
click at [540, 175] on input "00:00" at bounding box center [513, 177] width 92 height 28
click at [487, 233] on span "10" at bounding box center [495, 238] width 35 height 11
type input "10:00"
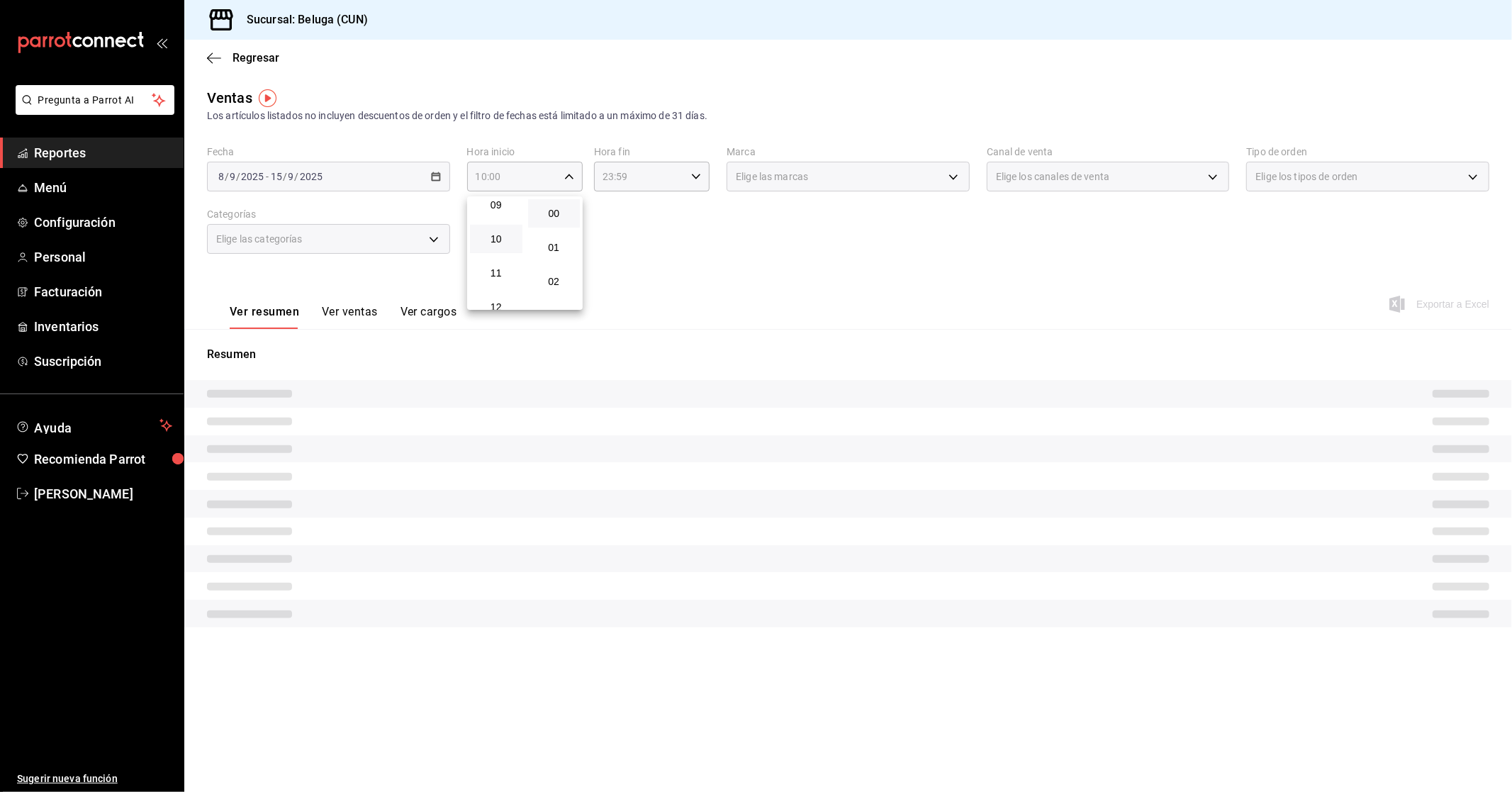
click at [699, 170] on div at bounding box center [756, 396] width 1512 height 792
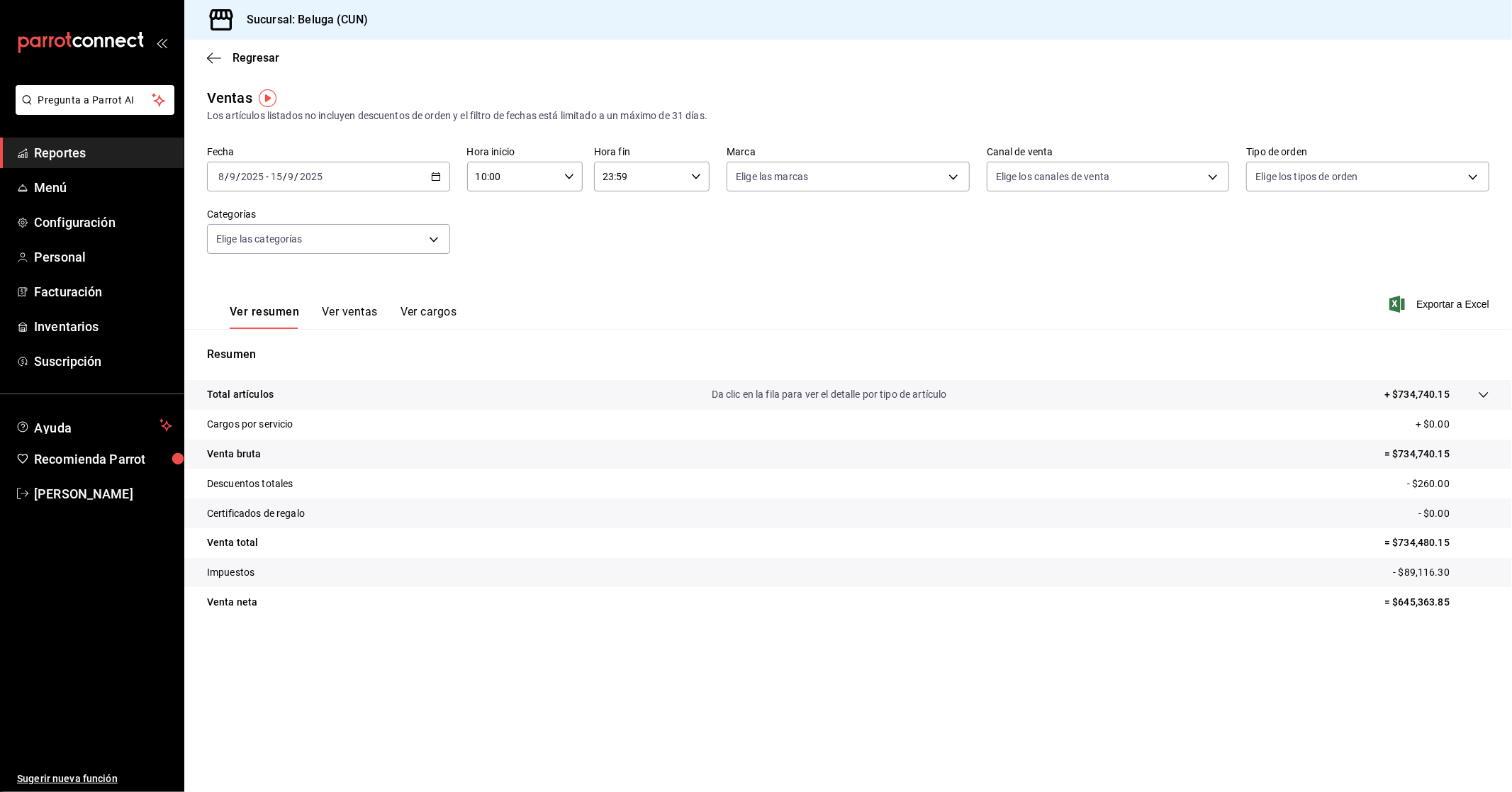
click at [678, 182] on div "00 01 02 03 04 05 06 07 08 09 10 11 12 13 14 15 16 17 18 19 20 21 22 23 00 01 0…" at bounding box center [756, 397] width 1512 height 787
click at [678, 182] on input "23:59" at bounding box center [640, 177] width 92 height 28
drag, startPoint x: 623, startPoint y: 282, endPoint x: 688, endPoint y: 300, distance: 67.4
click at [622, 282] on span "04" at bounding box center [622, 284] width 35 height 11
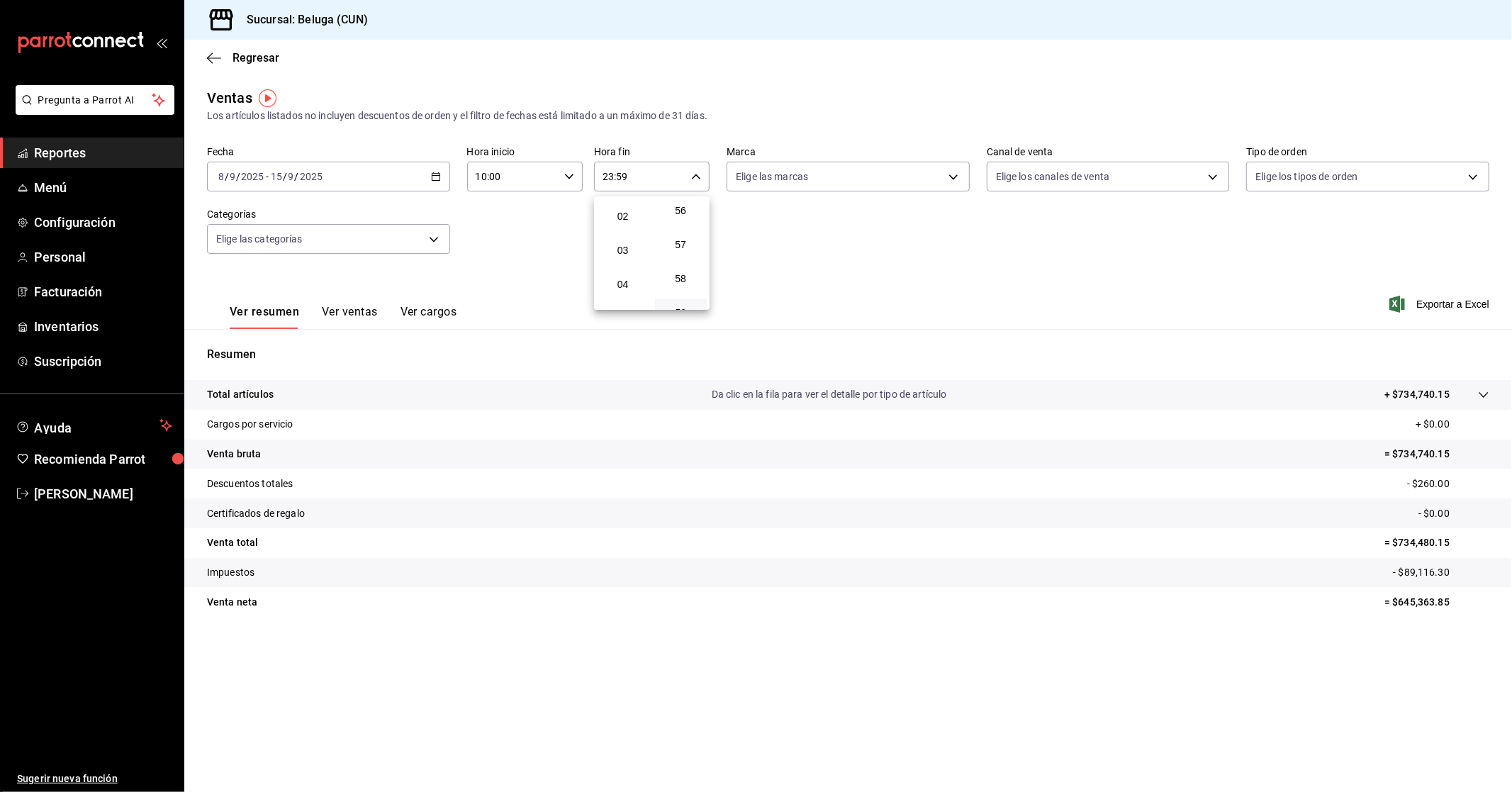
type input "04:59"
click at [814, 242] on div at bounding box center [756, 396] width 1512 height 792
click at [416, 270] on div "Fecha [DATE] [DATE] - [DATE] [DATE] Hora inicio 10:00 Hora inicio Hora fin 04:5…" at bounding box center [848, 208] width 1282 height 125
click at [423, 221] on div "Elige las categorías" at bounding box center [328, 236] width 243 height 35
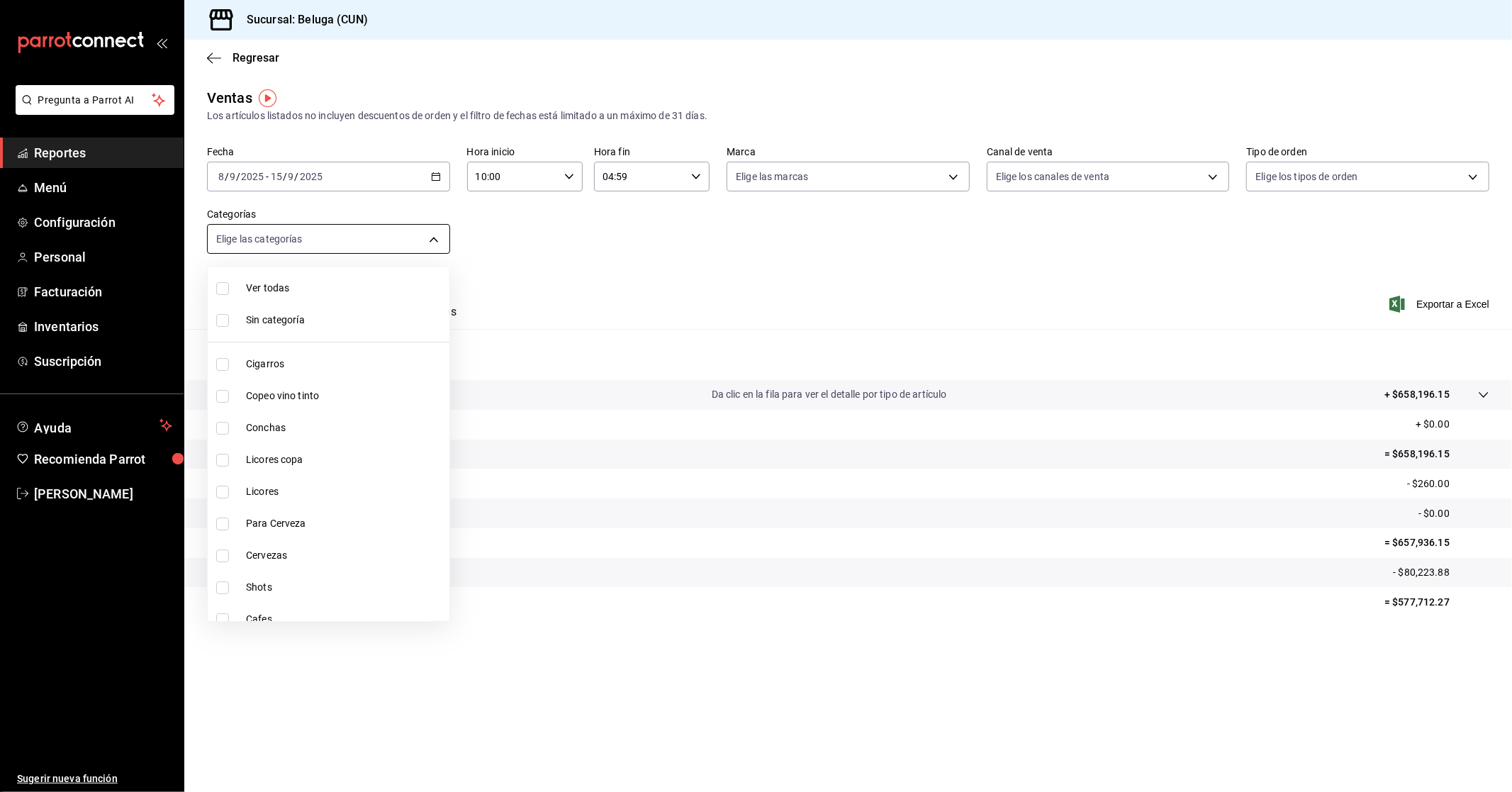
click at [423, 243] on body "Pregunta a Parrot AI Reportes Menú Configuración Personal Facturación Inventari…" at bounding box center [756, 396] width 1512 height 792
click at [279, 305] on span "Cafes" at bounding box center [345, 304] width 198 height 15
type input "20dcab4d-973c-4646-b2a3-5f6308c44c89"
checkbox input "true"
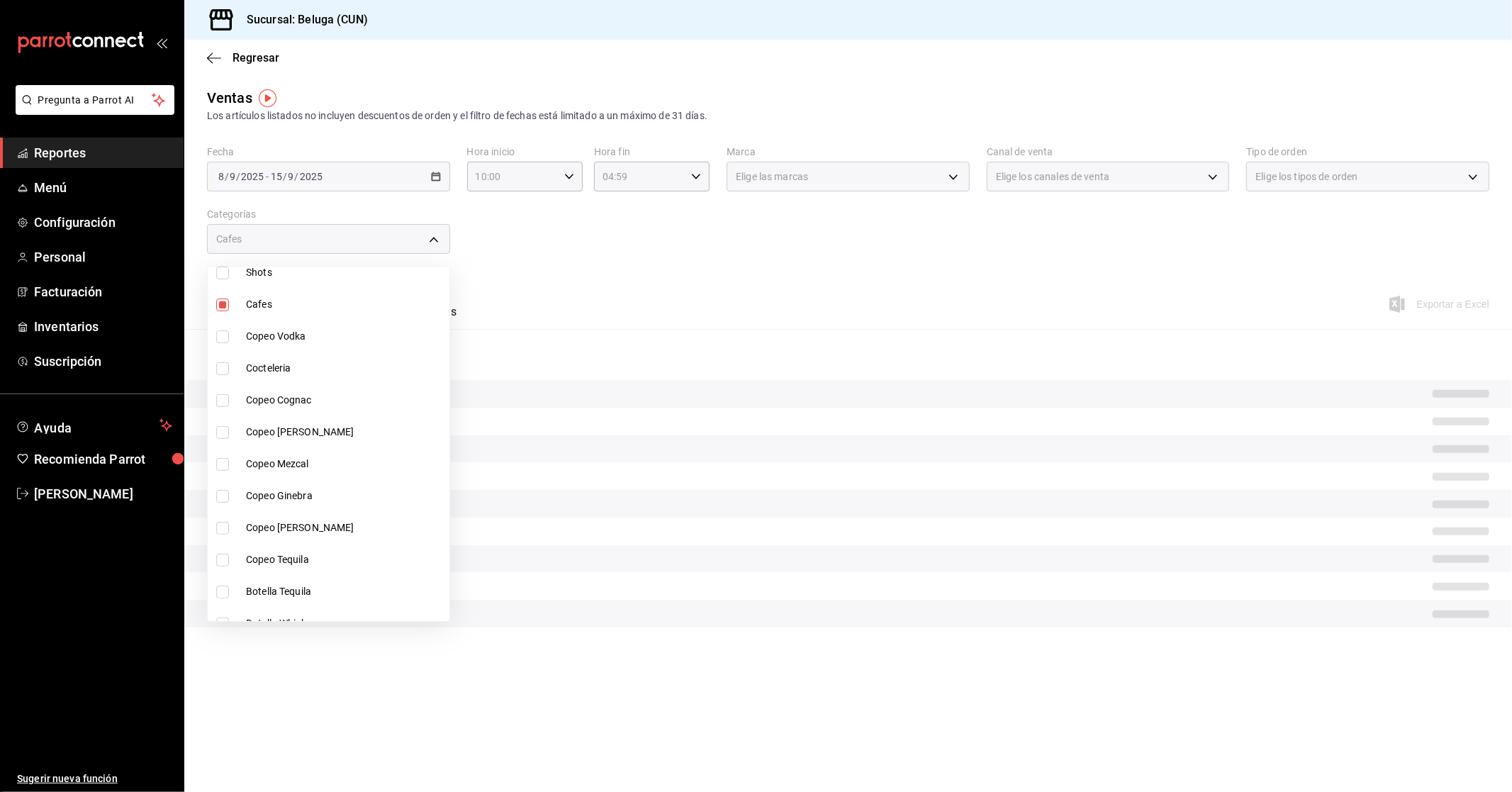
click at [551, 274] on div at bounding box center [756, 396] width 1512 height 792
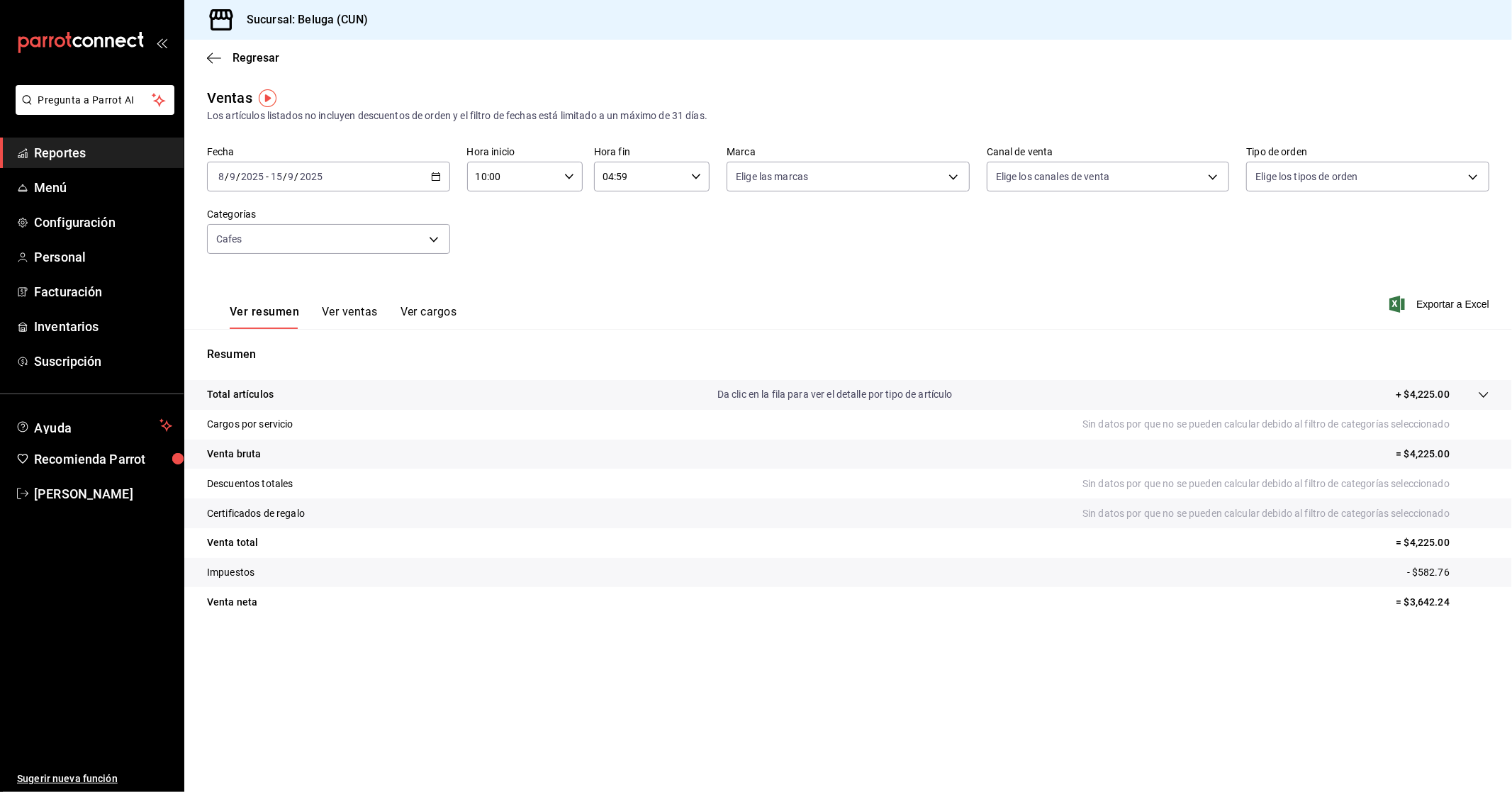
click at [350, 314] on button "Ver ventas" at bounding box center [350, 317] width 56 height 24
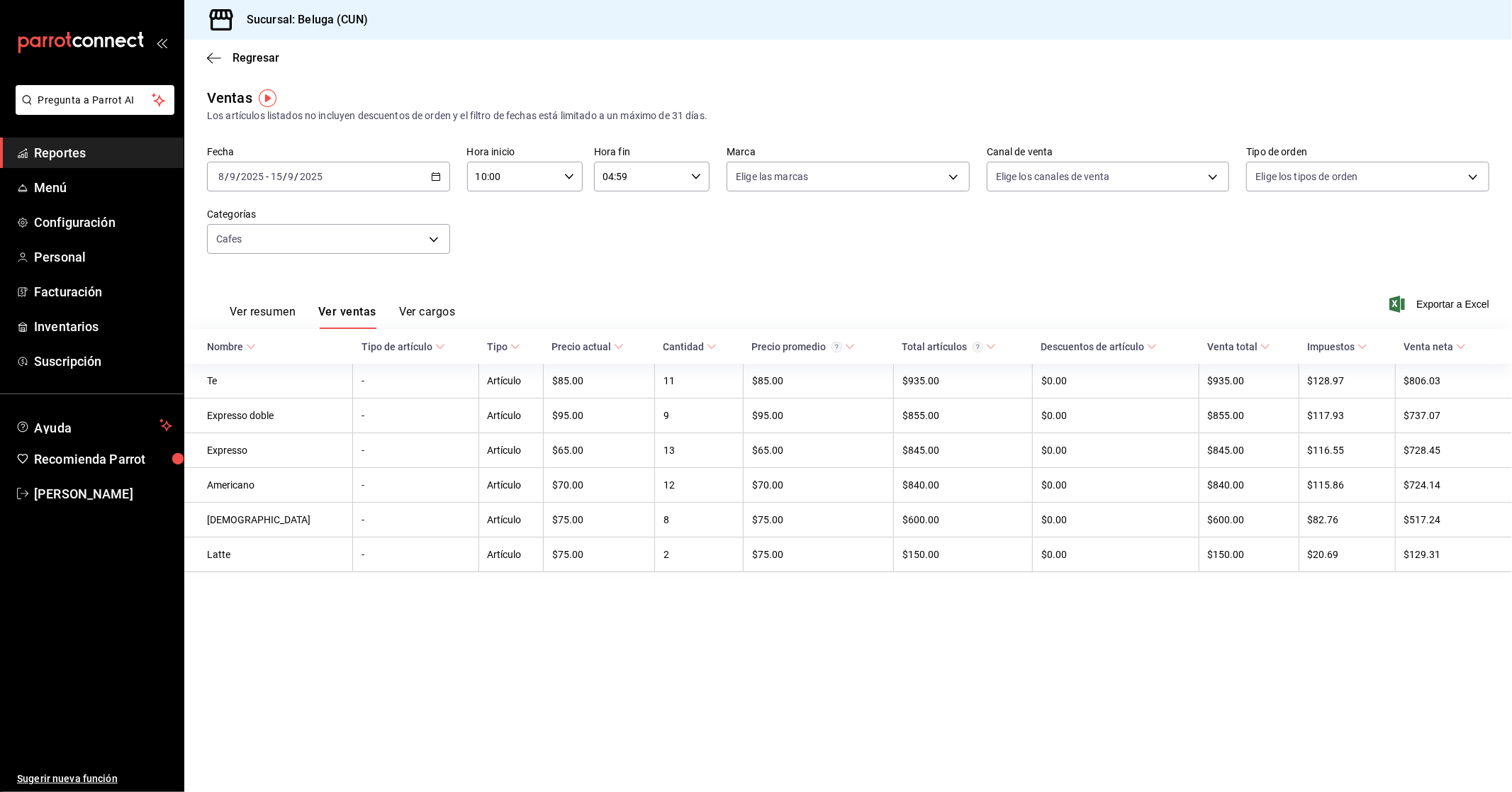
click at [814, 307] on span "Exportar a Excel" at bounding box center [1440, 304] width 97 height 17
click at [648, 305] on div "Ver resumen Ver ventas Ver cargos Exportar a Excel" at bounding box center [848, 300] width 1327 height 58
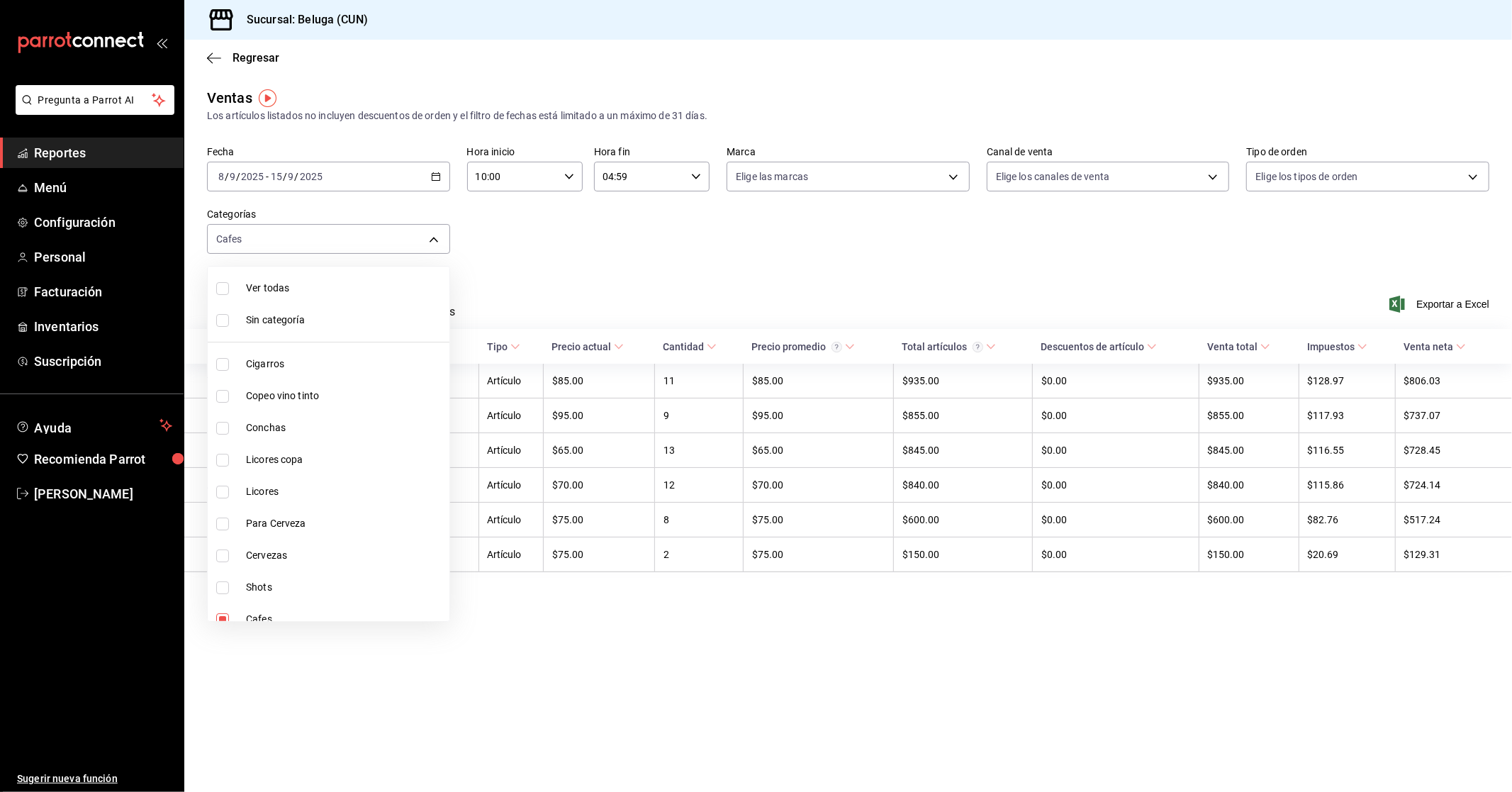
drag, startPoint x: 430, startPoint y: 251, endPoint x: 435, endPoint y: 263, distance: 13.0
click at [433, 251] on body "Pregunta a Parrot AI Reportes Menú Configuración Personal Facturación Inventari…" at bounding box center [756, 396] width 1512 height 792
click at [275, 373] on li "Cafes" at bounding box center [329, 384] width 242 height 32
checkbox input "false"
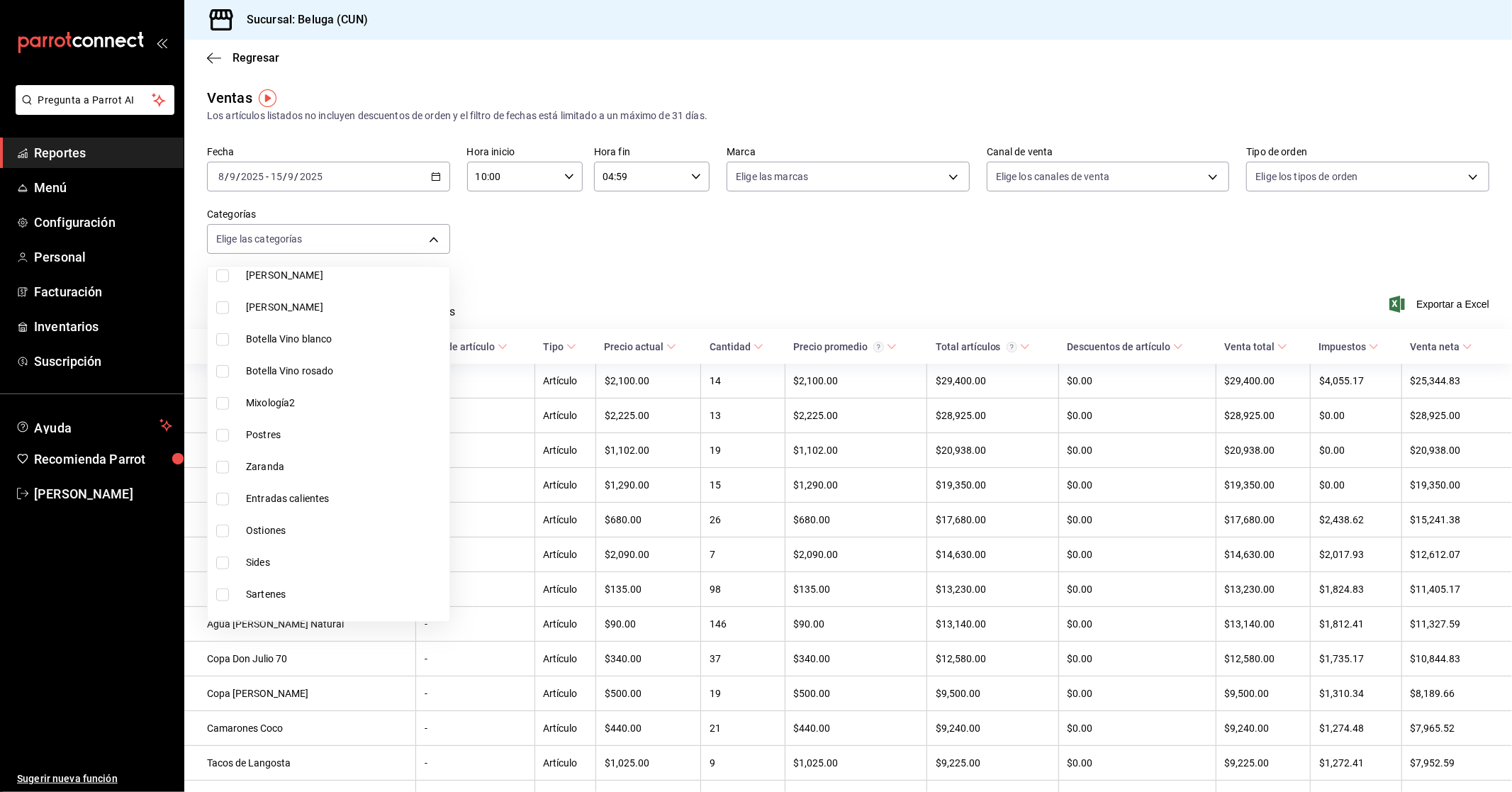
scroll to position [1033, 0]
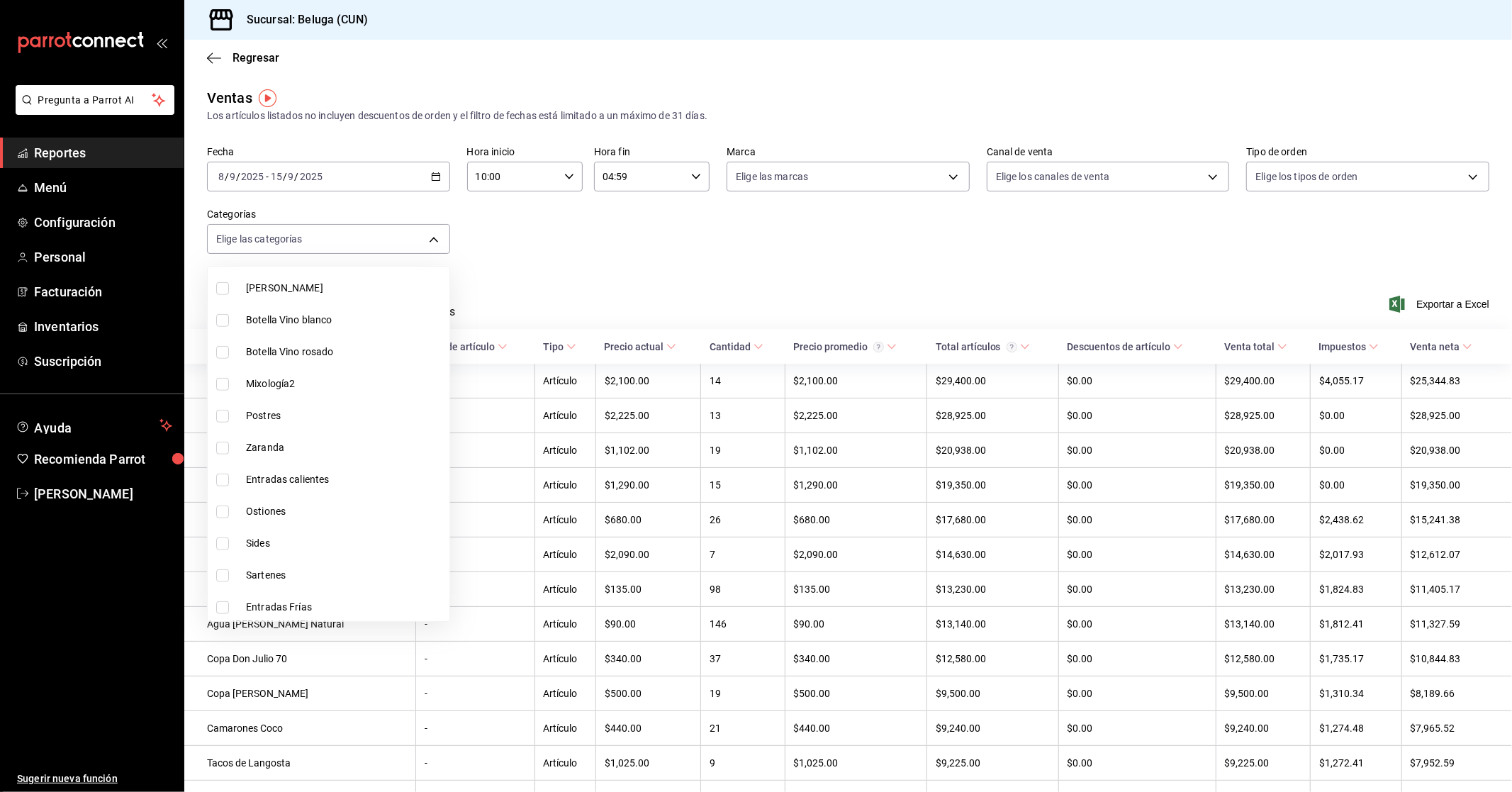
click at [302, 592] on li "Entradas Frías" at bounding box center [329, 607] width 242 height 32
type input "fda2504e-28b4-48cf-8d05-e24afc3b6e89"
checkbox input "true"
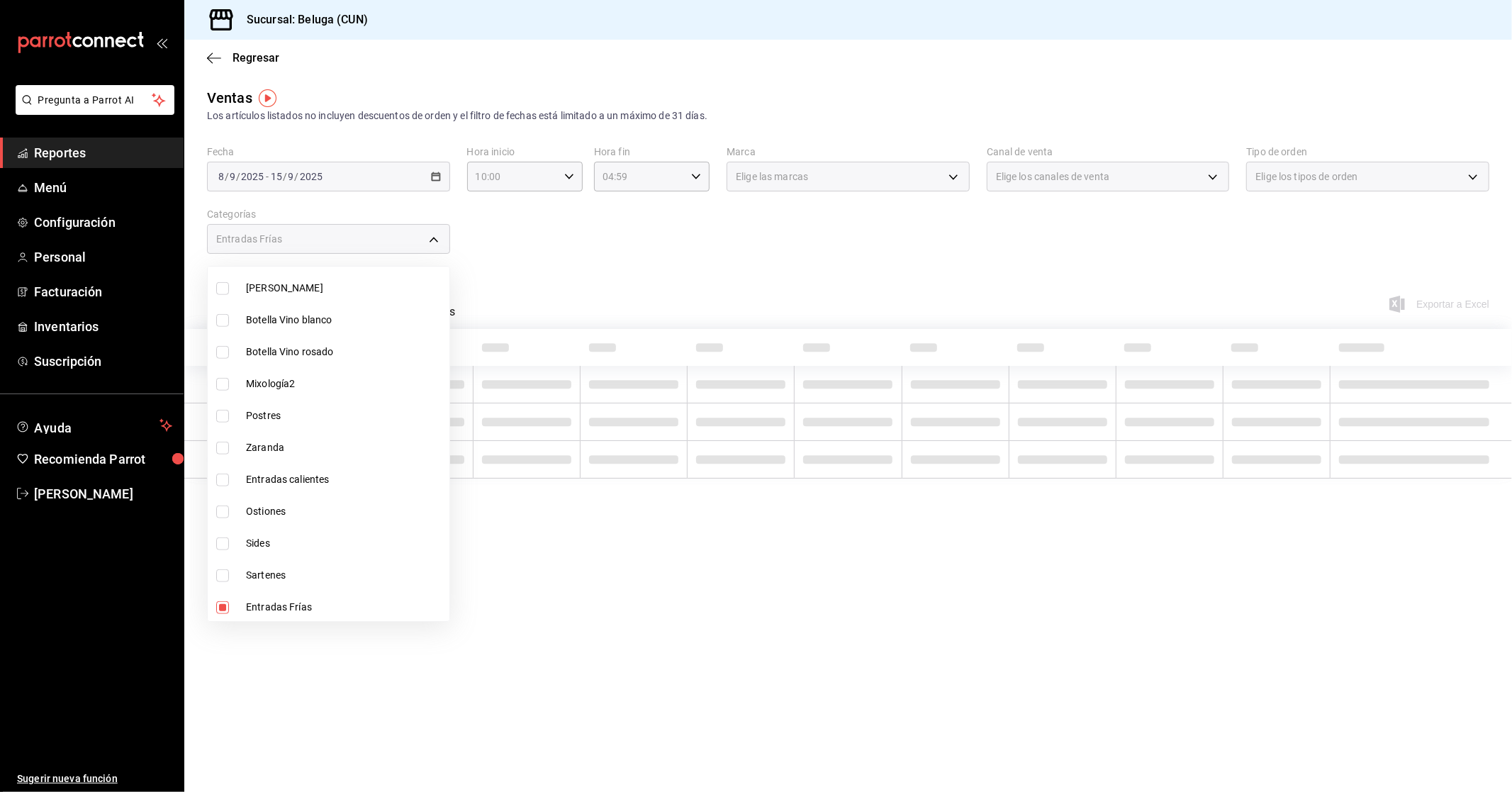
drag, startPoint x: 296, startPoint y: 564, endPoint x: 290, endPoint y: 550, distance: 15.2
click at [295, 564] on li "Sartenes" at bounding box center [329, 575] width 242 height 32
type input "fda2504e-28b4-48cf-8d05-e24afc3b6e89,3534ce6f-9356-437a-ba55-311c74ed78b6"
checkbox input "true"
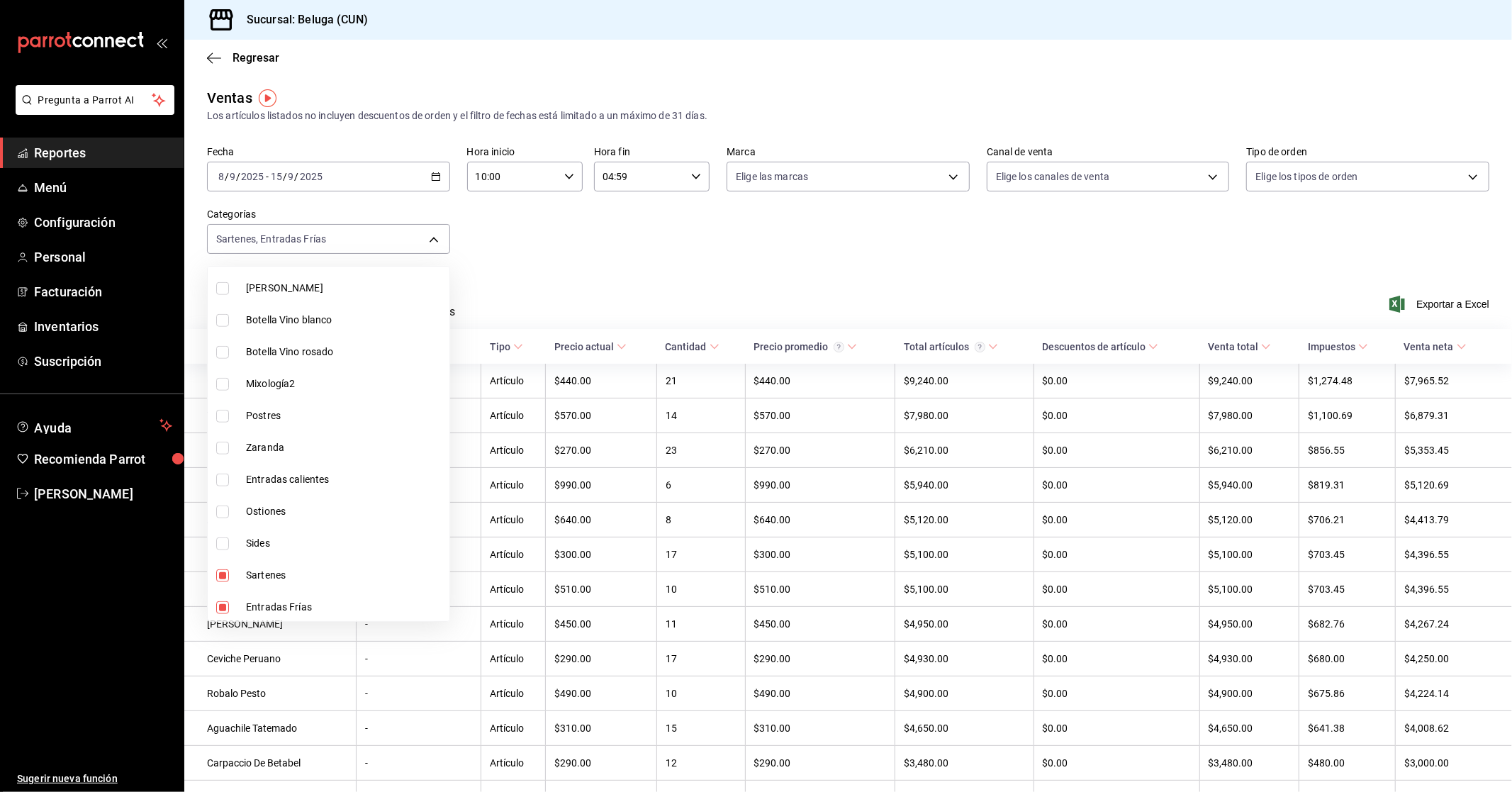
click at [274, 538] on span "Sides" at bounding box center [345, 542] width 198 height 15
type input "fda2504e-28b4-48cf-8d05-e24afc3b6e89,3534ce6f-9356-437a-ba55-311c74ed78b6,85d6c…"
checkbox input "true"
click at [309, 472] on span "Entradas calientes" at bounding box center [345, 479] width 198 height 15
type input "fda2504e-28b4-48cf-8d05-e24afc3b6e89,3534ce6f-9356-437a-ba55-311c74ed78b6,85d6c…"
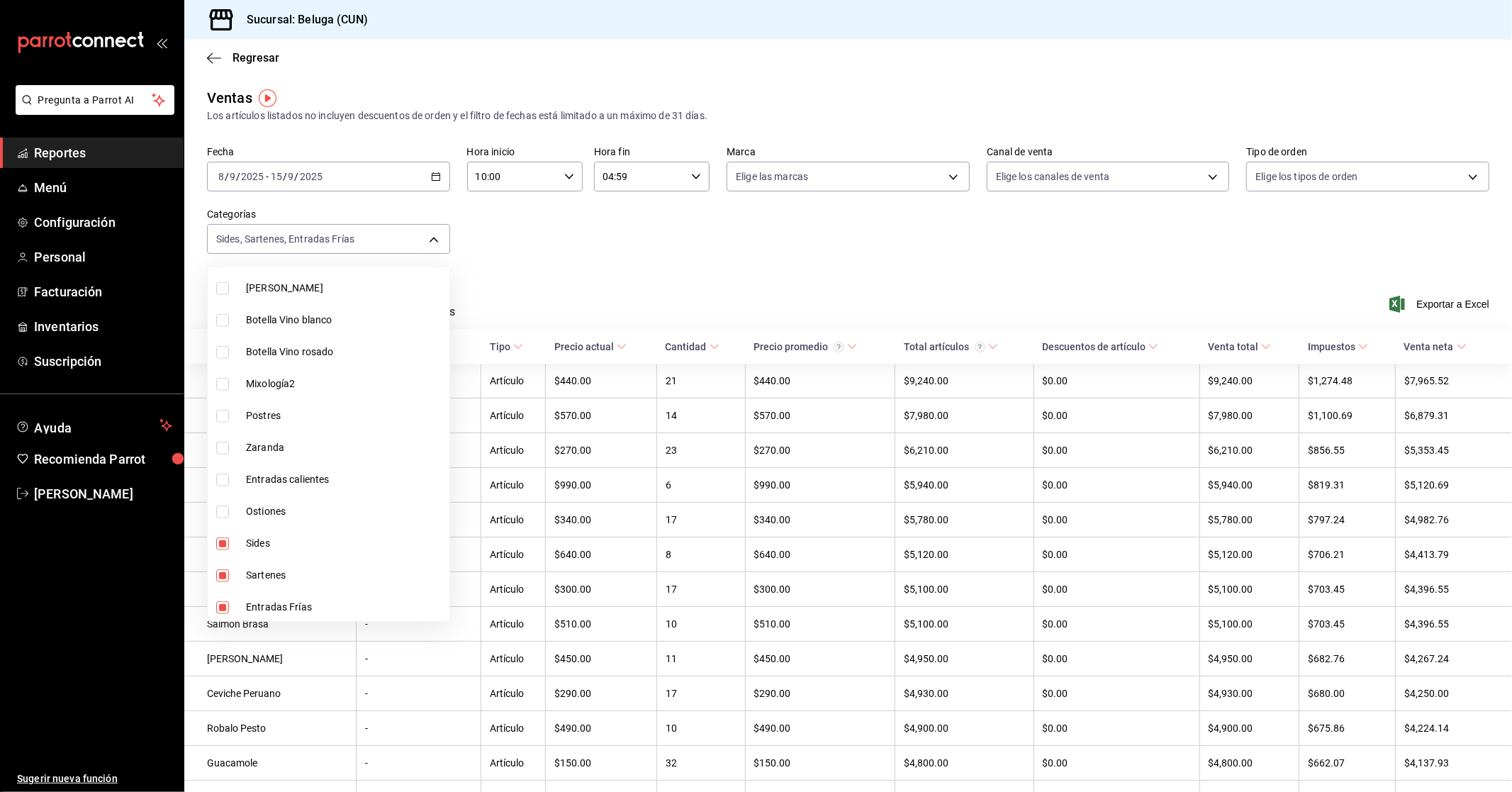
checkbox input "true"
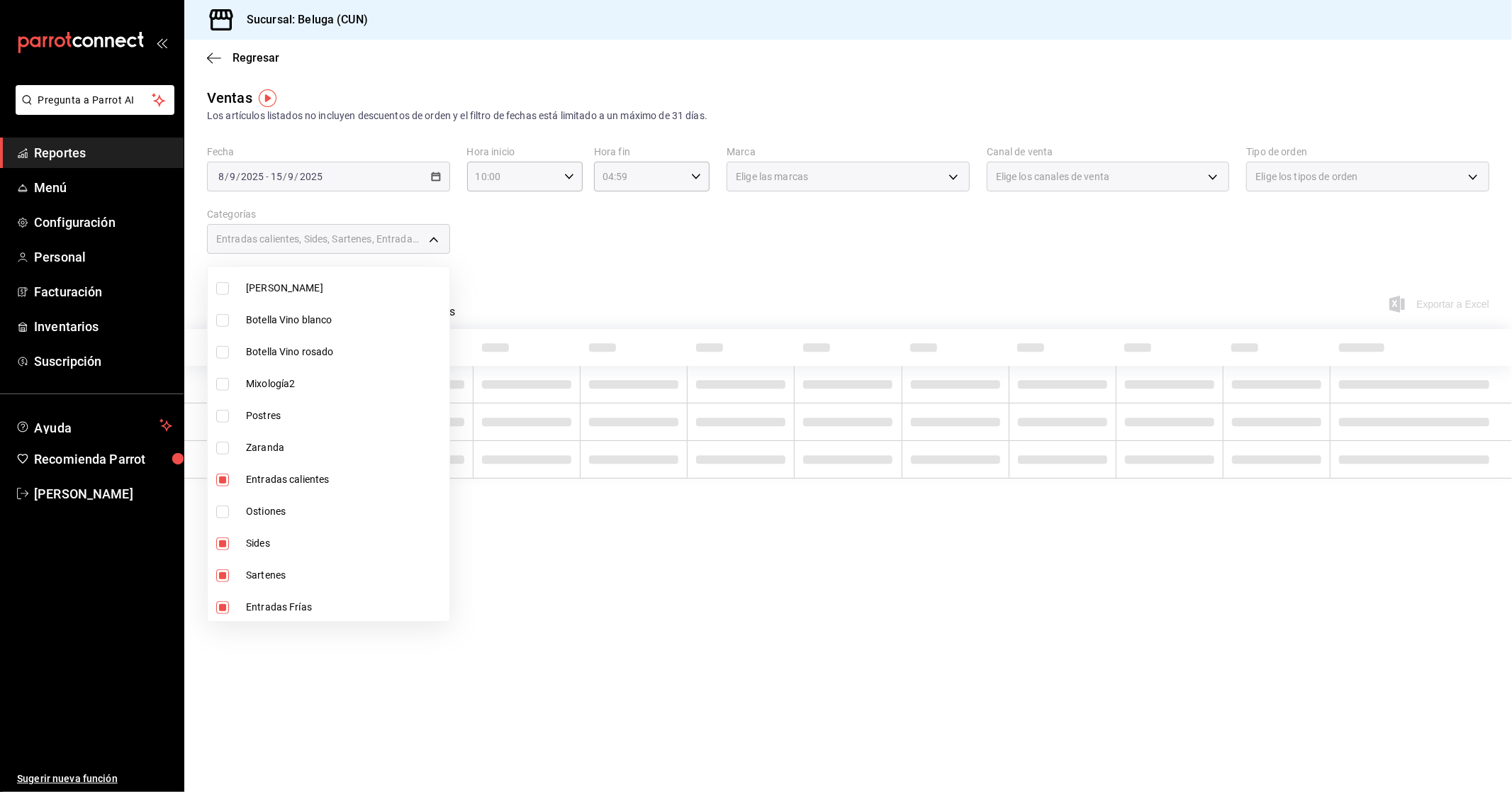
click at [291, 443] on span "Zaranda" at bounding box center [345, 447] width 198 height 15
type input "fda2504e-28b4-48cf-8d05-e24afc3b6e89,3534ce6f-9356-437a-ba55-311c74ed78b6,85d6c…"
checkbox input "true"
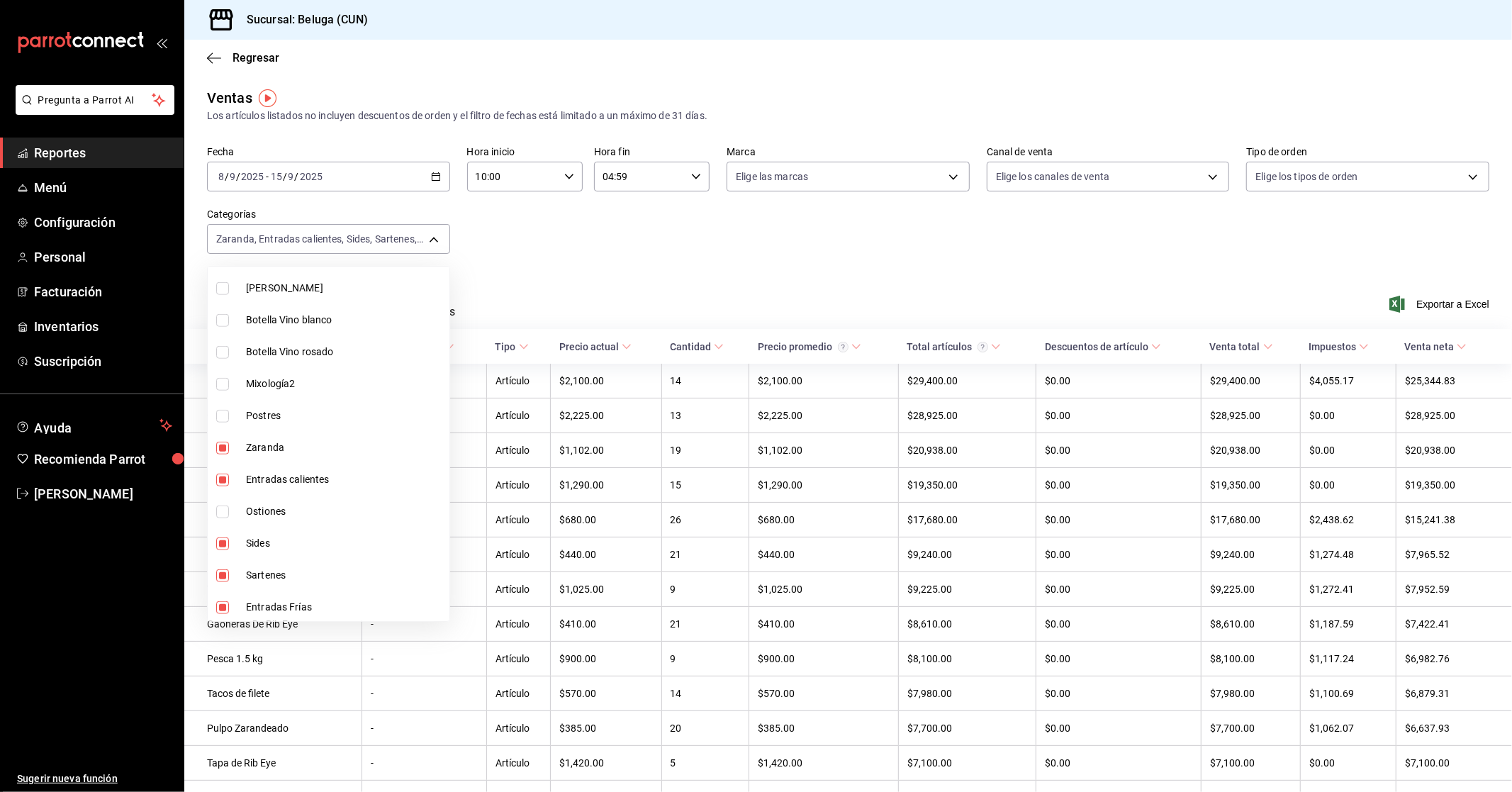
click at [670, 263] on div at bounding box center [756, 396] width 1512 height 792
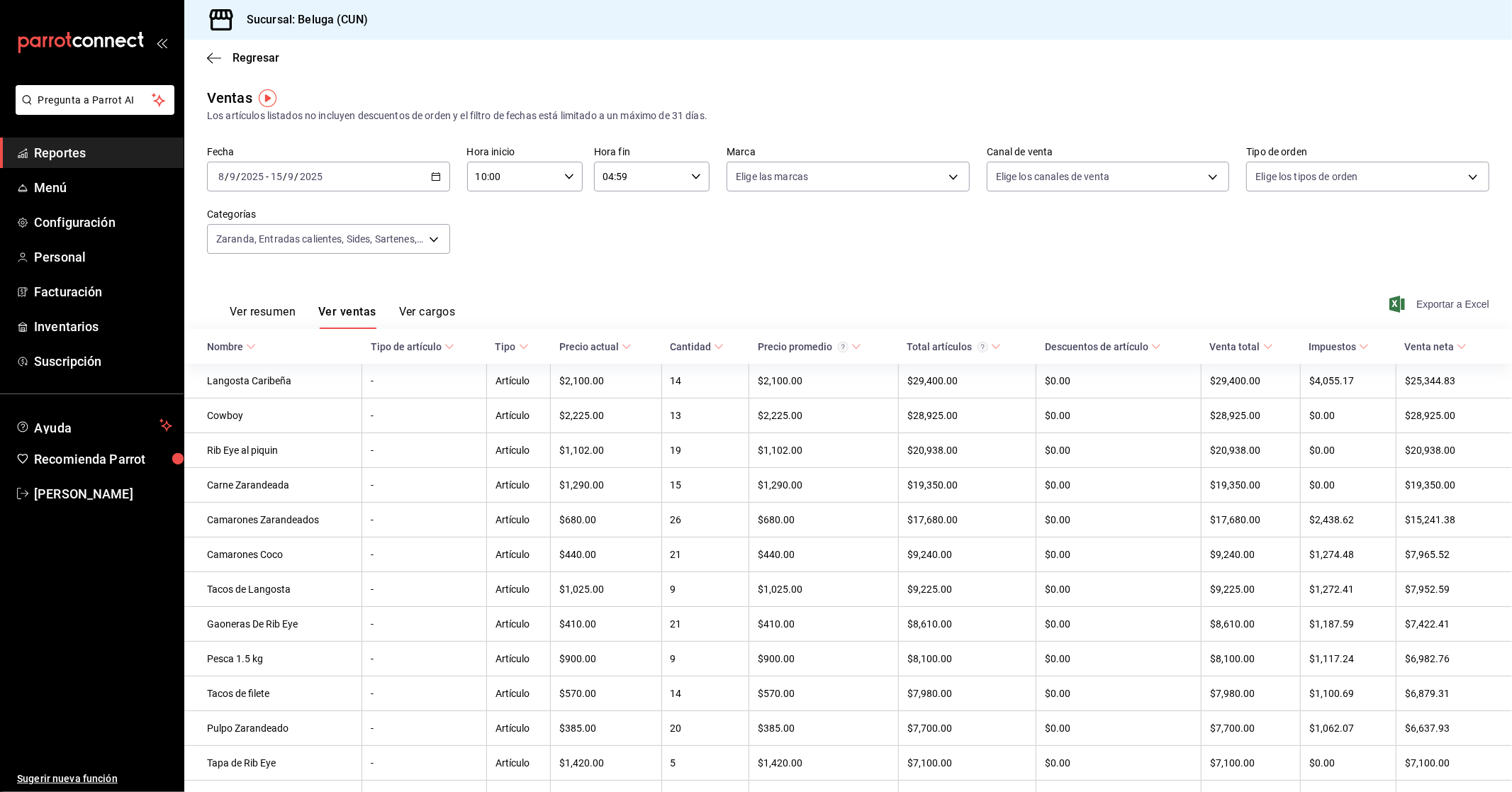
click at [814, 300] on span "Exportar a Excel" at bounding box center [1440, 304] width 97 height 17
click at [428, 248] on body "Pregunta a Parrot AI Reportes Menú Configuración Personal Facturación Inventari…" at bounding box center [756, 396] width 1512 height 792
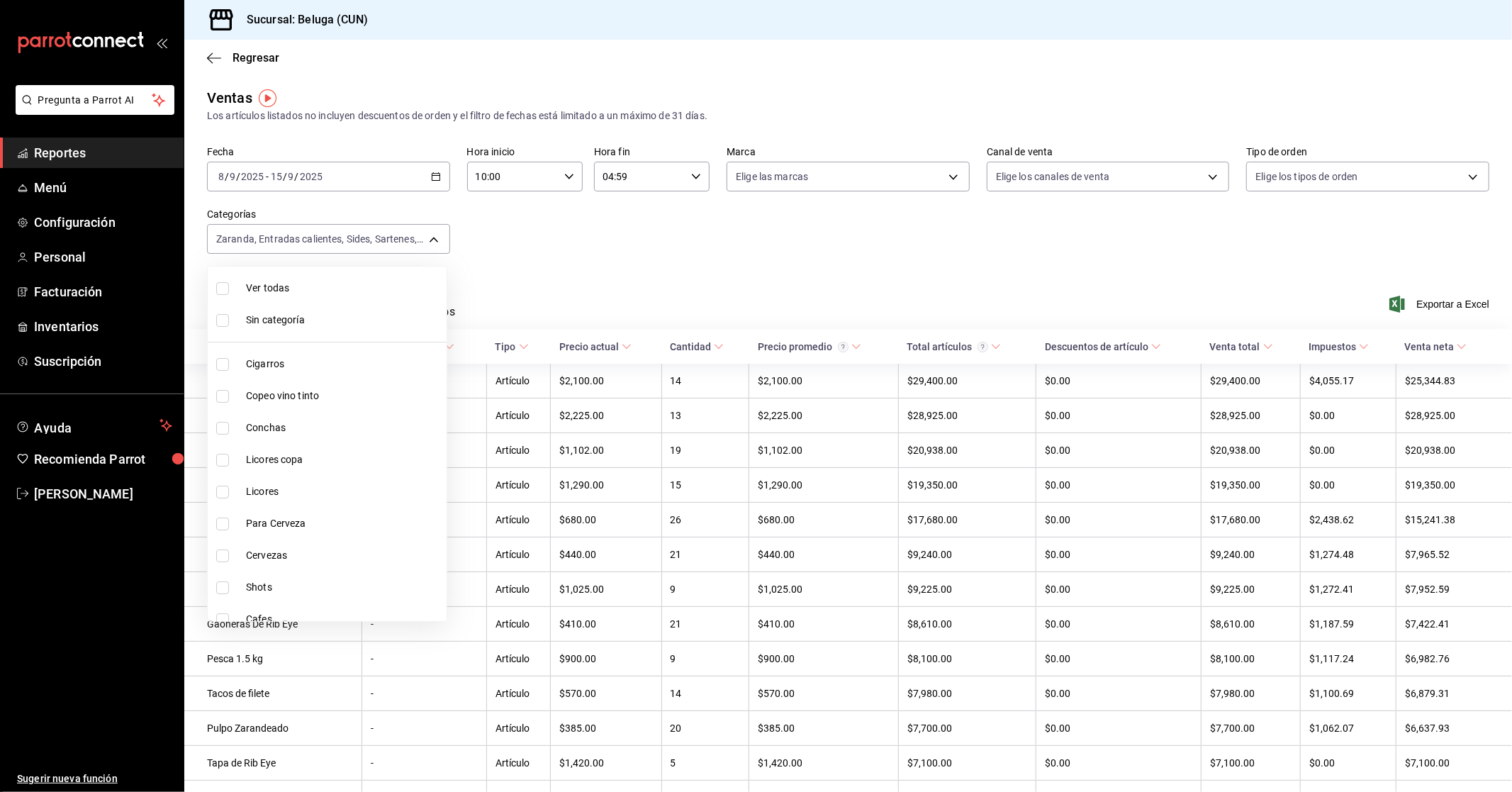
click at [376, 282] on span "Ver todas" at bounding box center [343, 288] width 195 height 15
type input "9f55827c-5d1d-49dd-a06b-f890e1c97d46,76200984-1f3d-4ad7-a828-093dbbb6f79f,b3943…"
checkbox input "true"
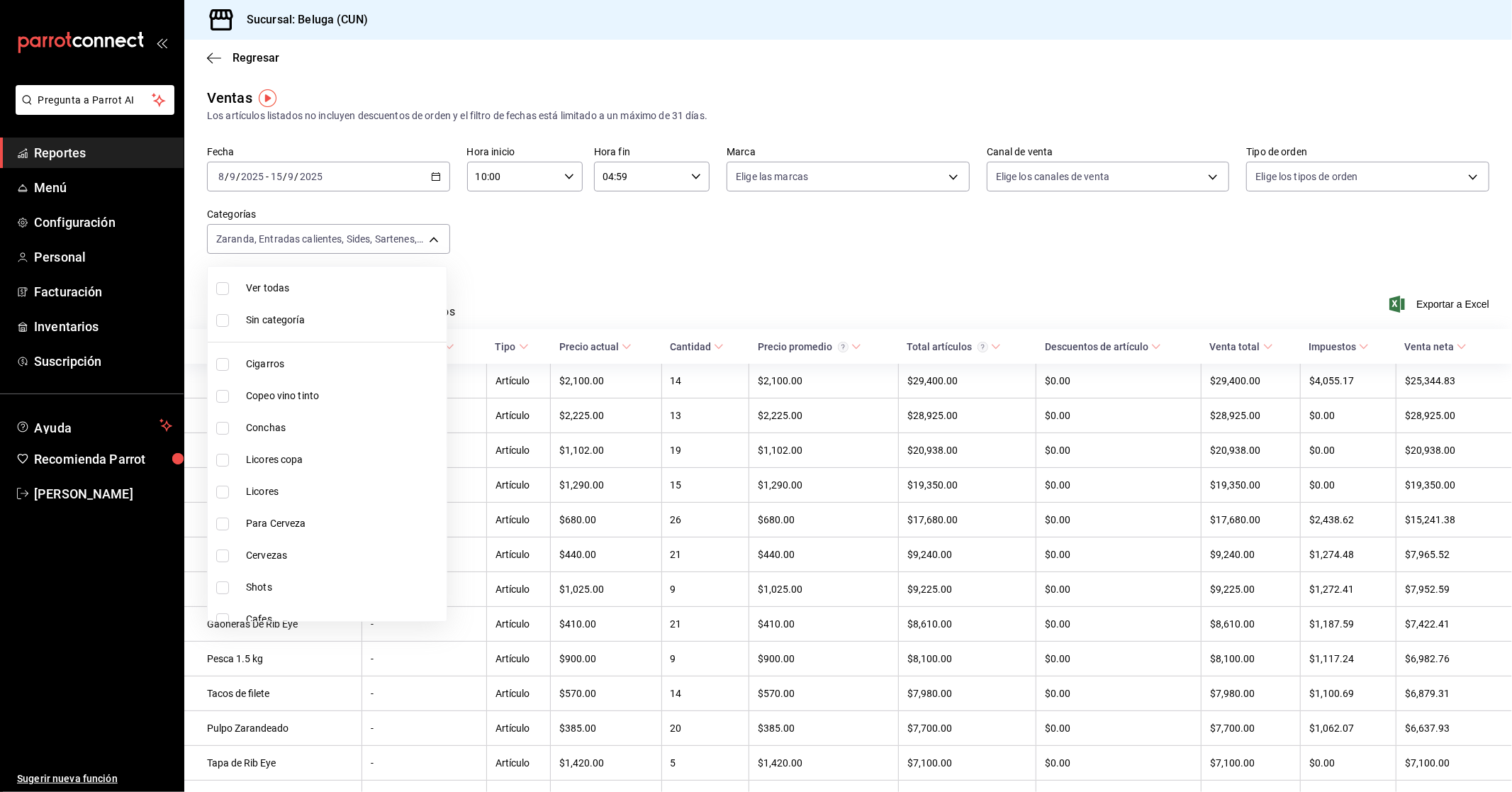
checkbox input "true"
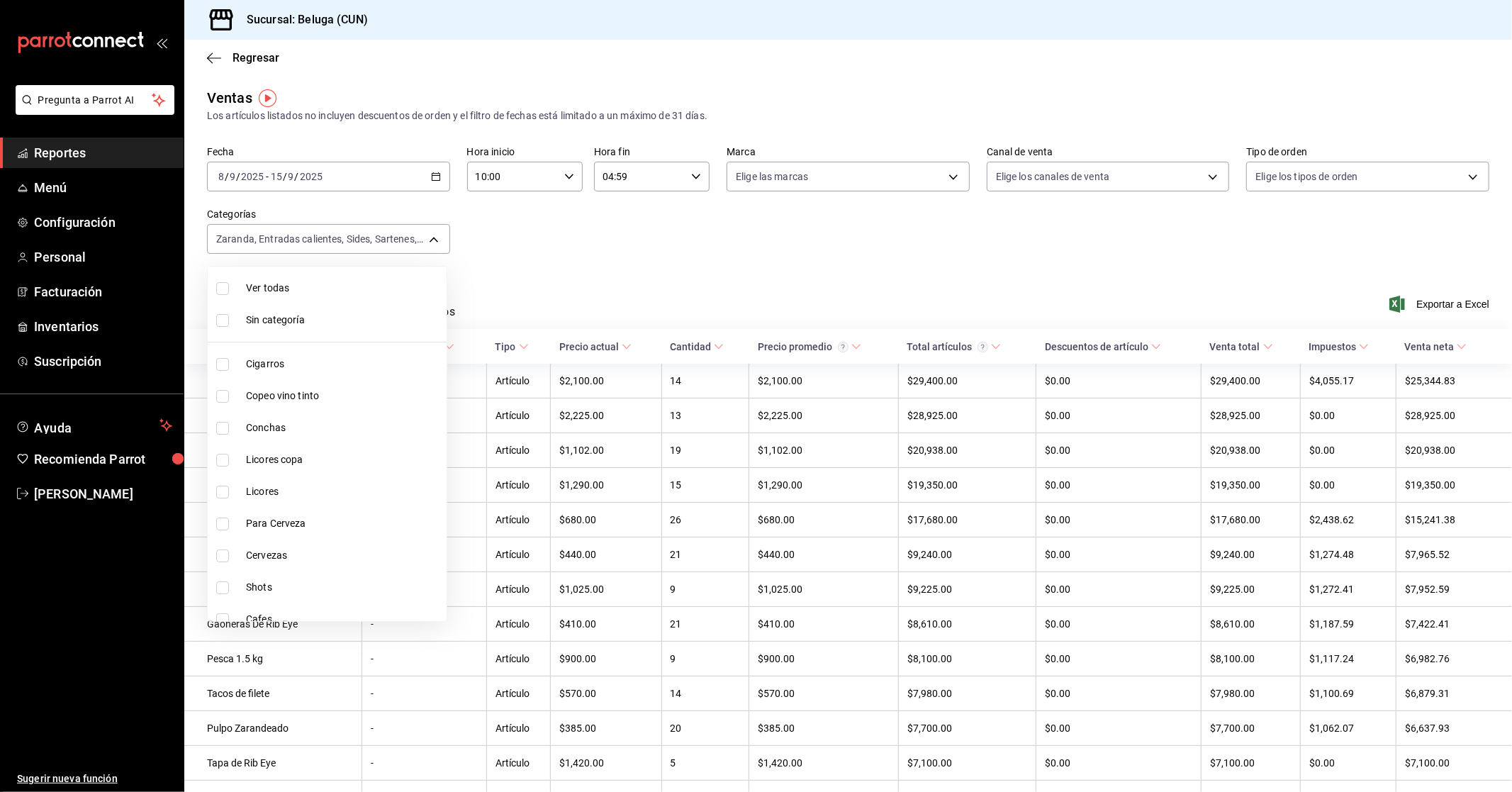
checkbox input "true"
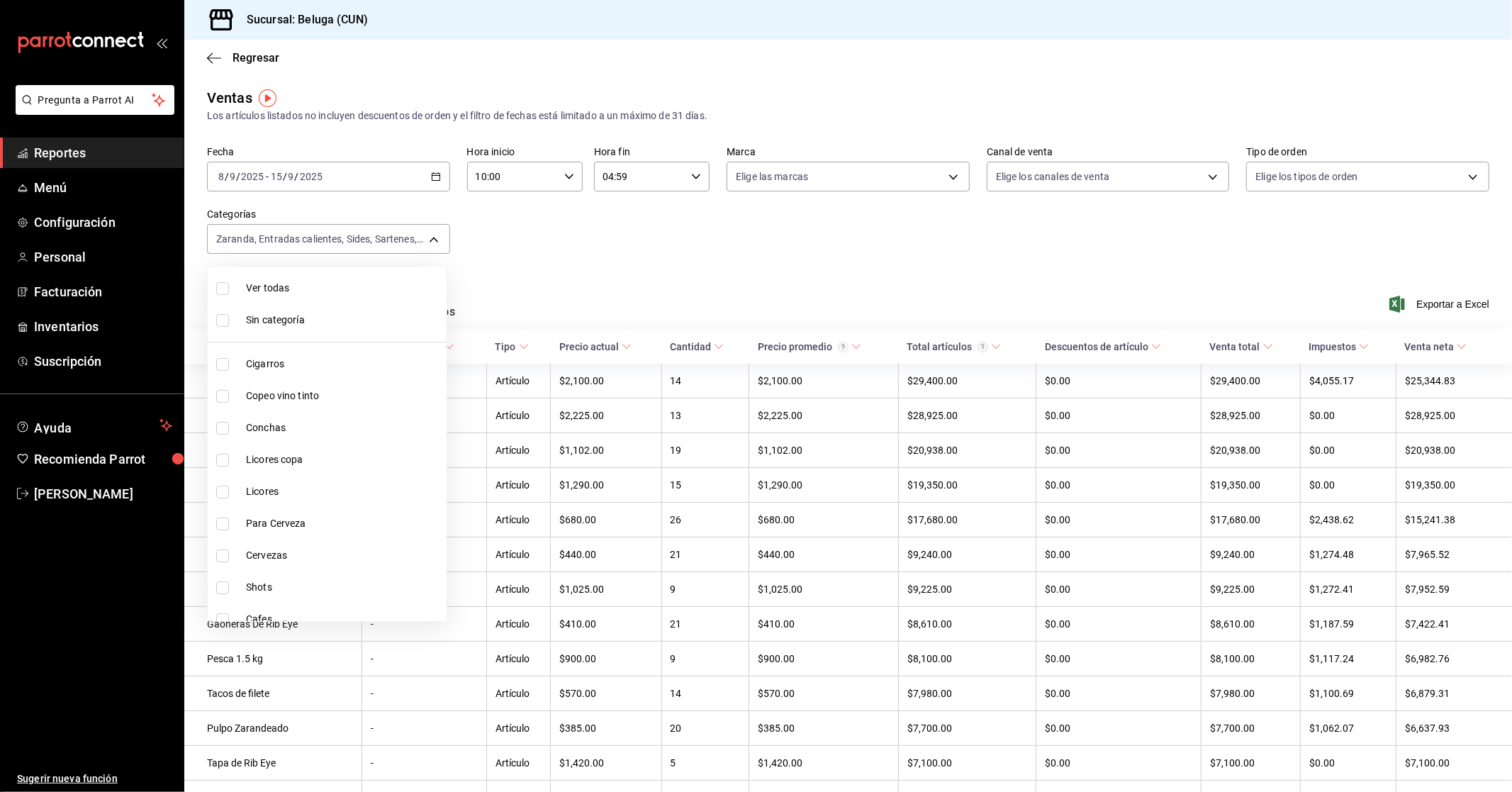
checkbox input "true"
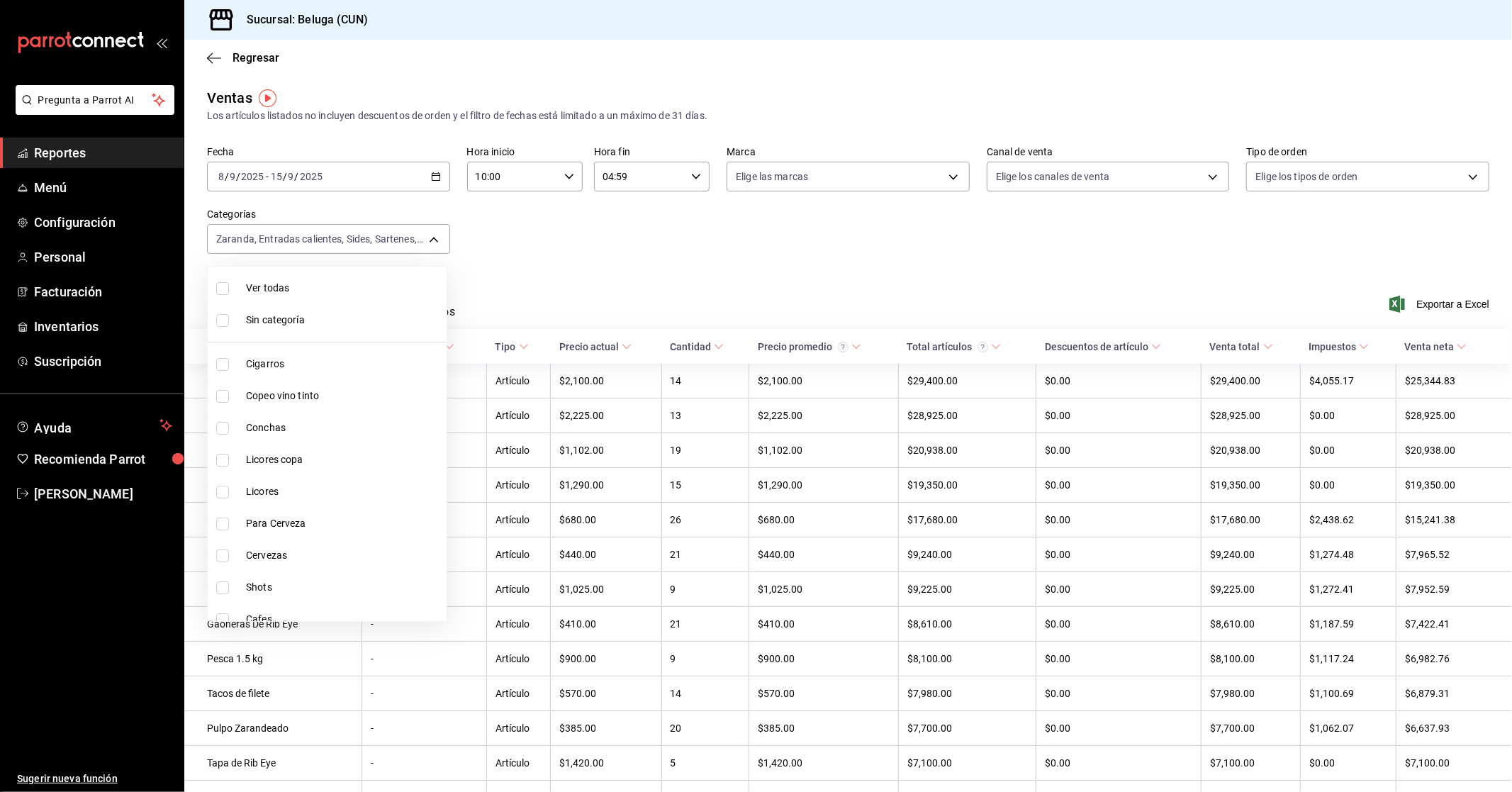
checkbox input "true"
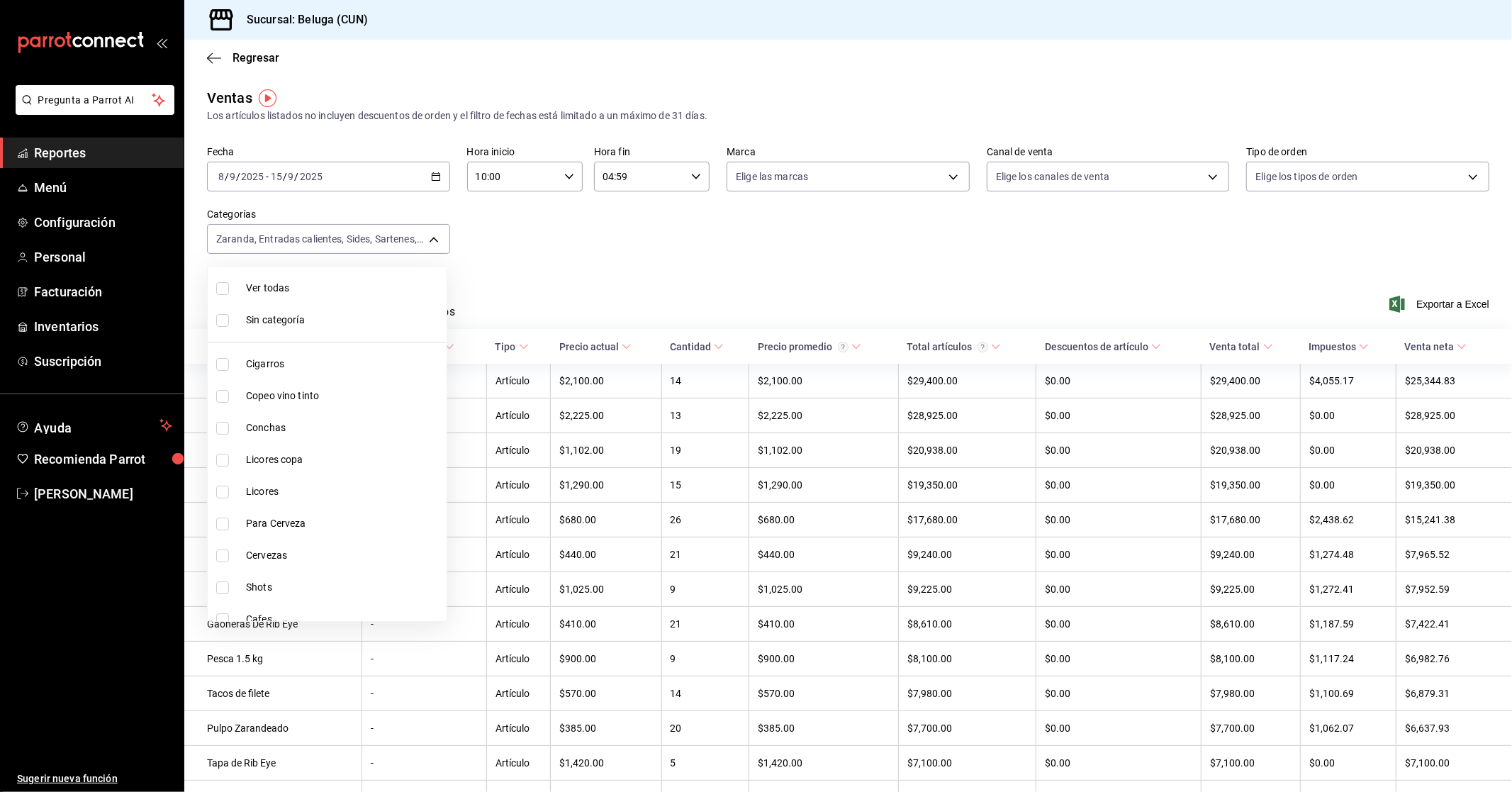
checkbox input "true"
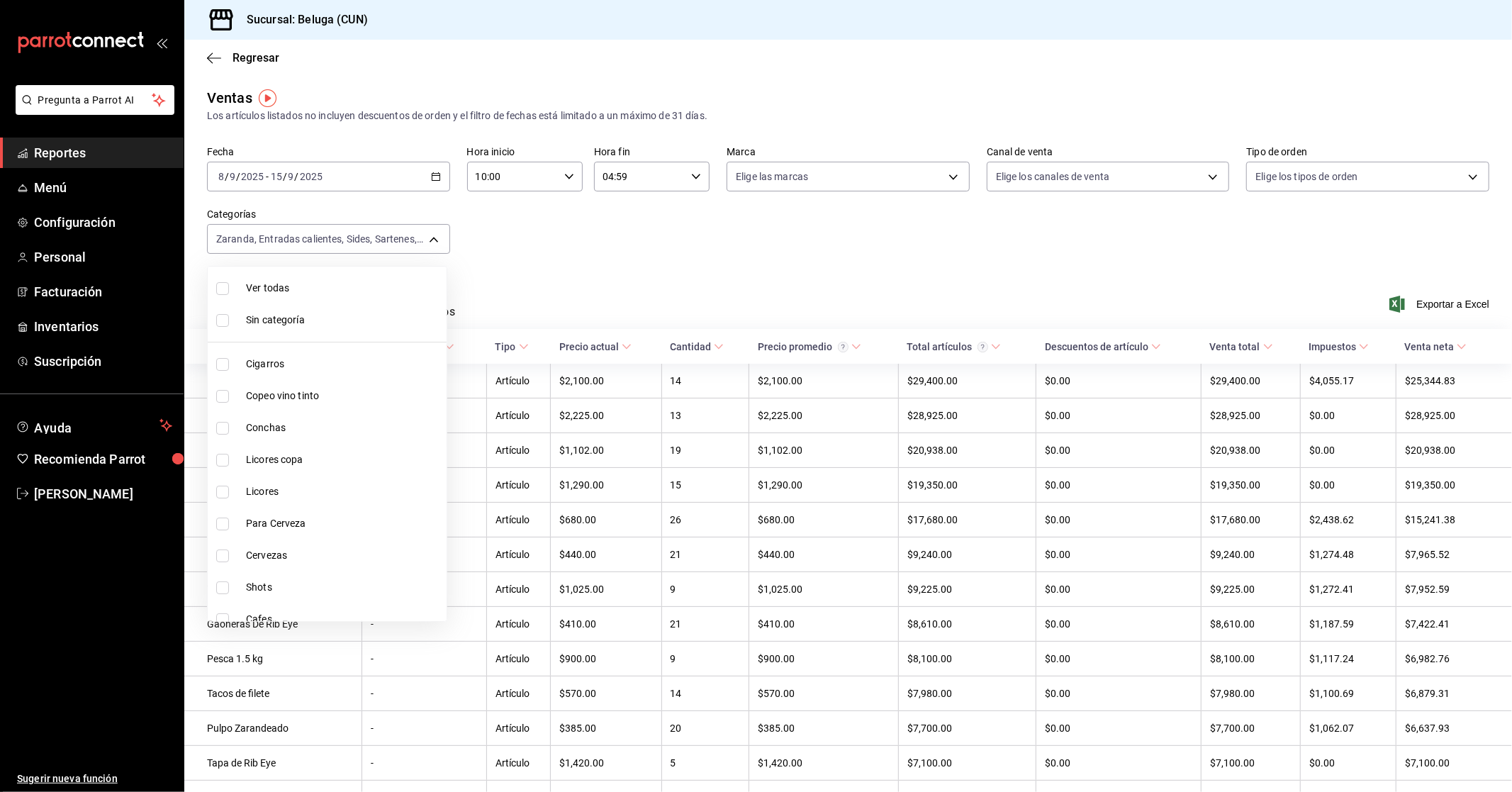
checkbox input "true"
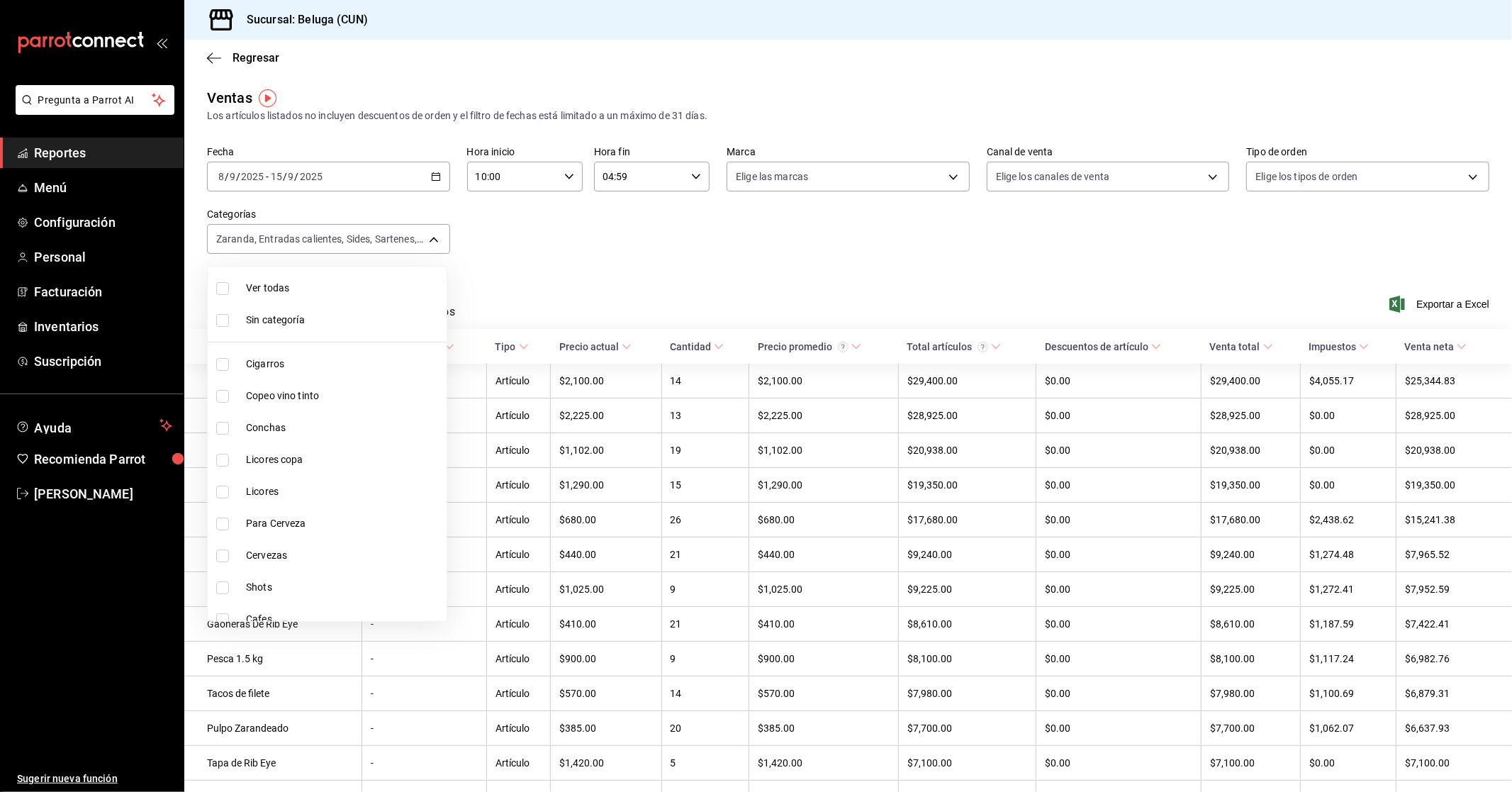
checkbox input "true"
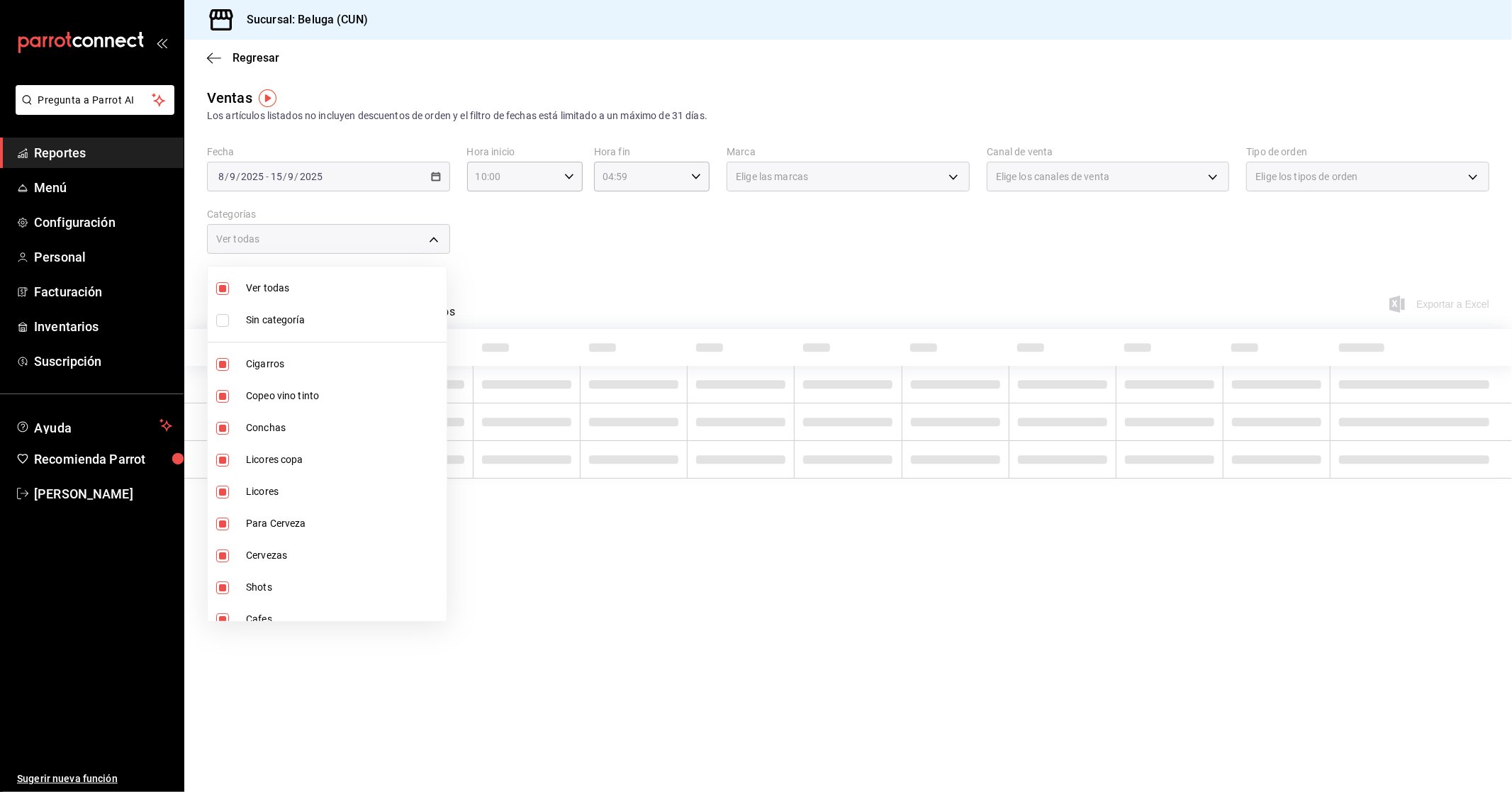
click at [373, 287] on span "Ver todas" at bounding box center [343, 288] width 195 height 15
checkbox input "false"
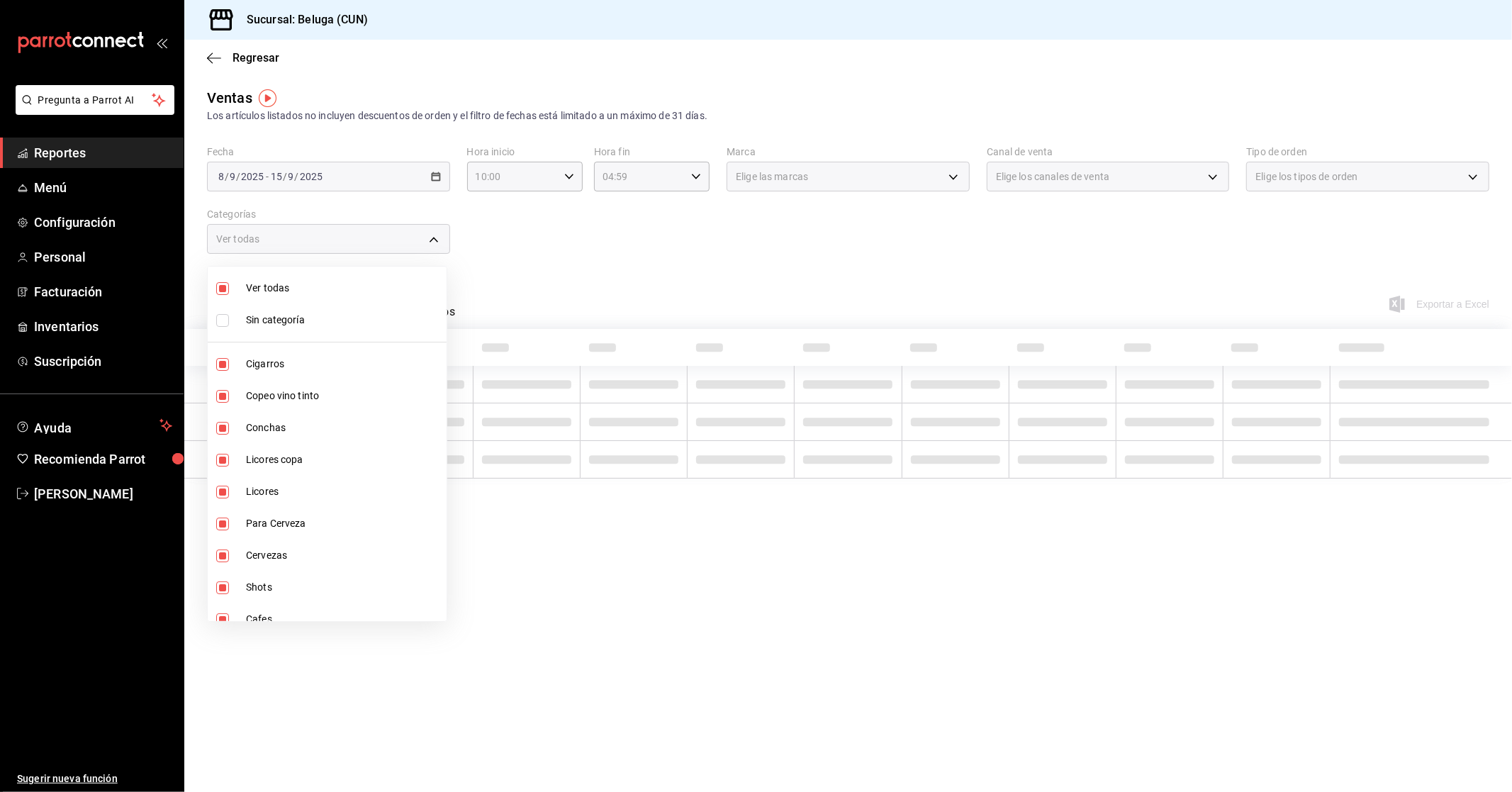
checkbox input "false"
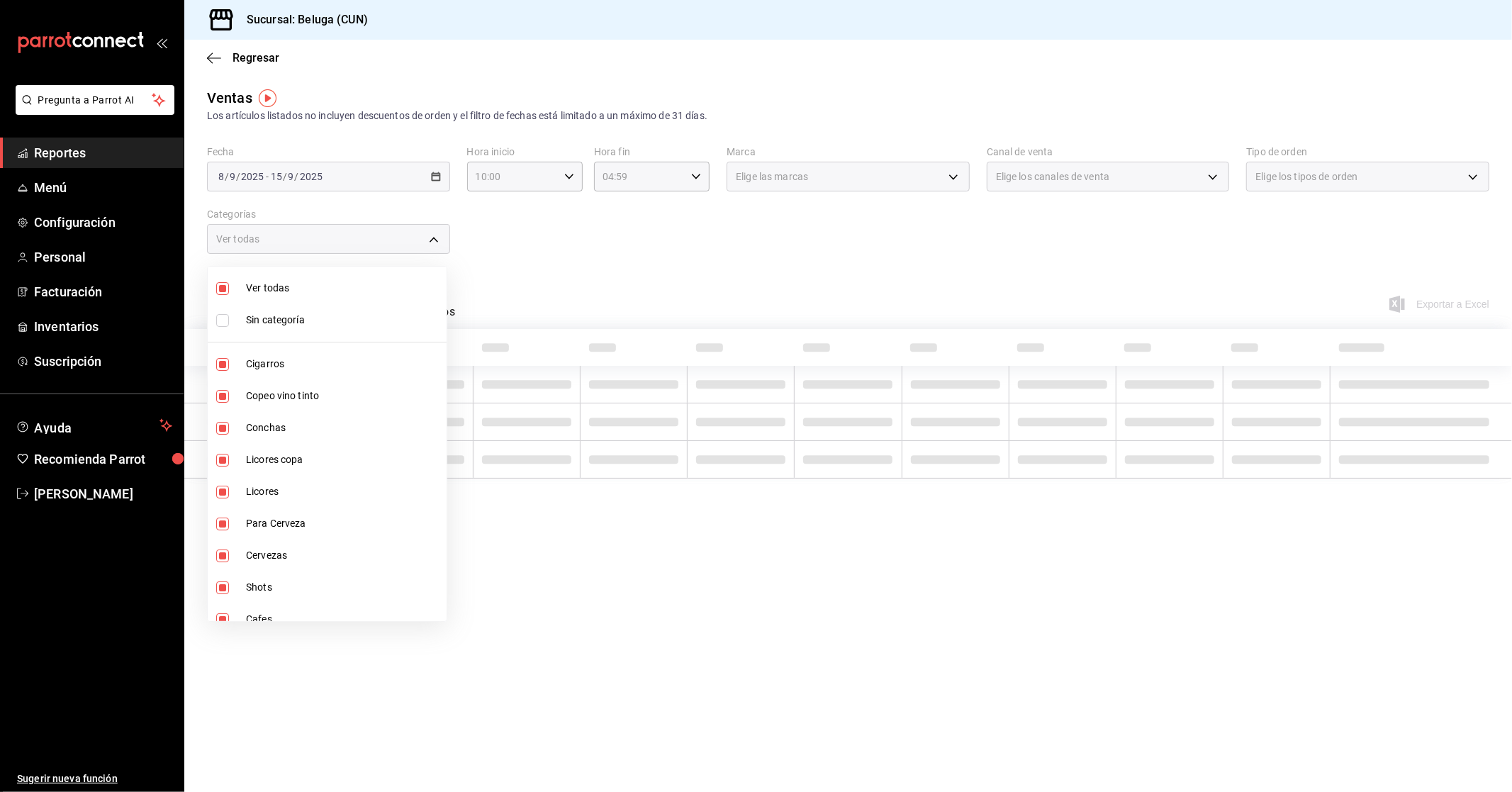
checkbox input "false"
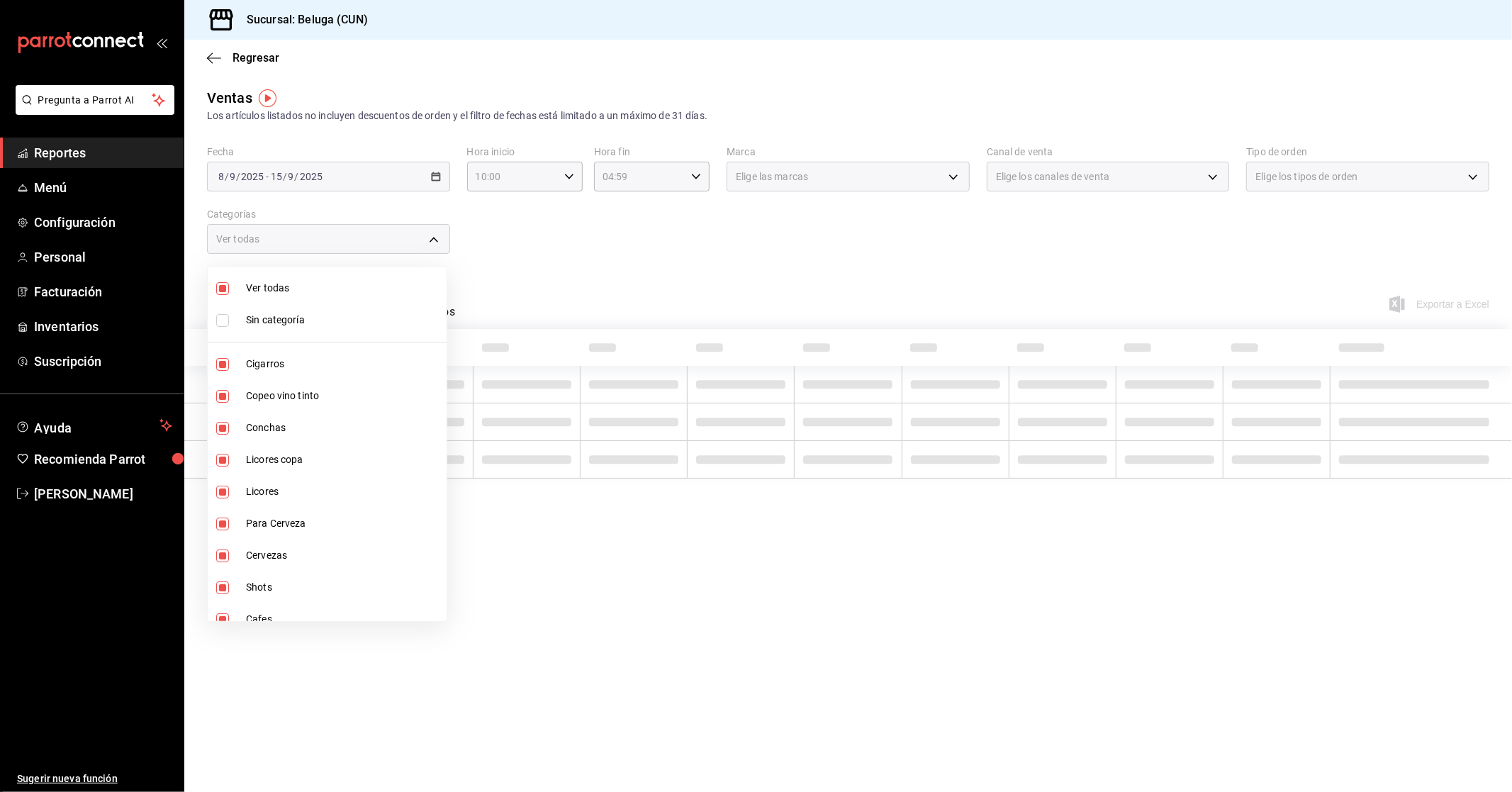
checkbox input "false"
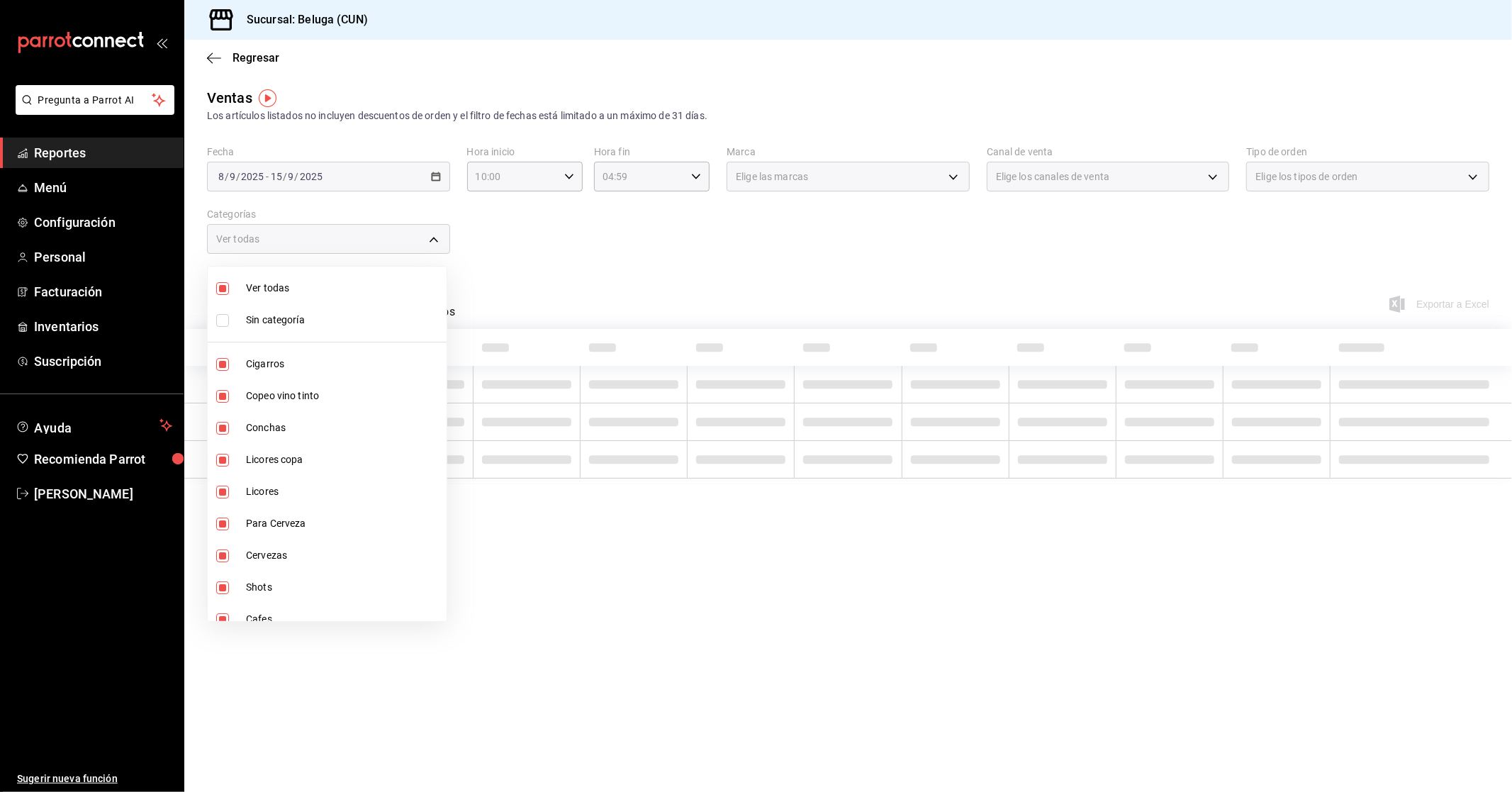
checkbox input "false"
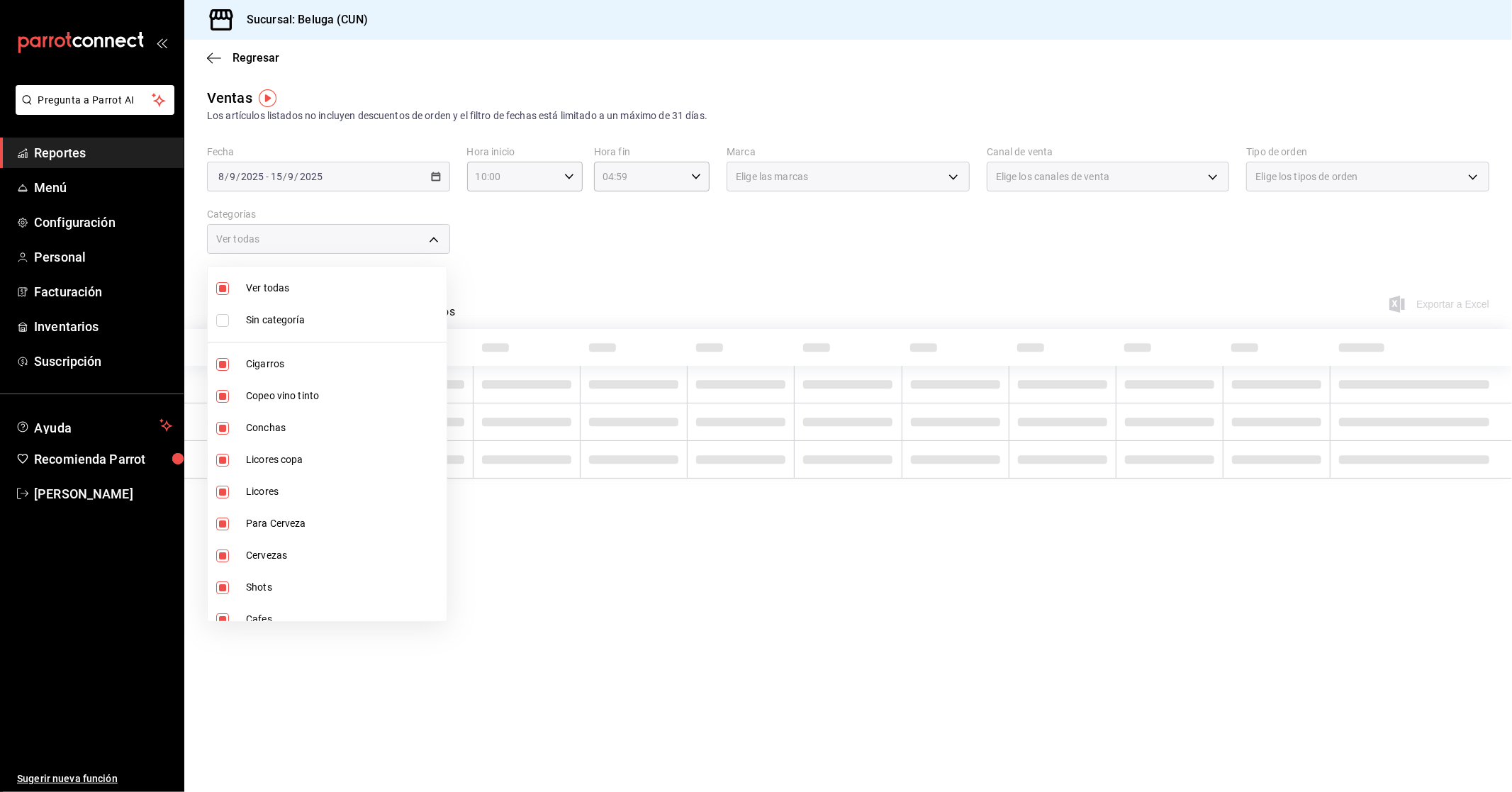
checkbox input "false"
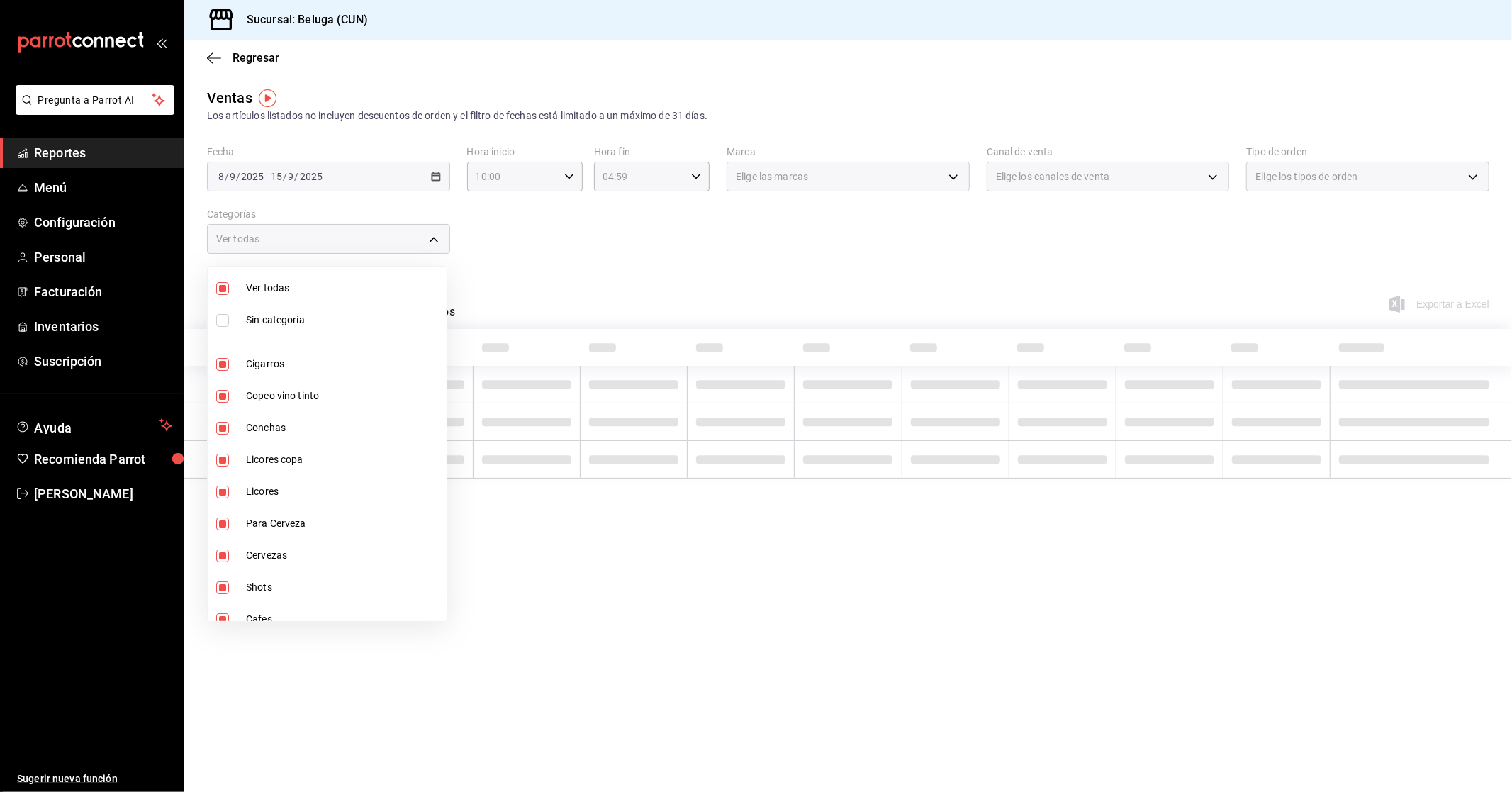
checkbox input "false"
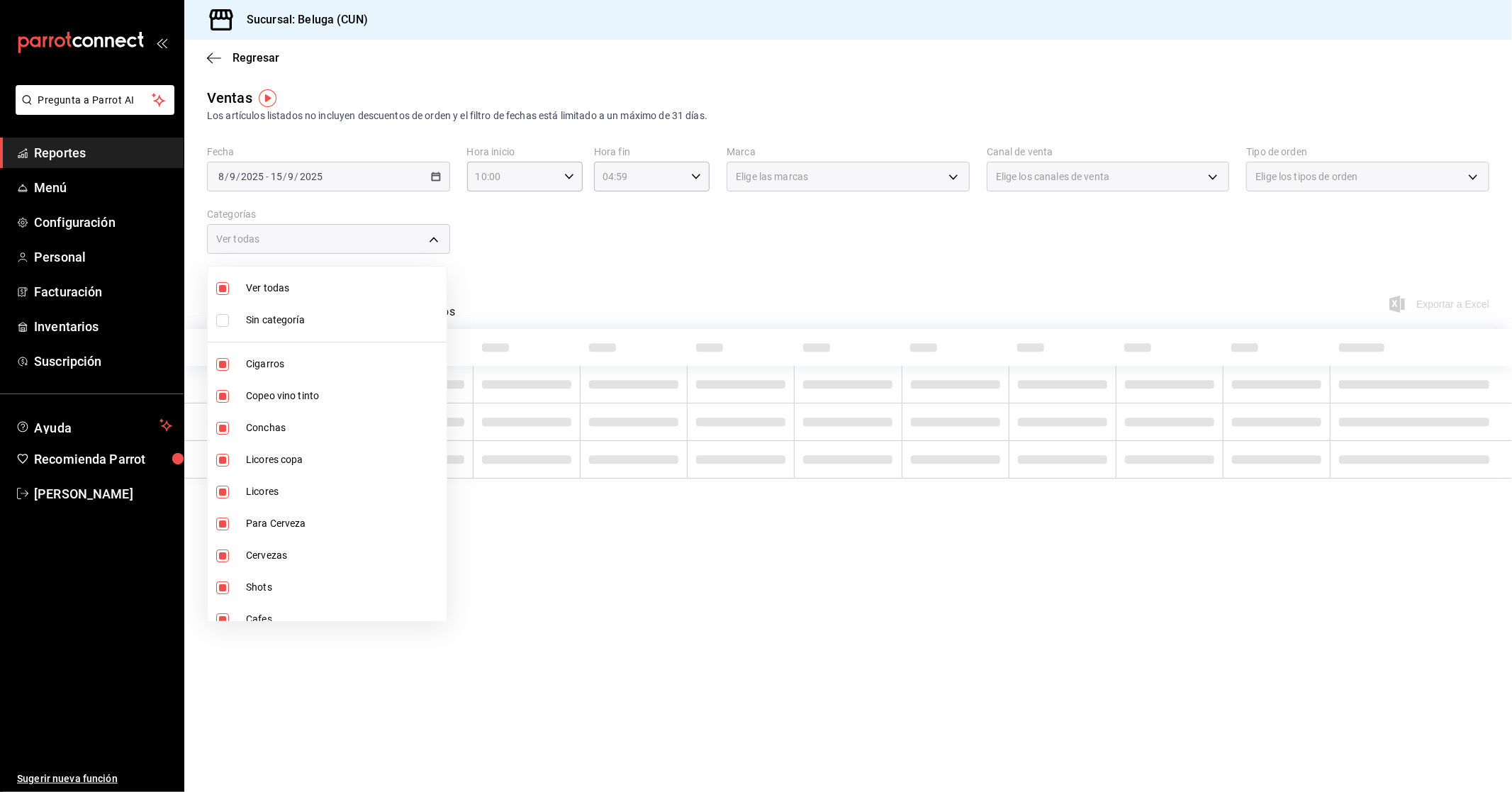
checkbox input "false"
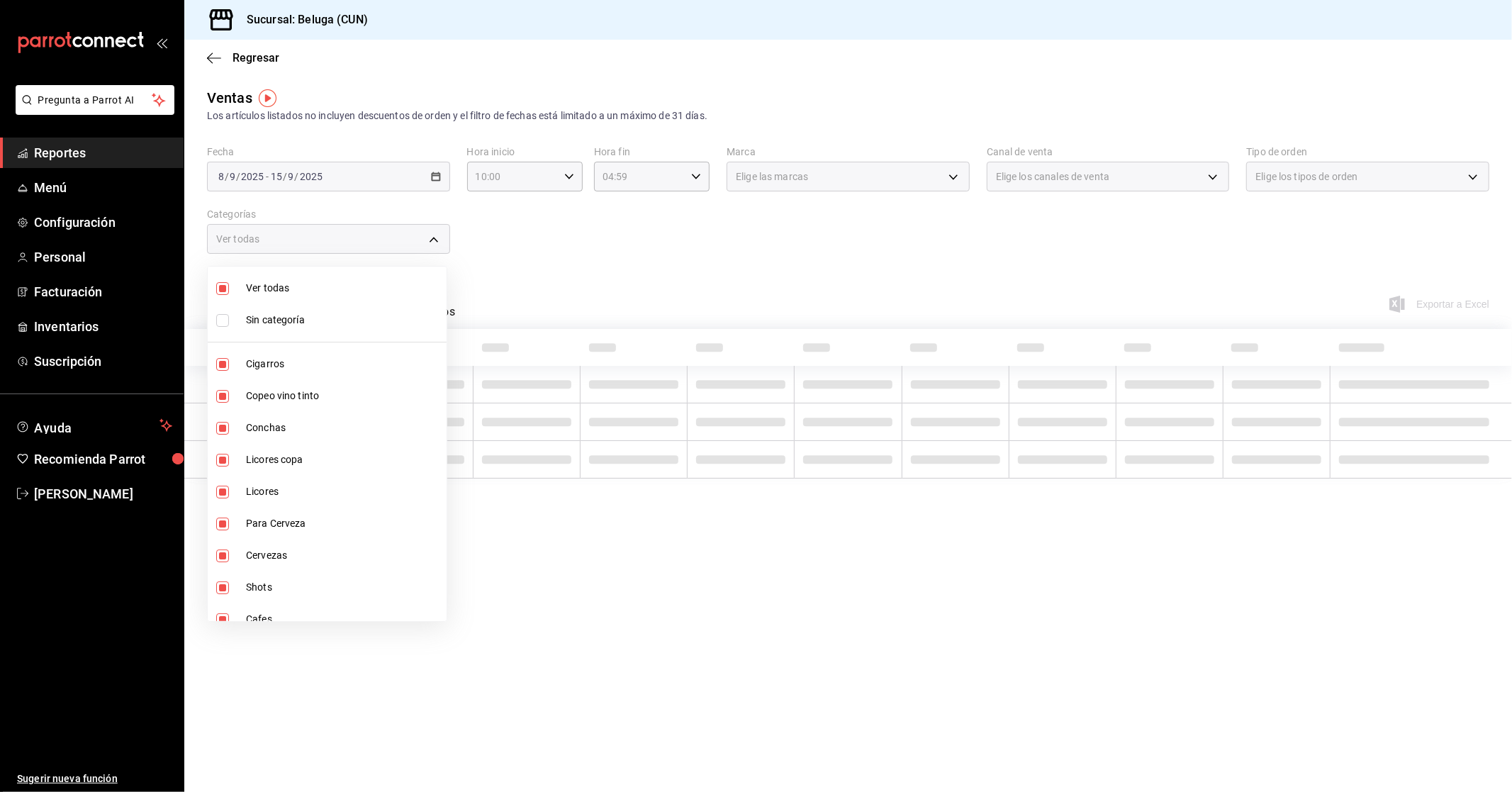
checkbox input "false"
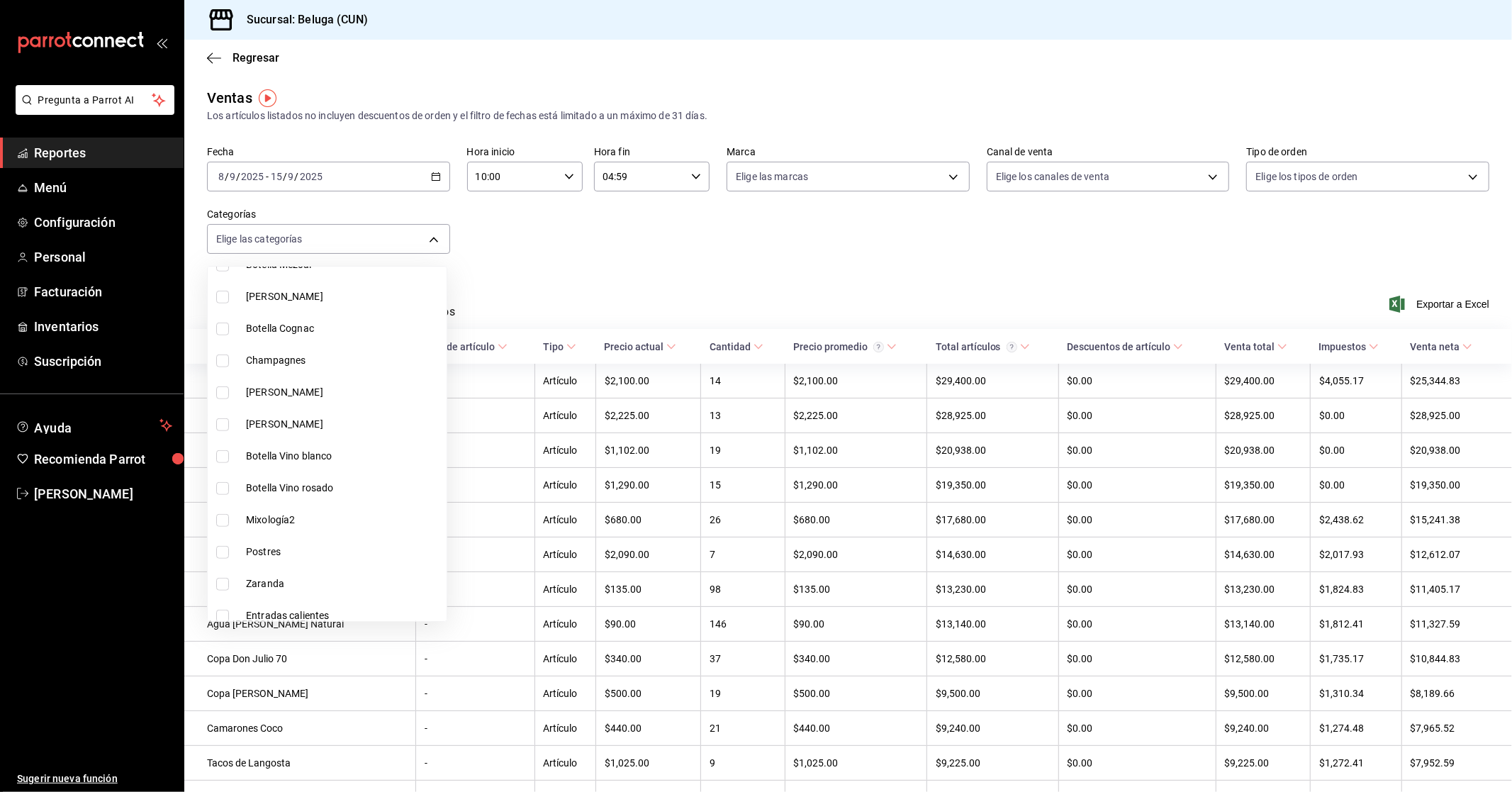
scroll to position [1033, 0]
click at [299, 416] on span "Postres" at bounding box center [343, 415] width 195 height 15
type input "f4415eba-06e2-4763-b9cc-78627d40cafd"
checkbox input "true"
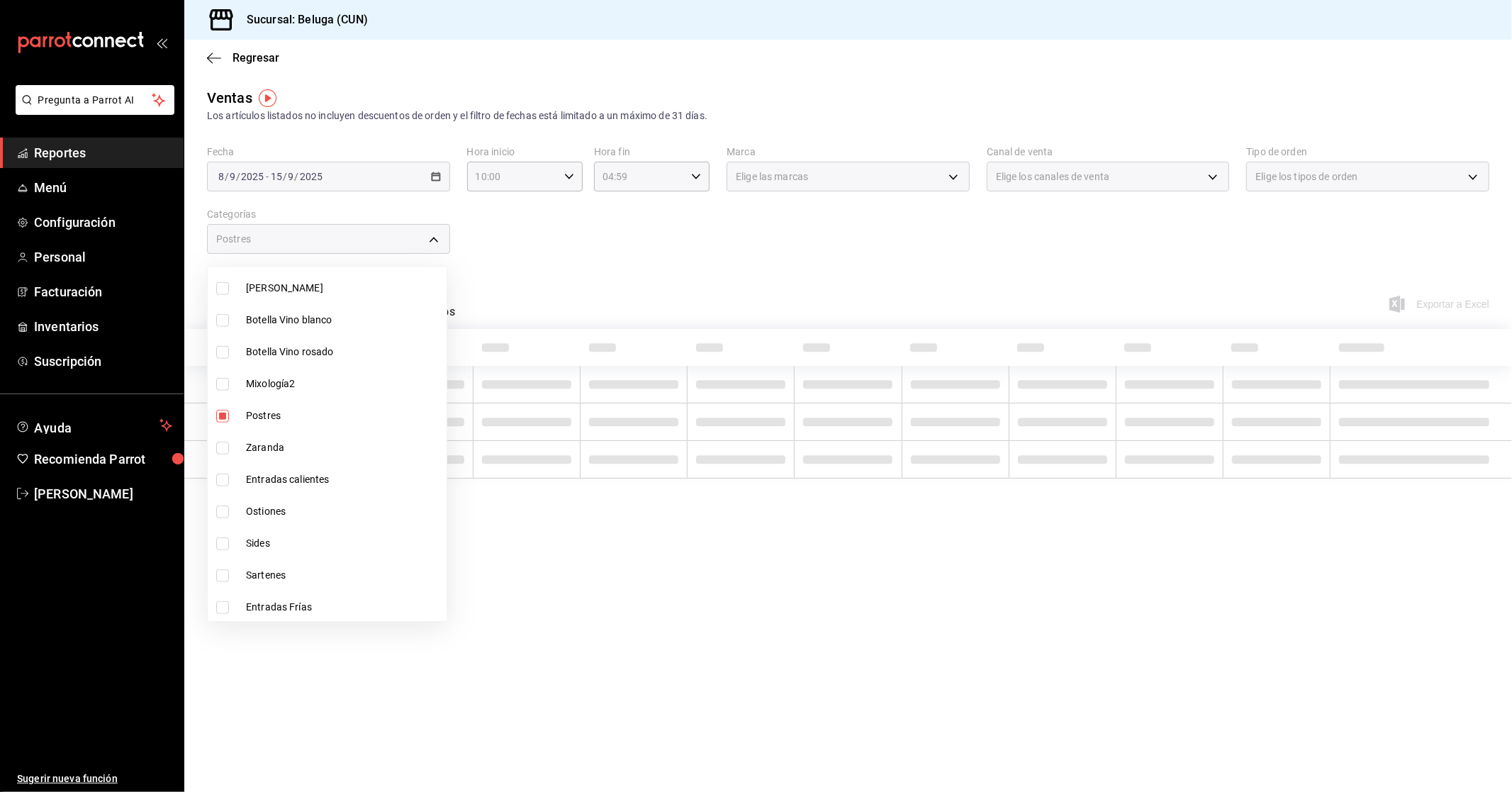
click at [814, 196] on div at bounding box center [756, 396] width 1512 height 792
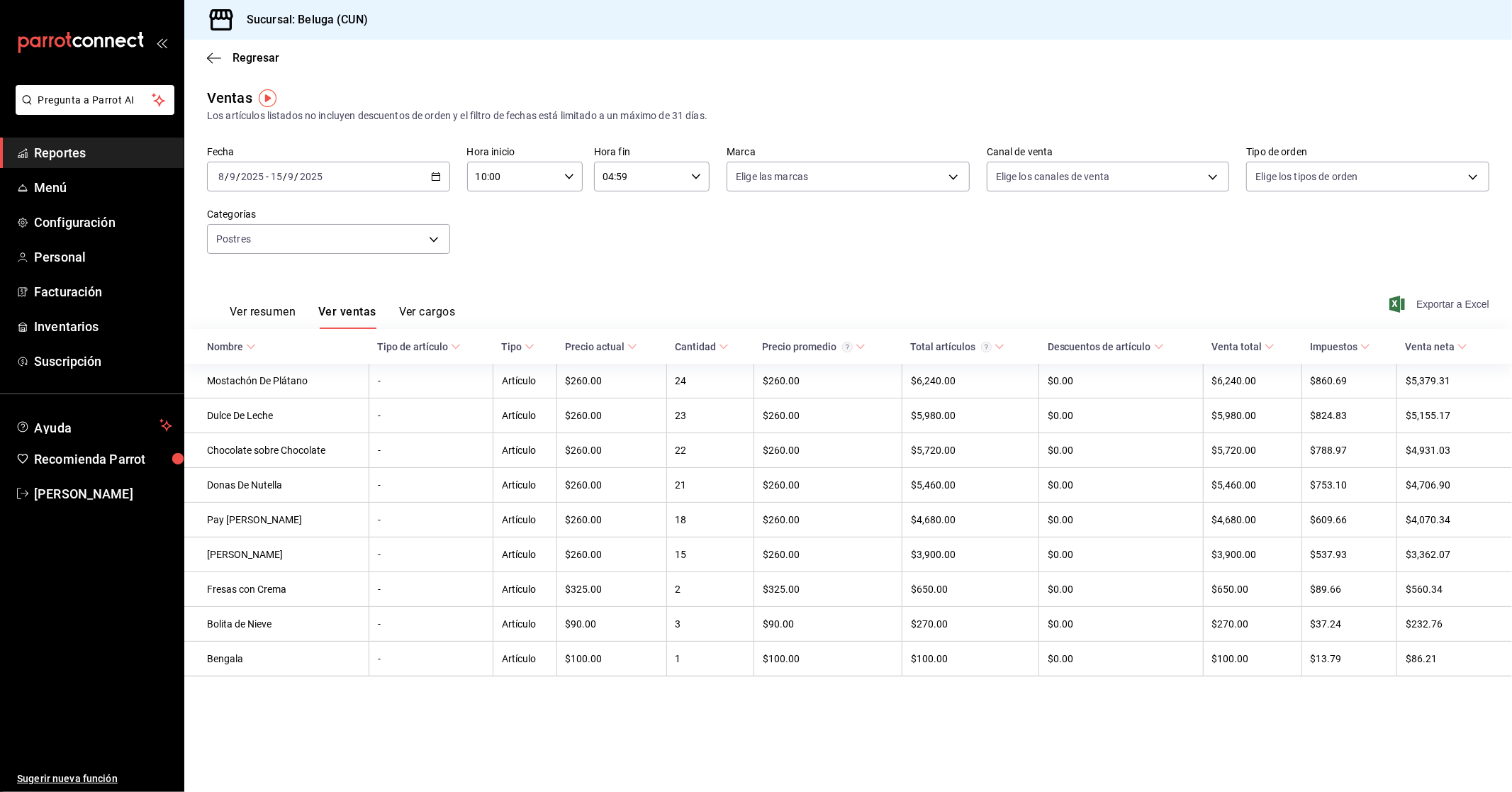
click at [814, 299] on span "Exportar a Excel" at bounding box center [1440, 304] width 97 height 17
click at [399, 241] on body "Pregunta a Parrot AI Reportes Menú Configuración Personal Facturación Inventari…" at bounding box center [756, 396] width 1512 height 792
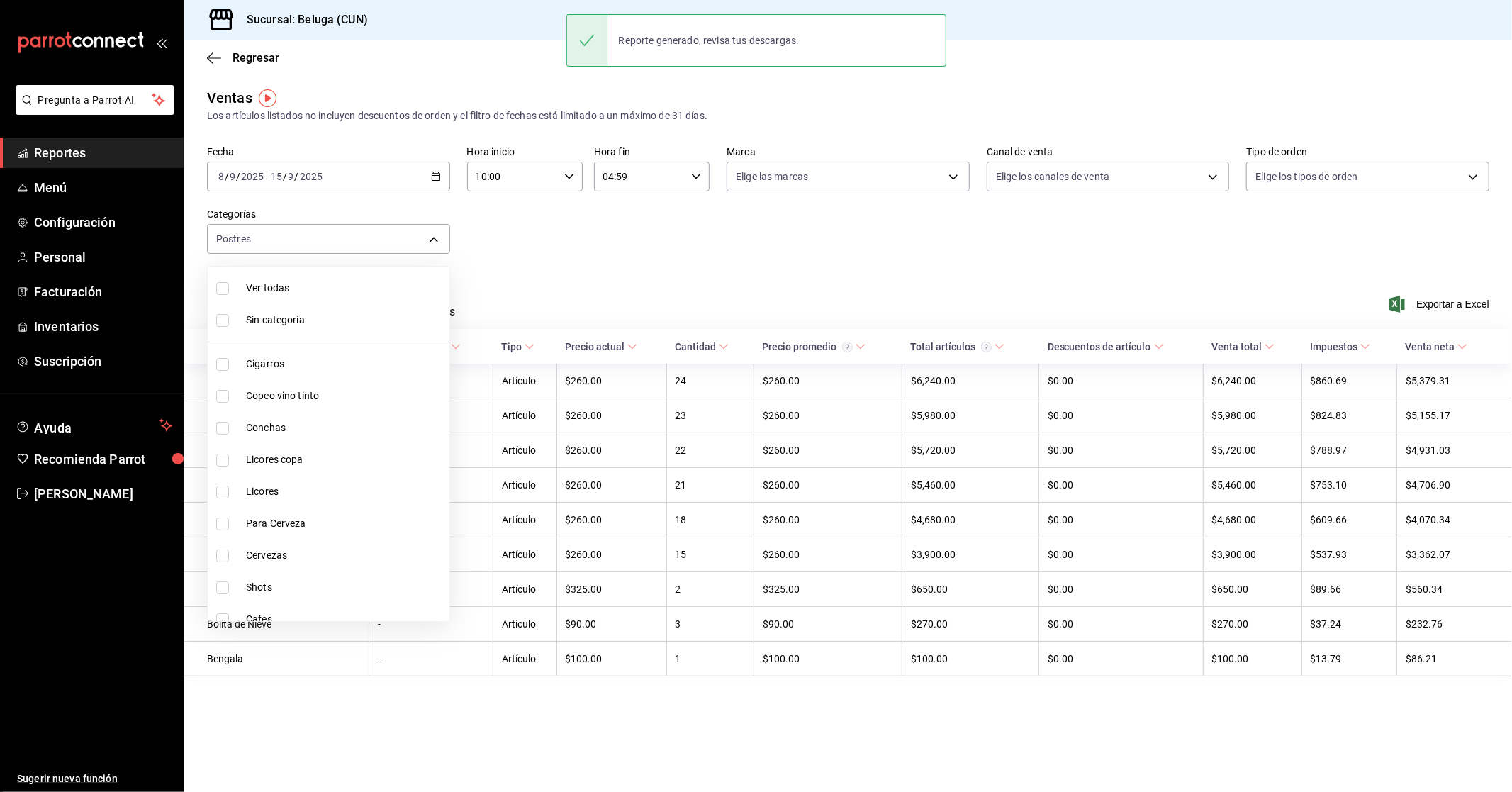
click at [308, 287] on span "Ver todas" at bounding box center [345, 288] width 198 height 15
type input "9f55827c-5d1d-49dd-a06b-f890e1c97d46,76200984-1f3d-4ad7-a828-093dbbb6f79f,b3943…"
checkbox input "true"
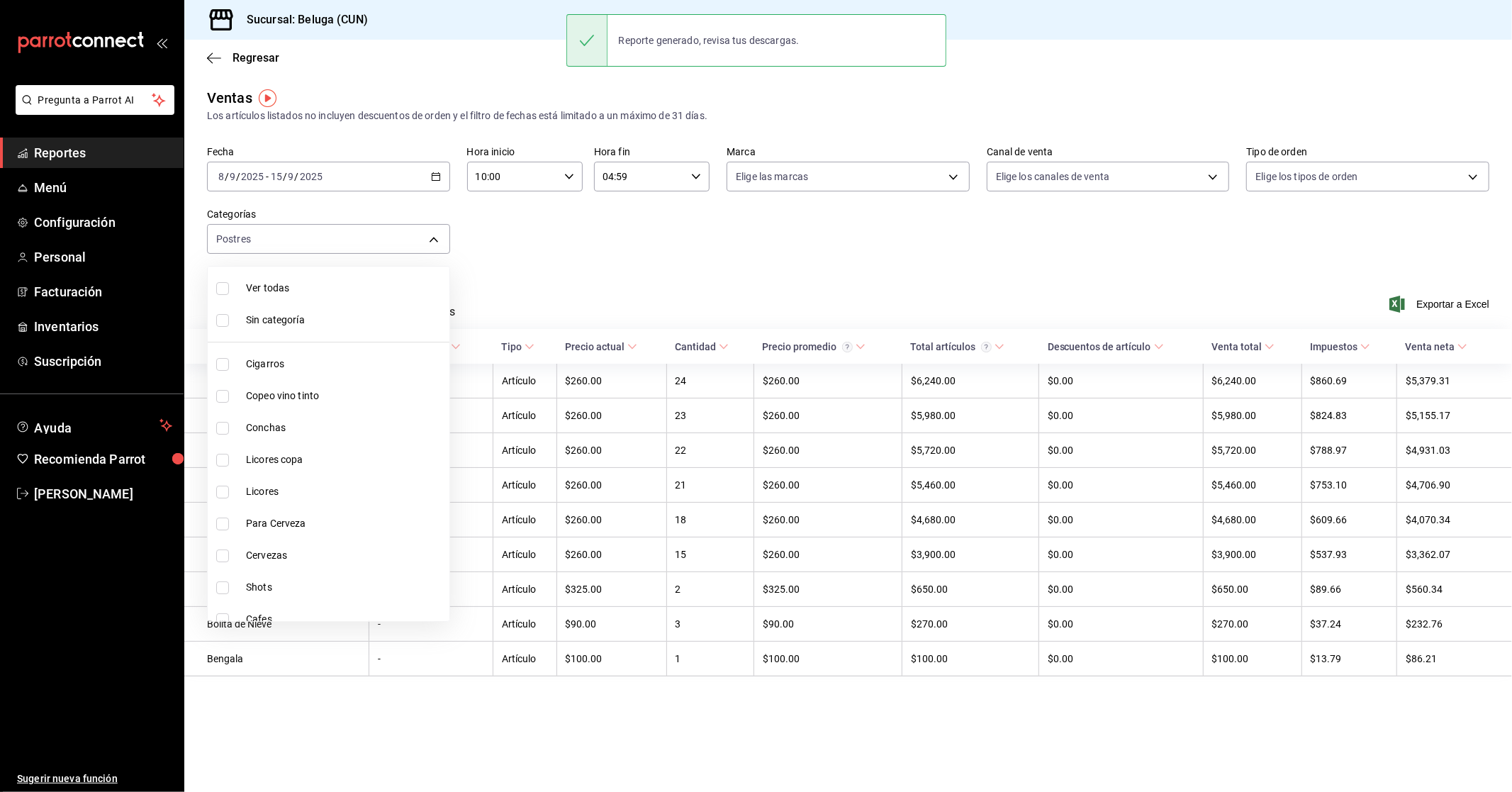
checkbox input "true"
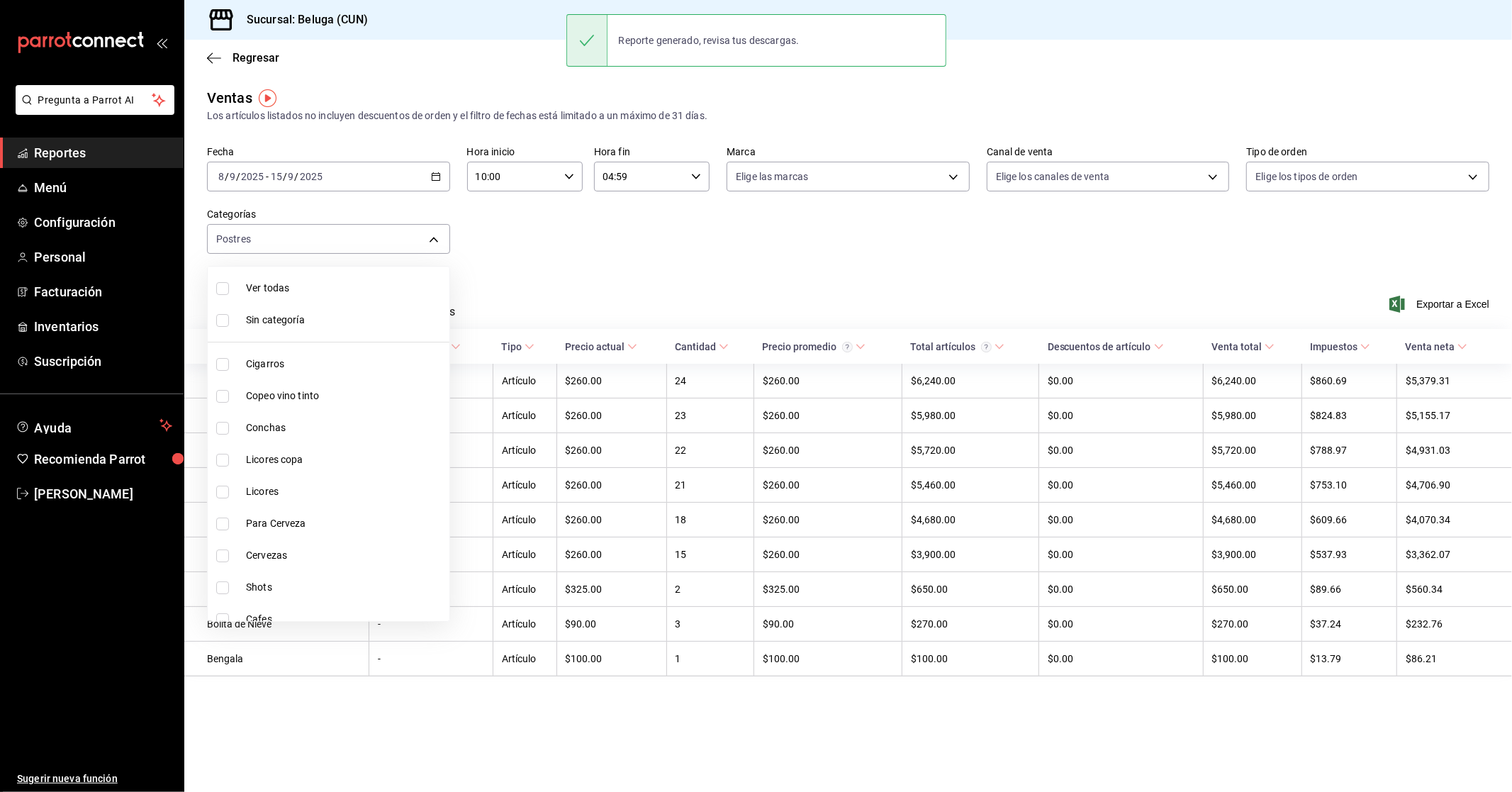
checkbox input "true"
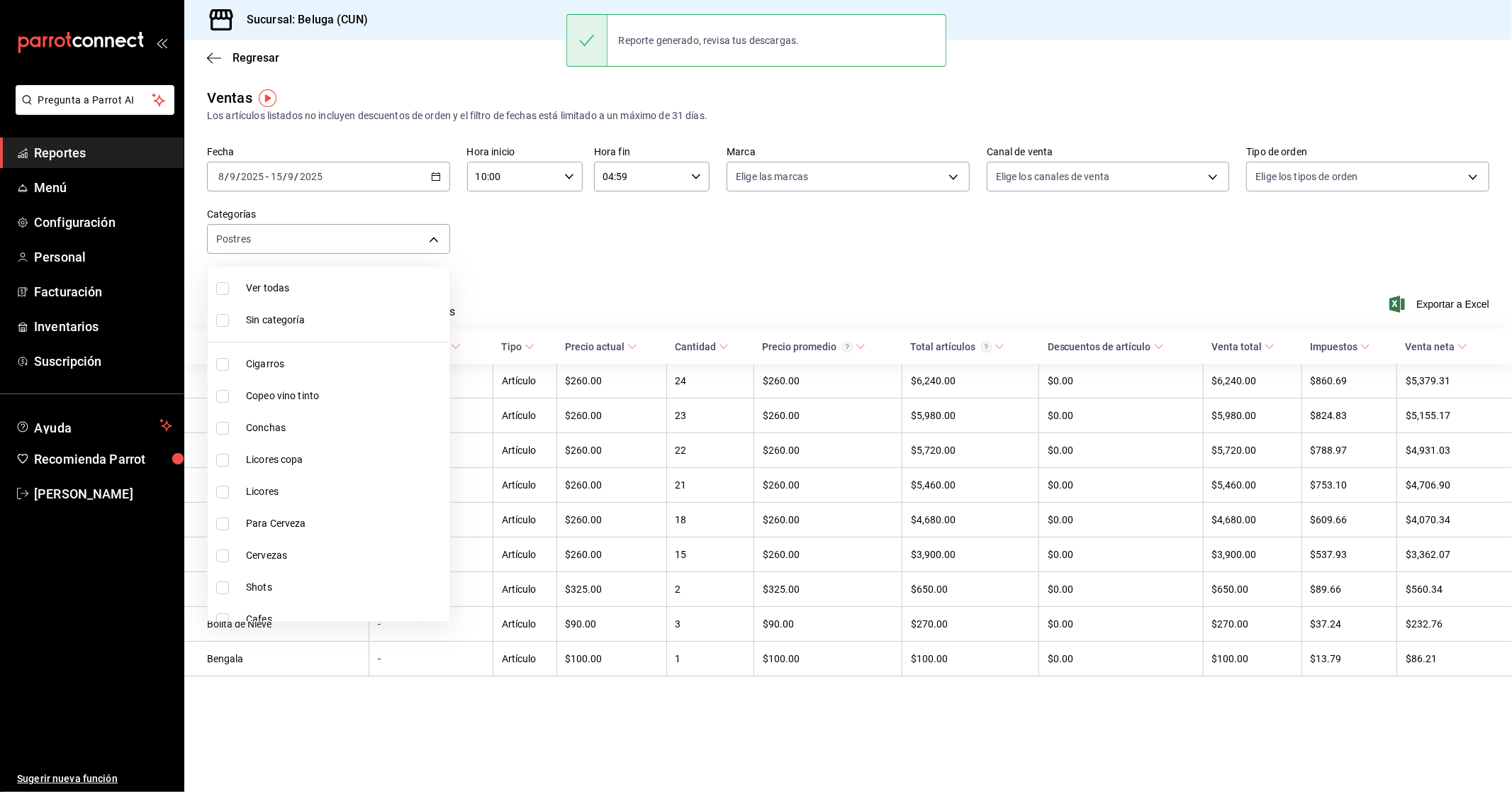
checkbox input "true"
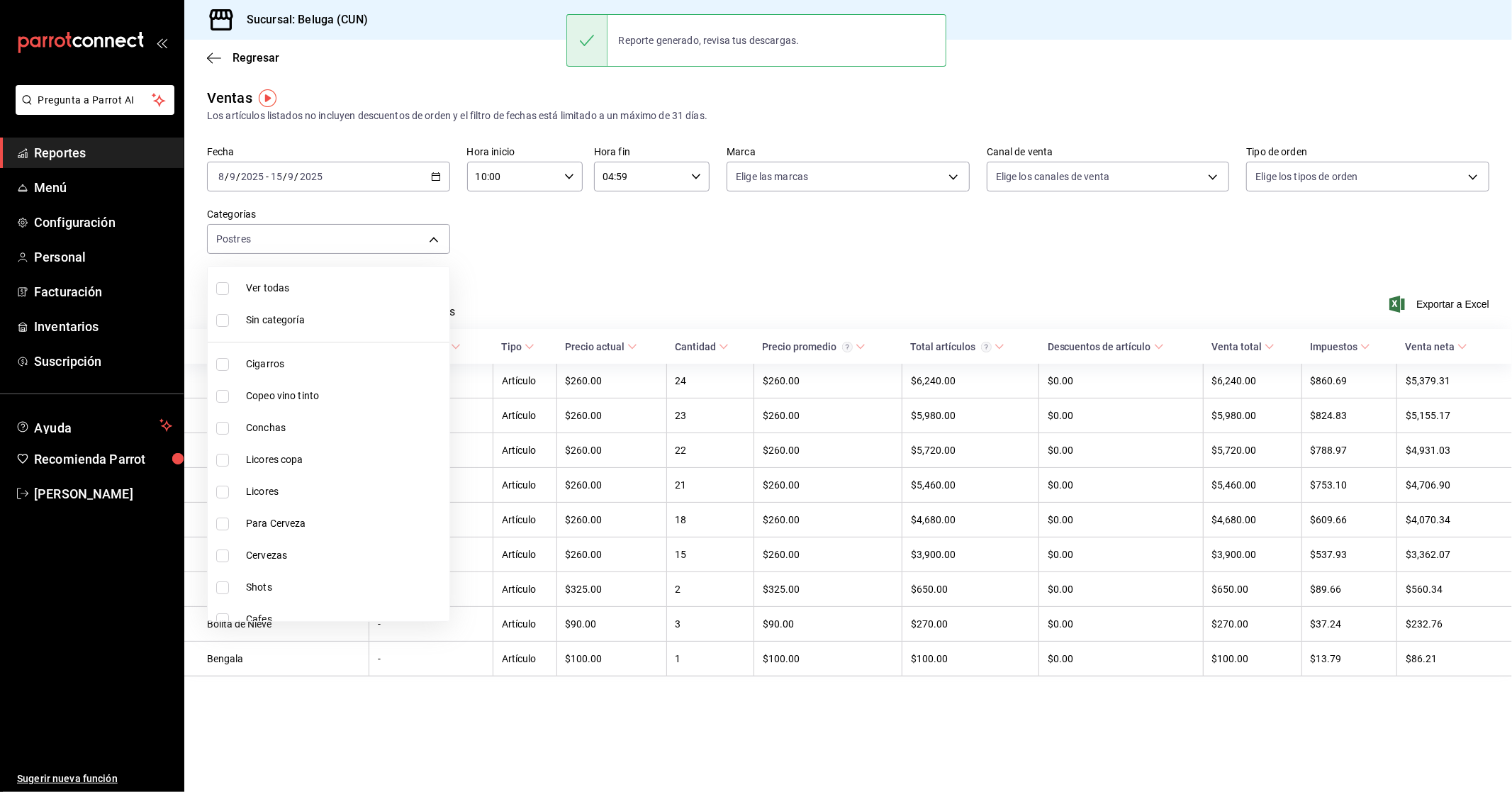
checkbox input "true"
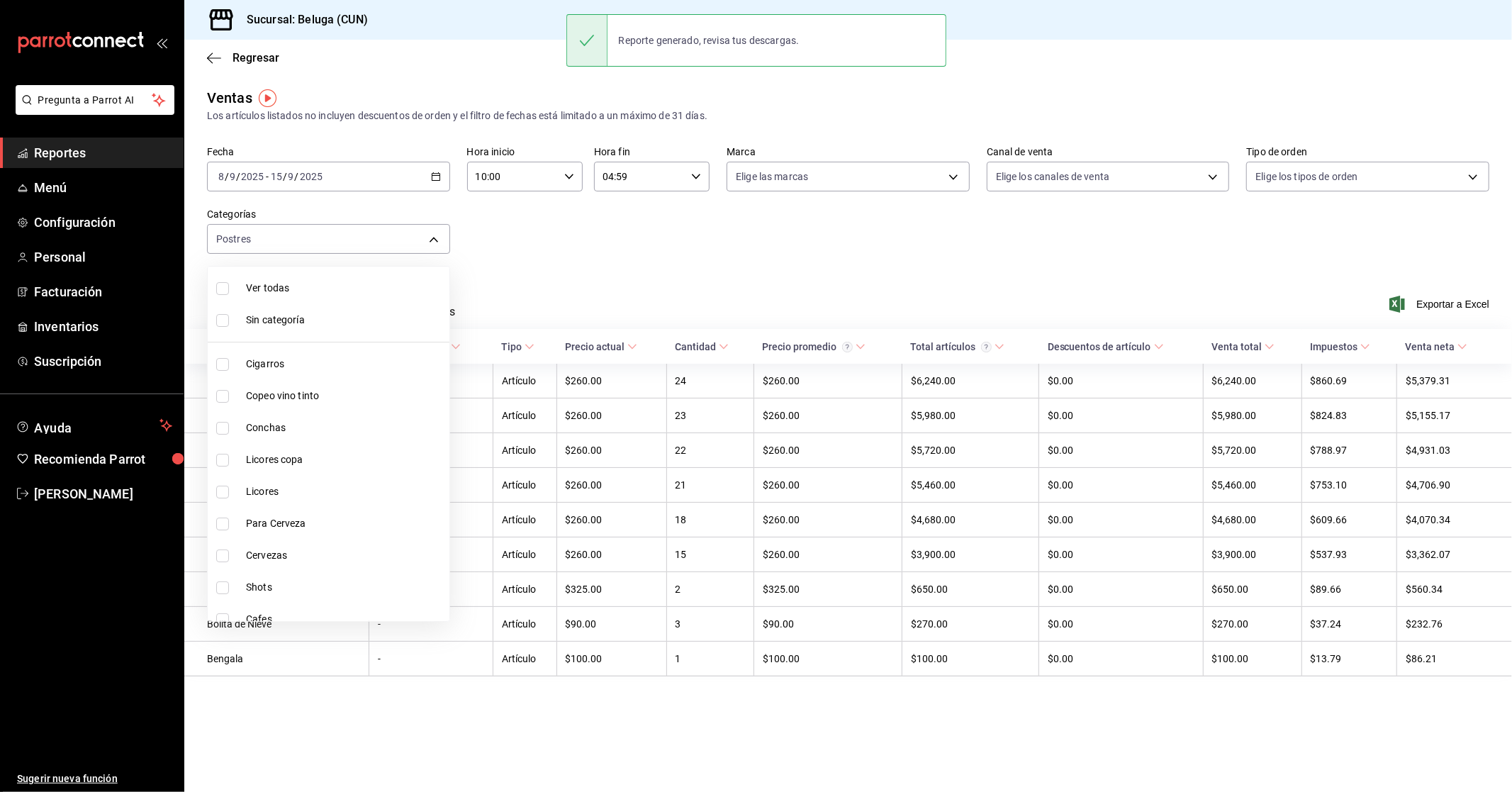
checkbox input "true"
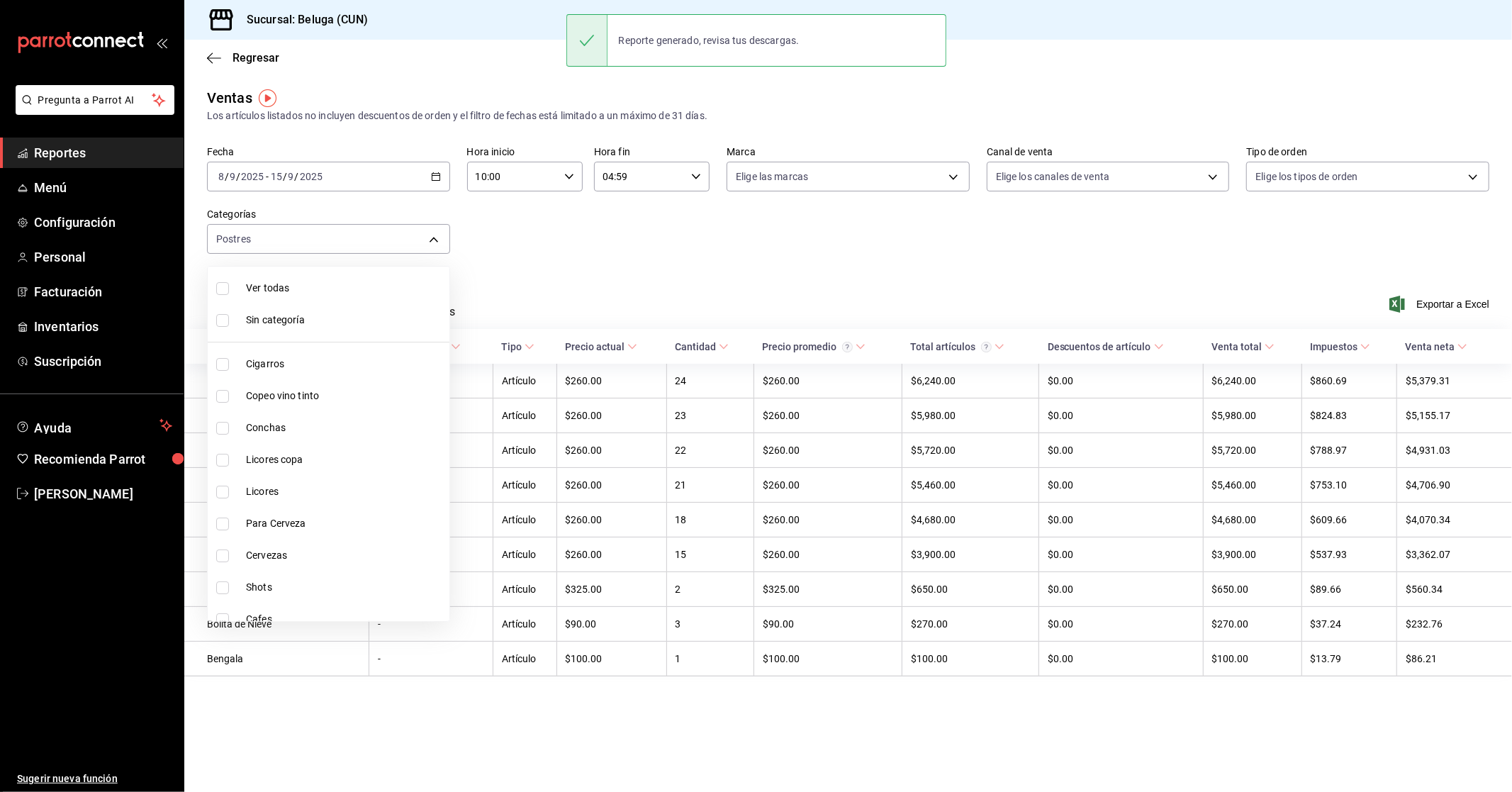
checkbox input "true"
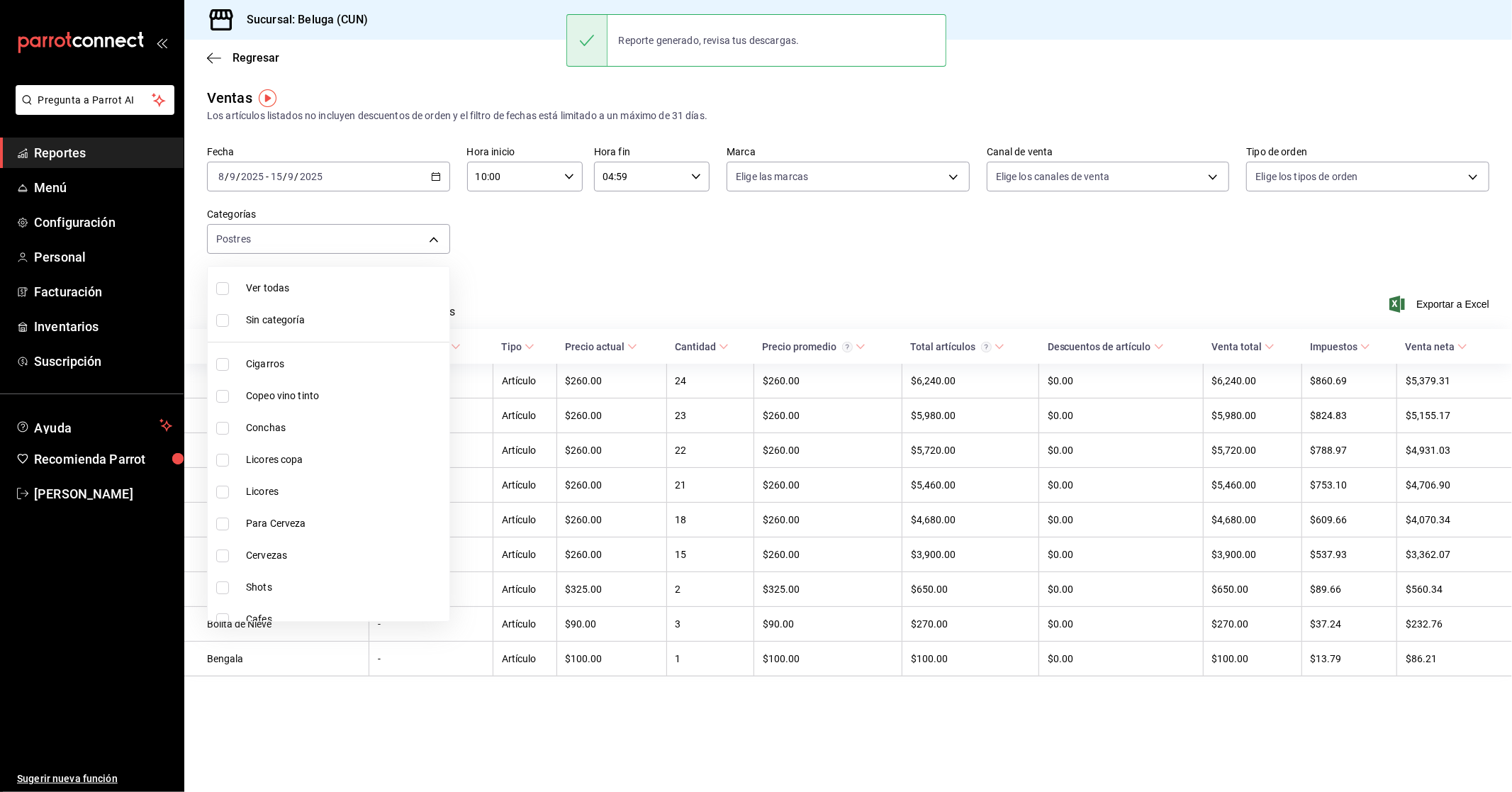
checkbox input "true"
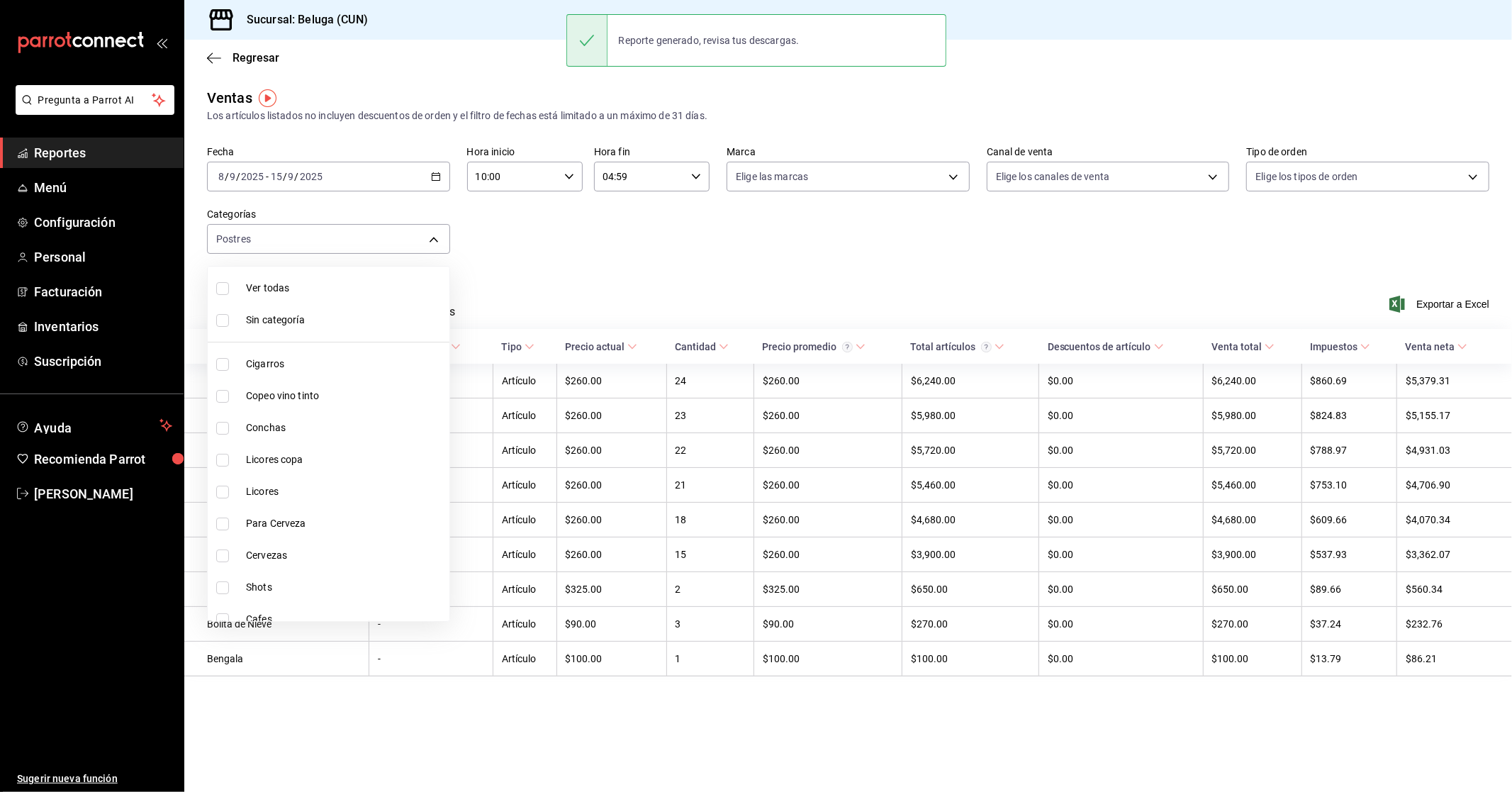
checkbox input "true"
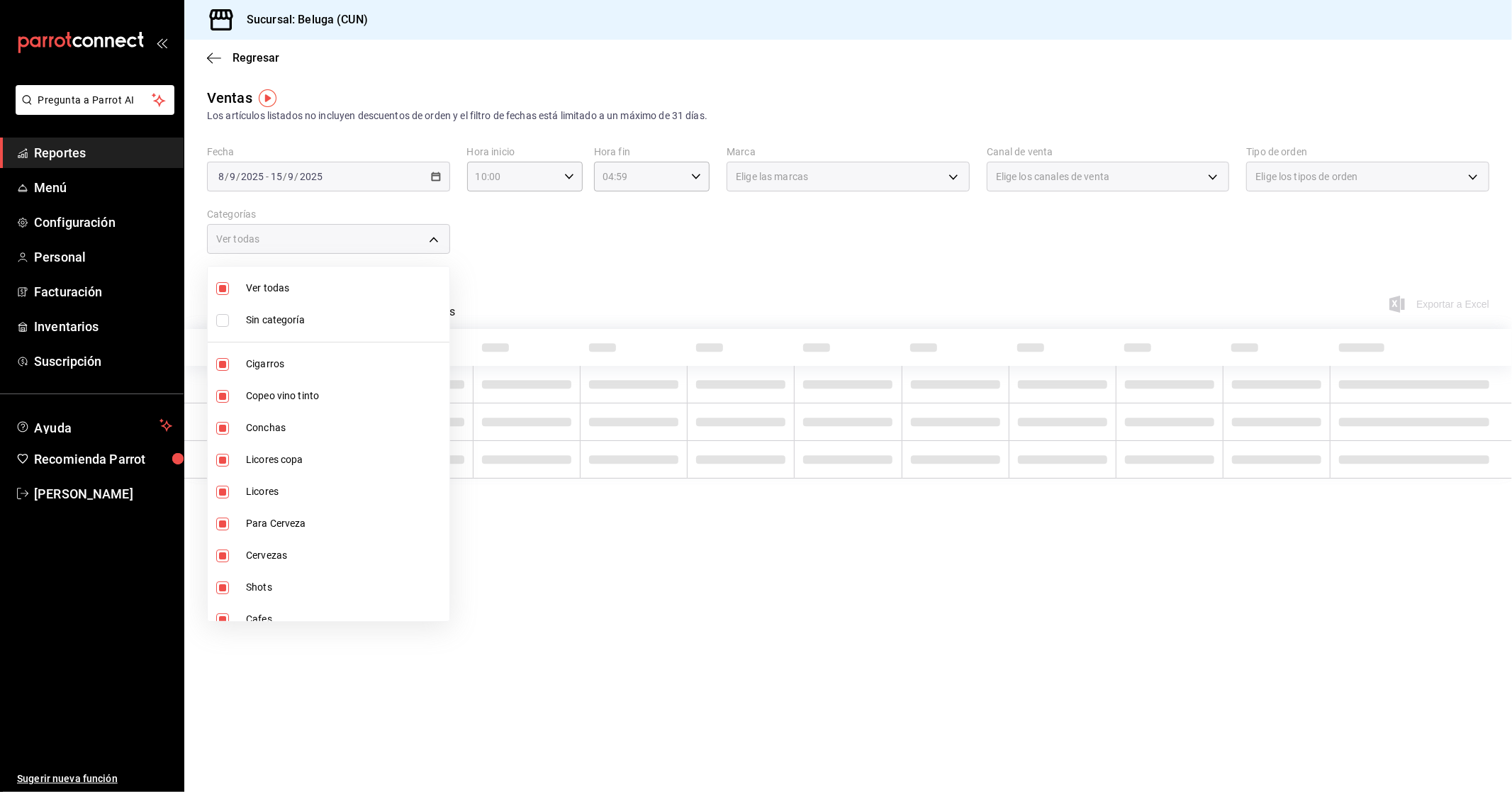
click at [308, 287] on span "Ver todas" at bounding box center [345, 288] width 198 height 15
checkbox input "false"
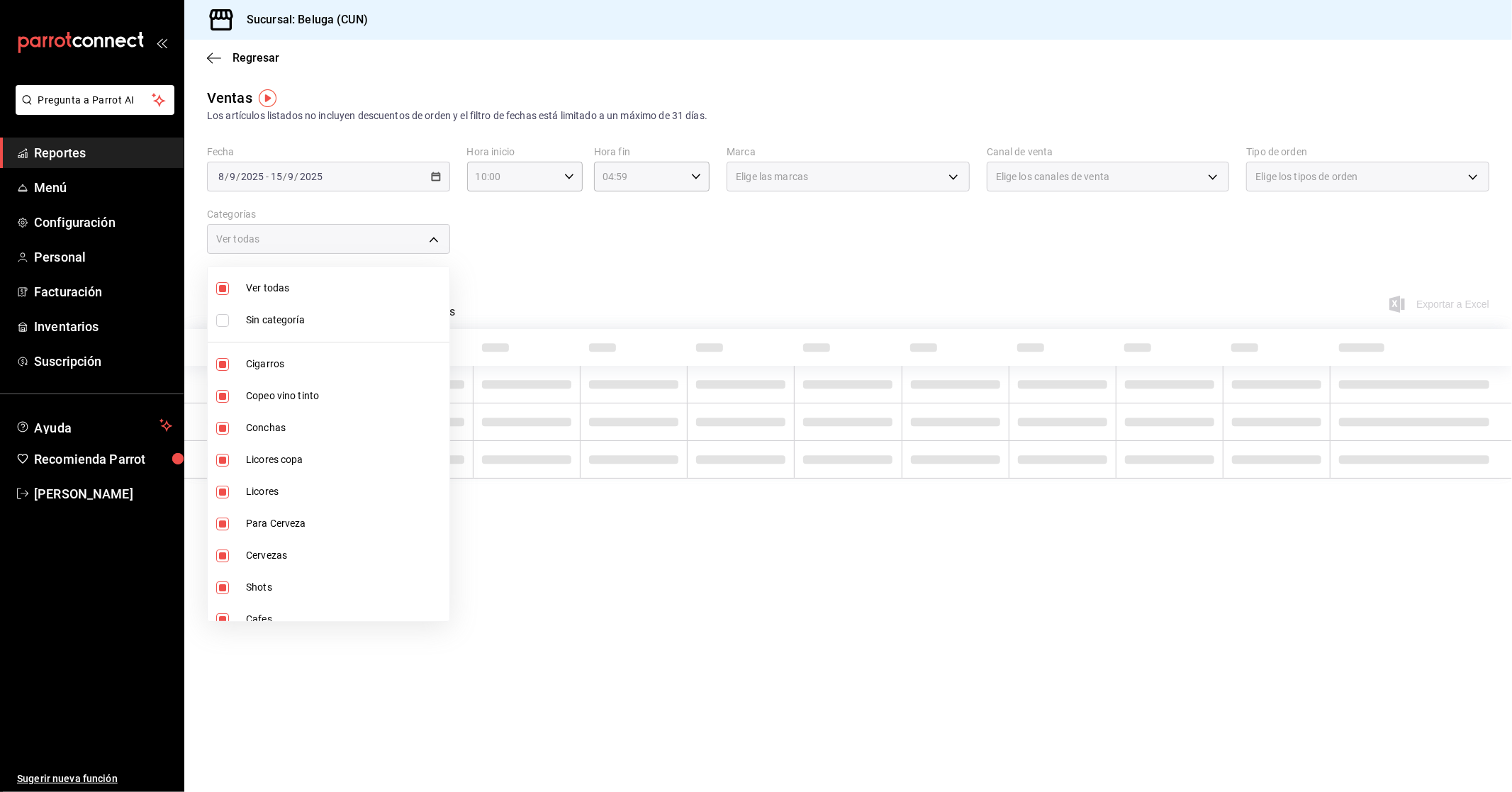
checkbox input "false"
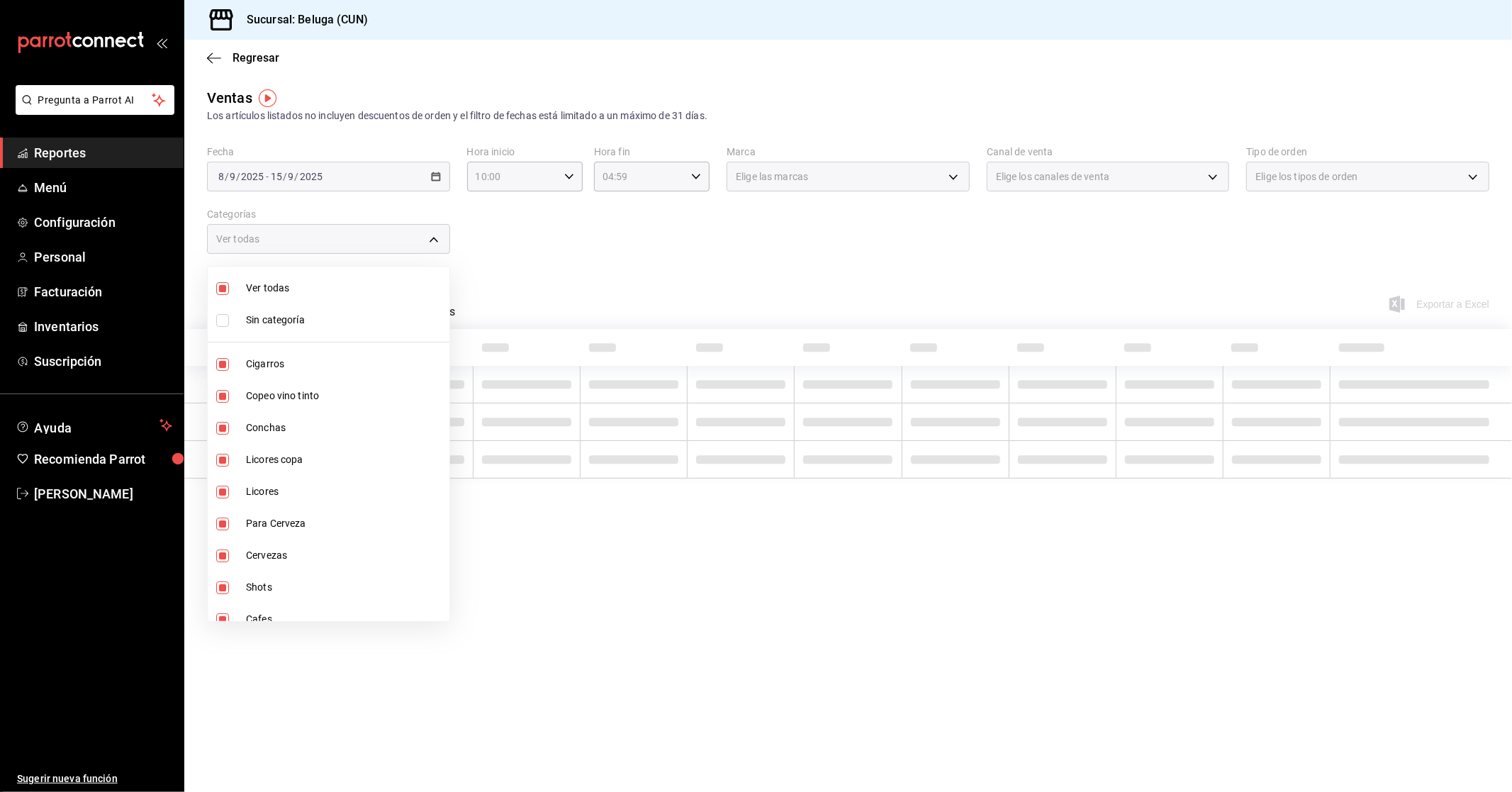
checkbox input "false"
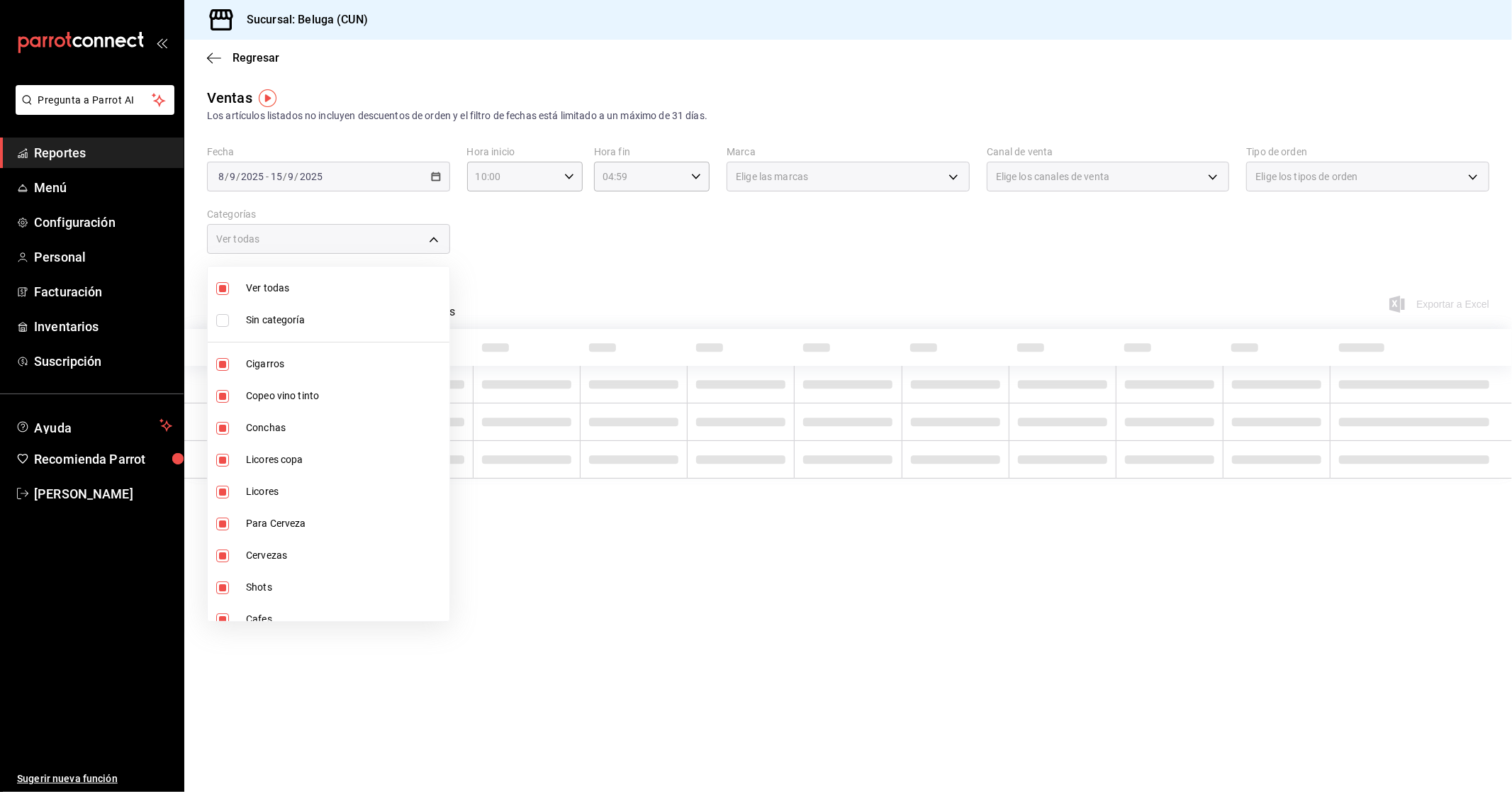
checkbox input "false"
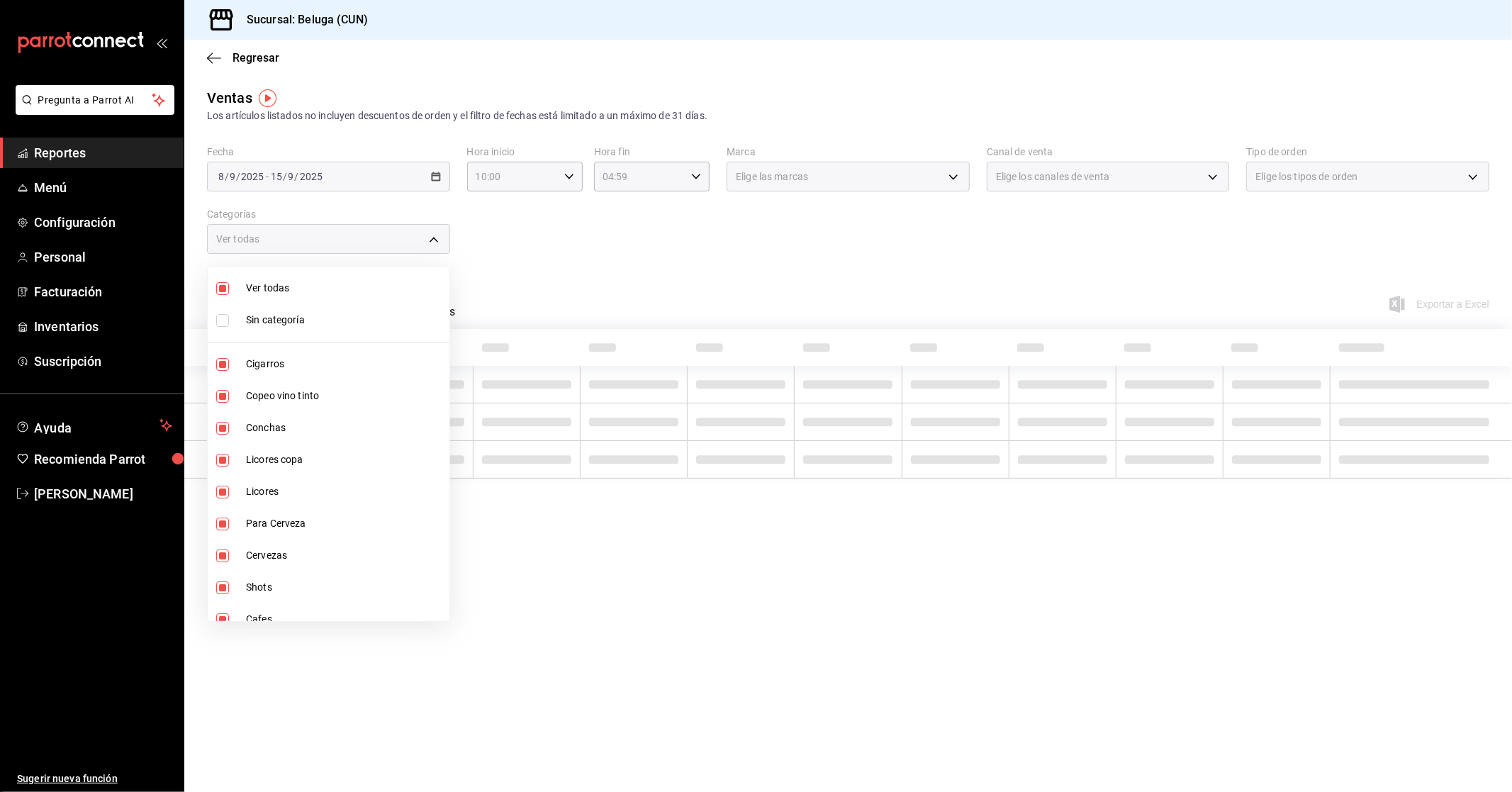
checkbox input "false"
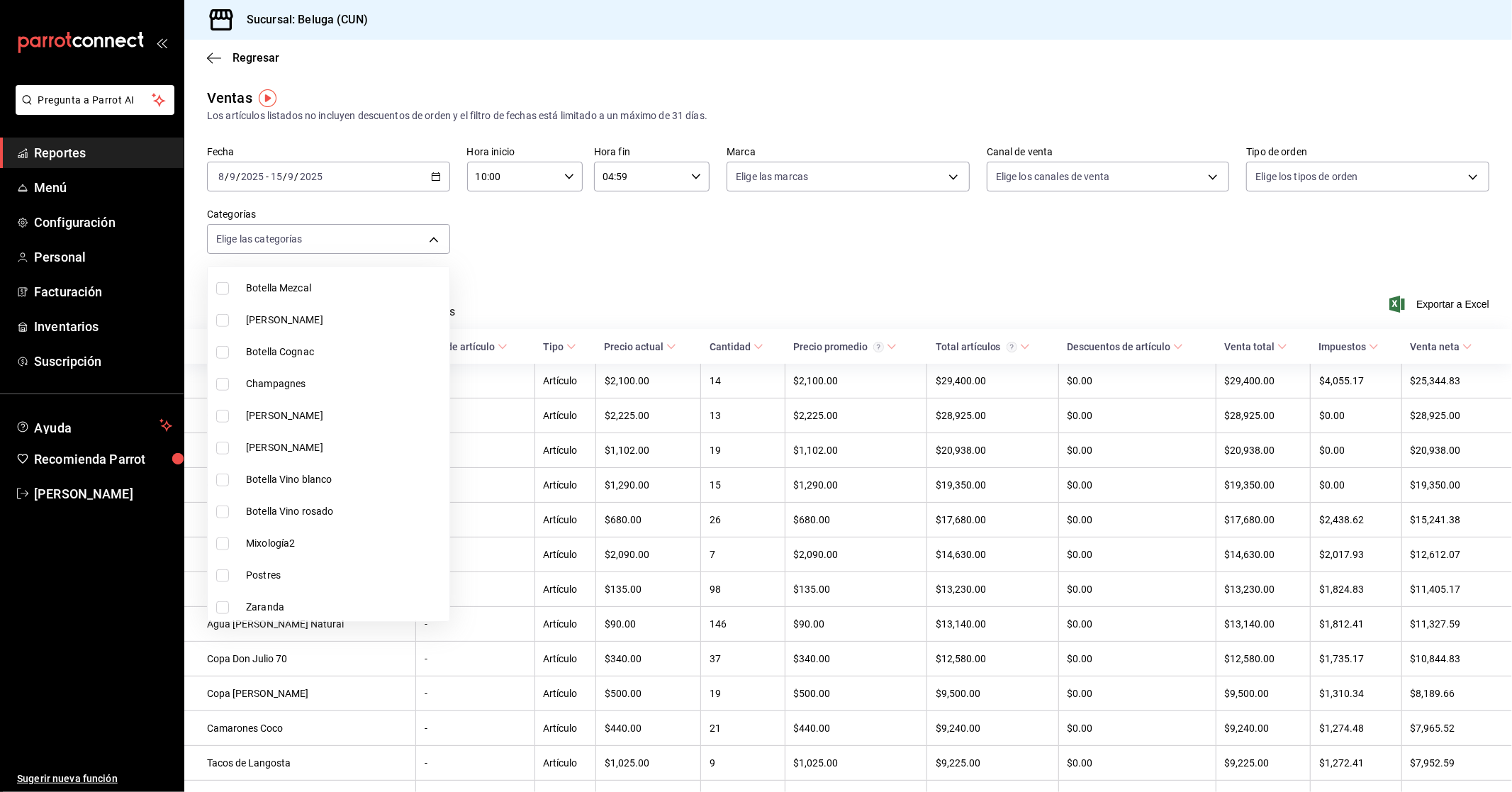
scroll to position [1033, 0]
drag, startPoint x: 300, startPoint y: 570, endPoint x: 356, endPoint y: 504, distance: 86.6
click at [356, 506] on span "Ostiones" at bounding box center [345, 511] width 198 height 15
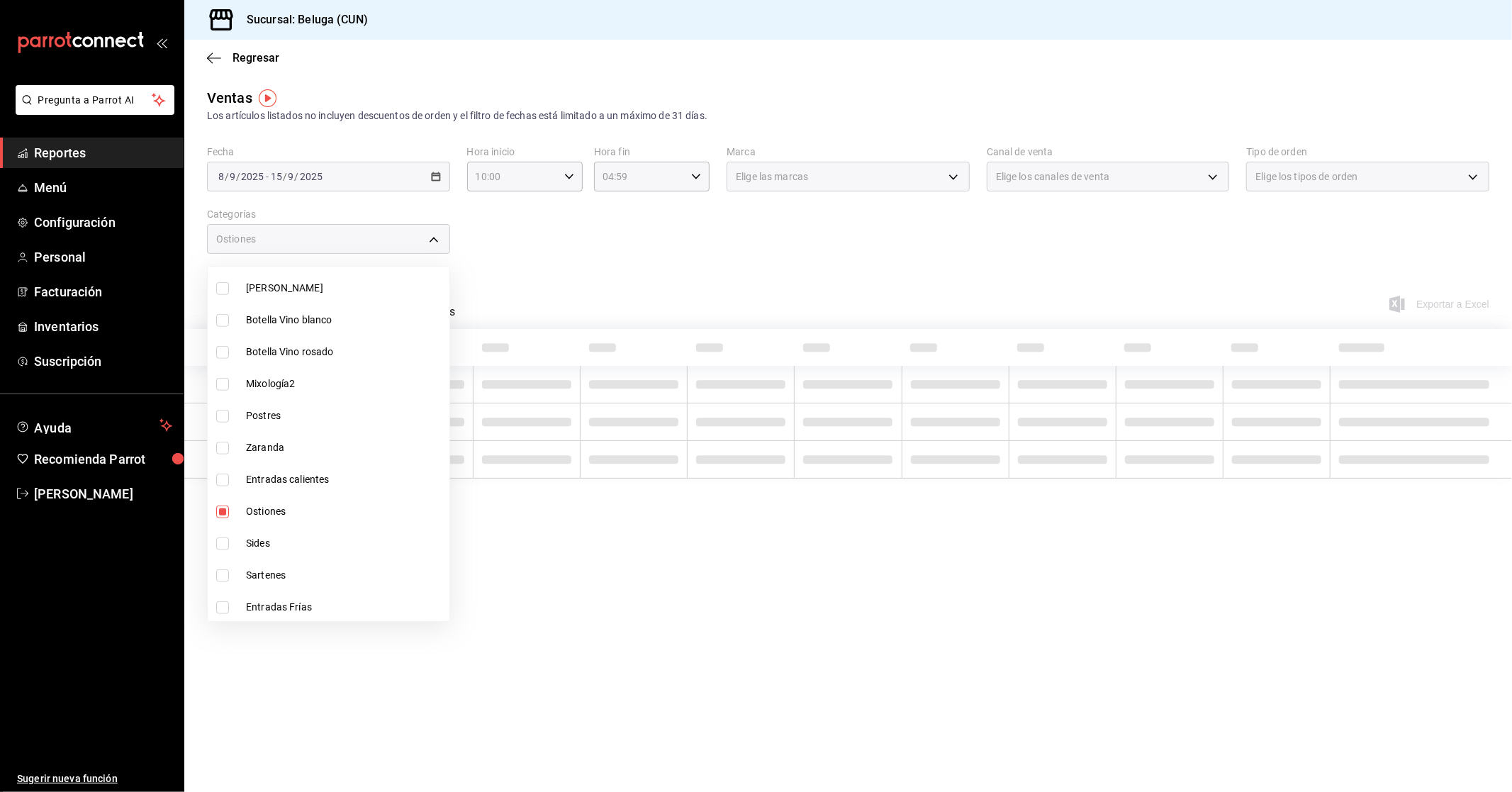
click at [677, 292] on div at bounding box center [756, 396] width 1512 height 792
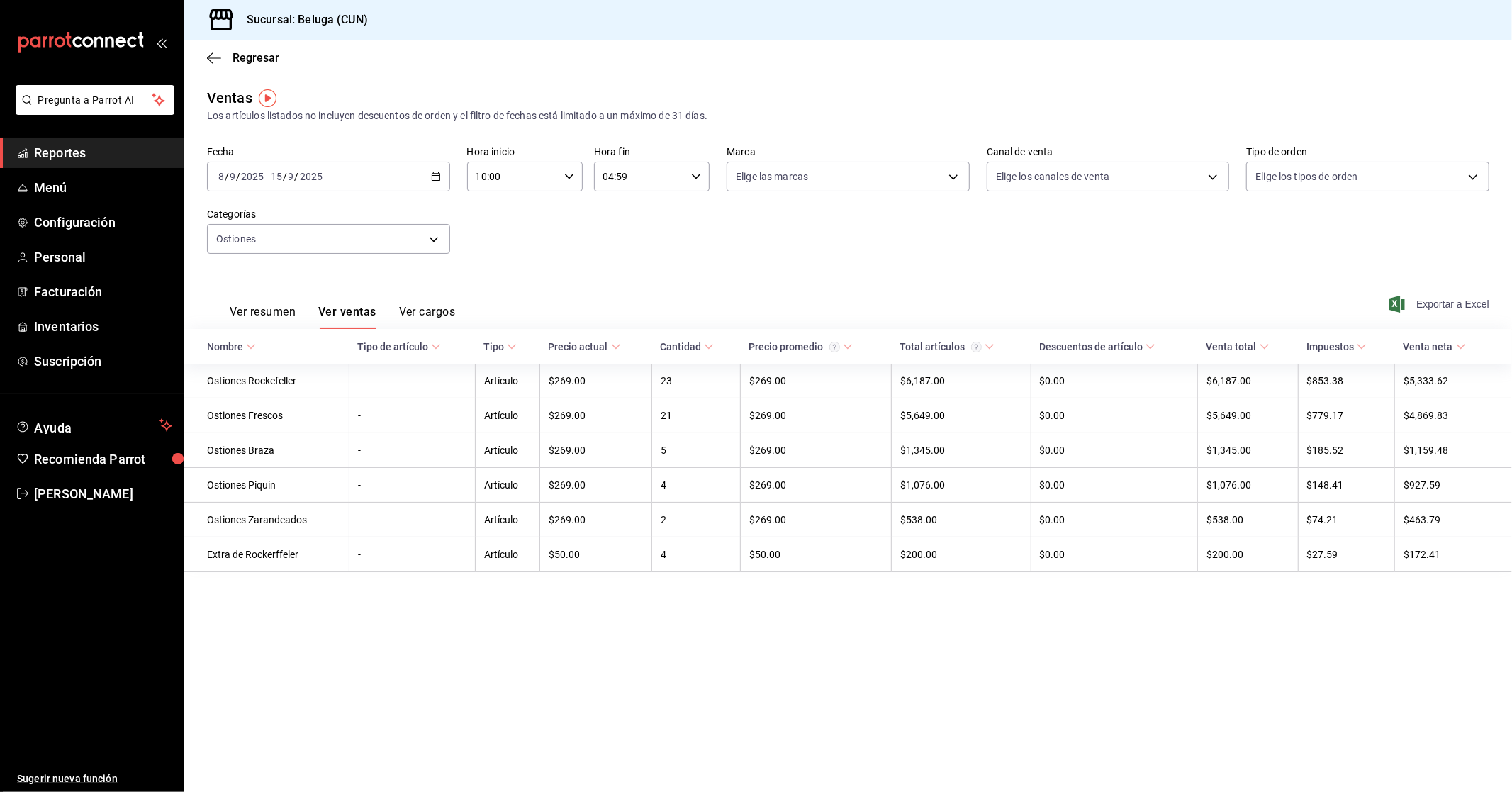
click at [814, 307] on span "Exportar a Excel" at bounding box center [1440, 304] width 97 height 17
